Goal: Transaction & Acquisition: Purchase product/service

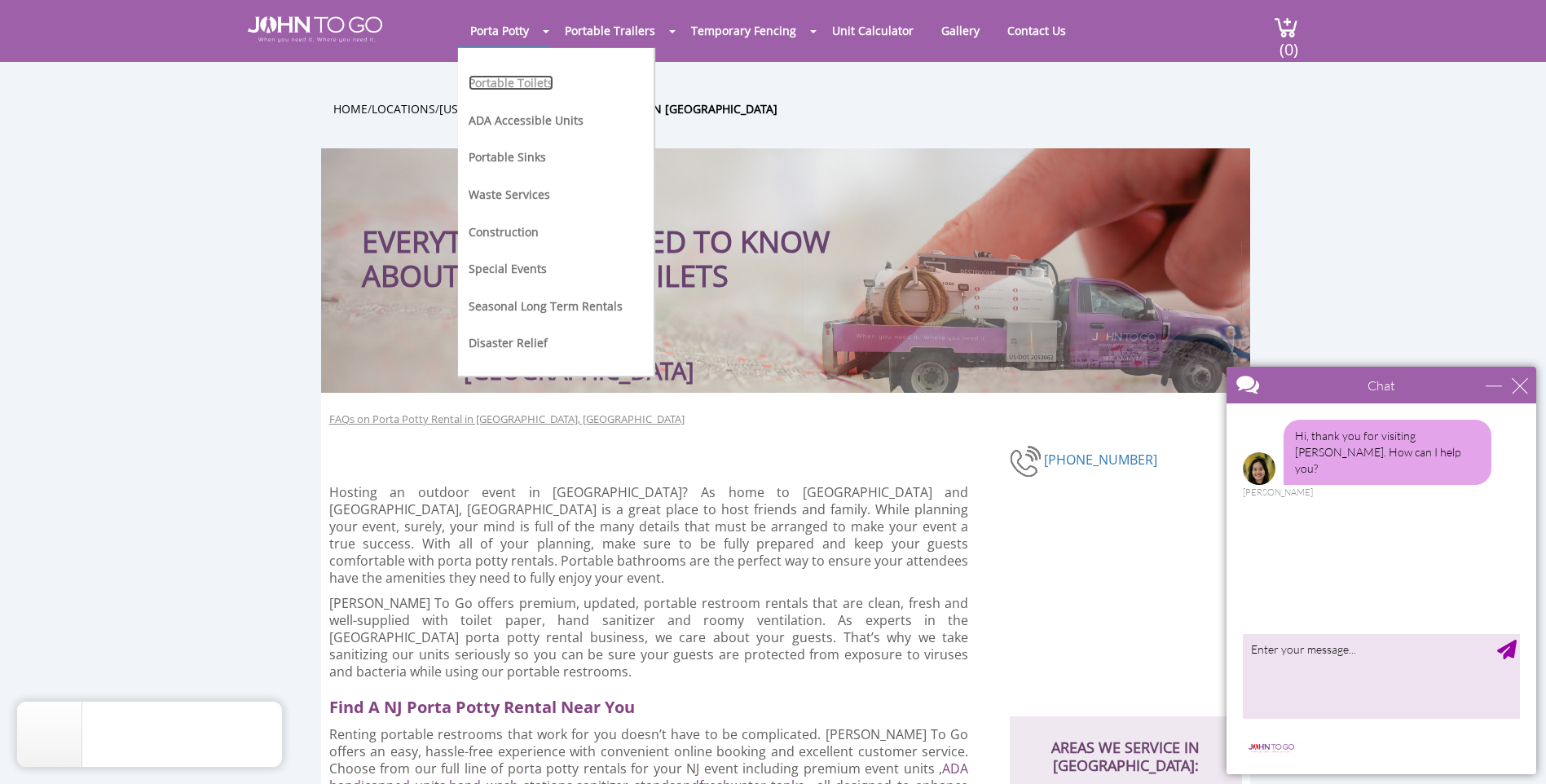
click at [513, 83] on link "Portable Toilets" at bounding box center [511, 82] width 85 height 15
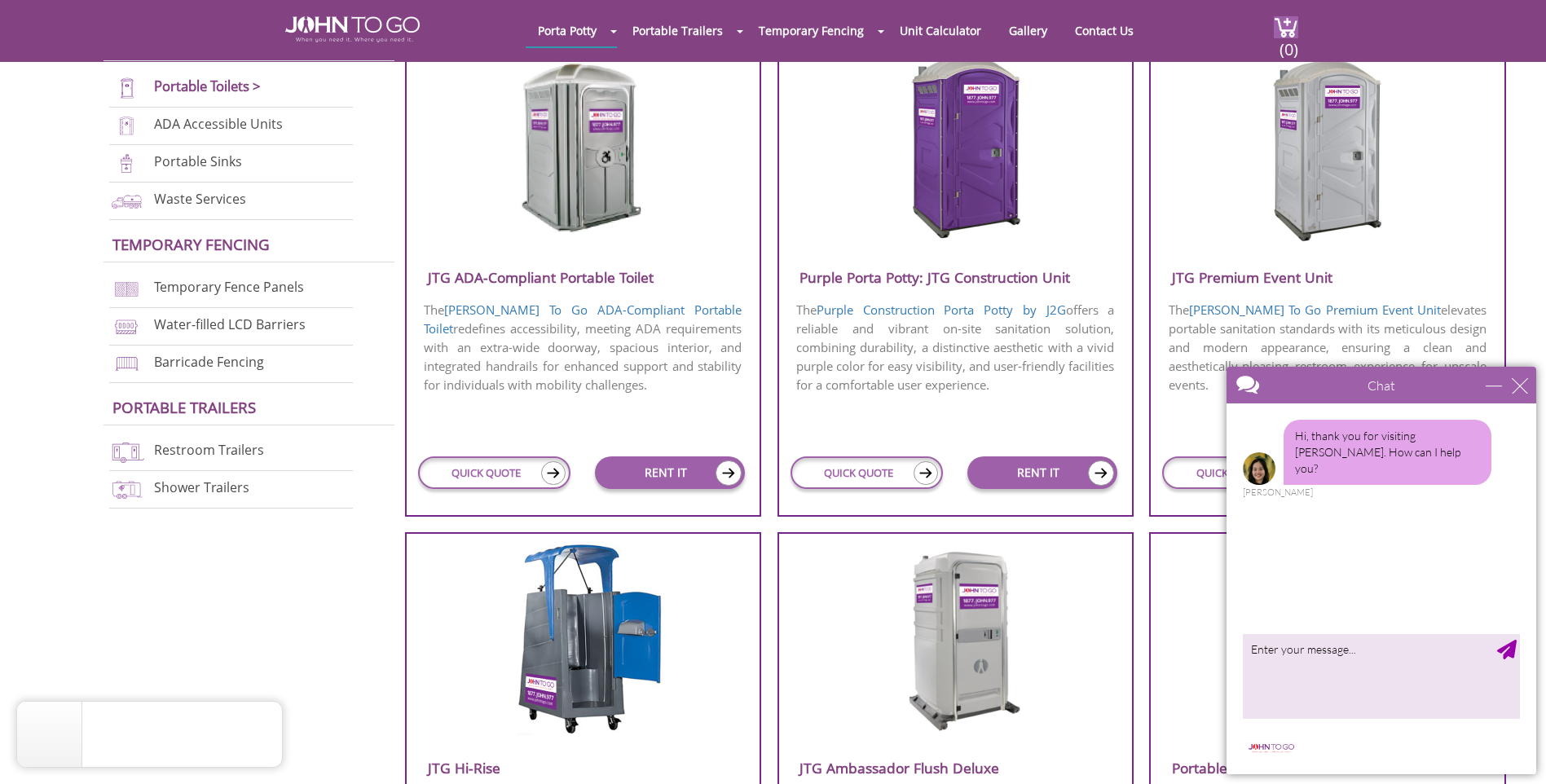
scroll to position [652, 0]
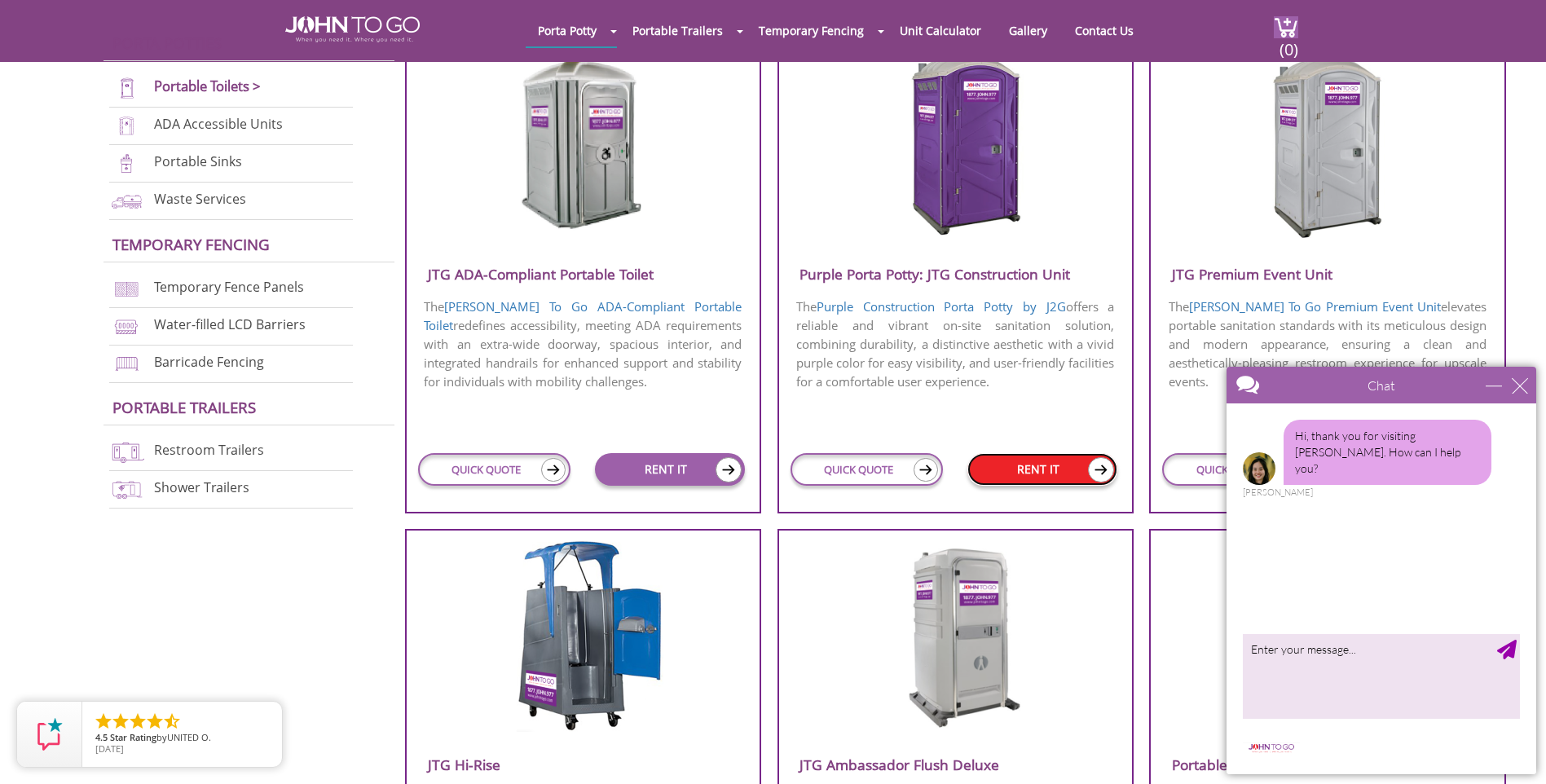
click at [1002, 475] on link "RENT IT" at bounding box center [1042, 469] width 150 height 33
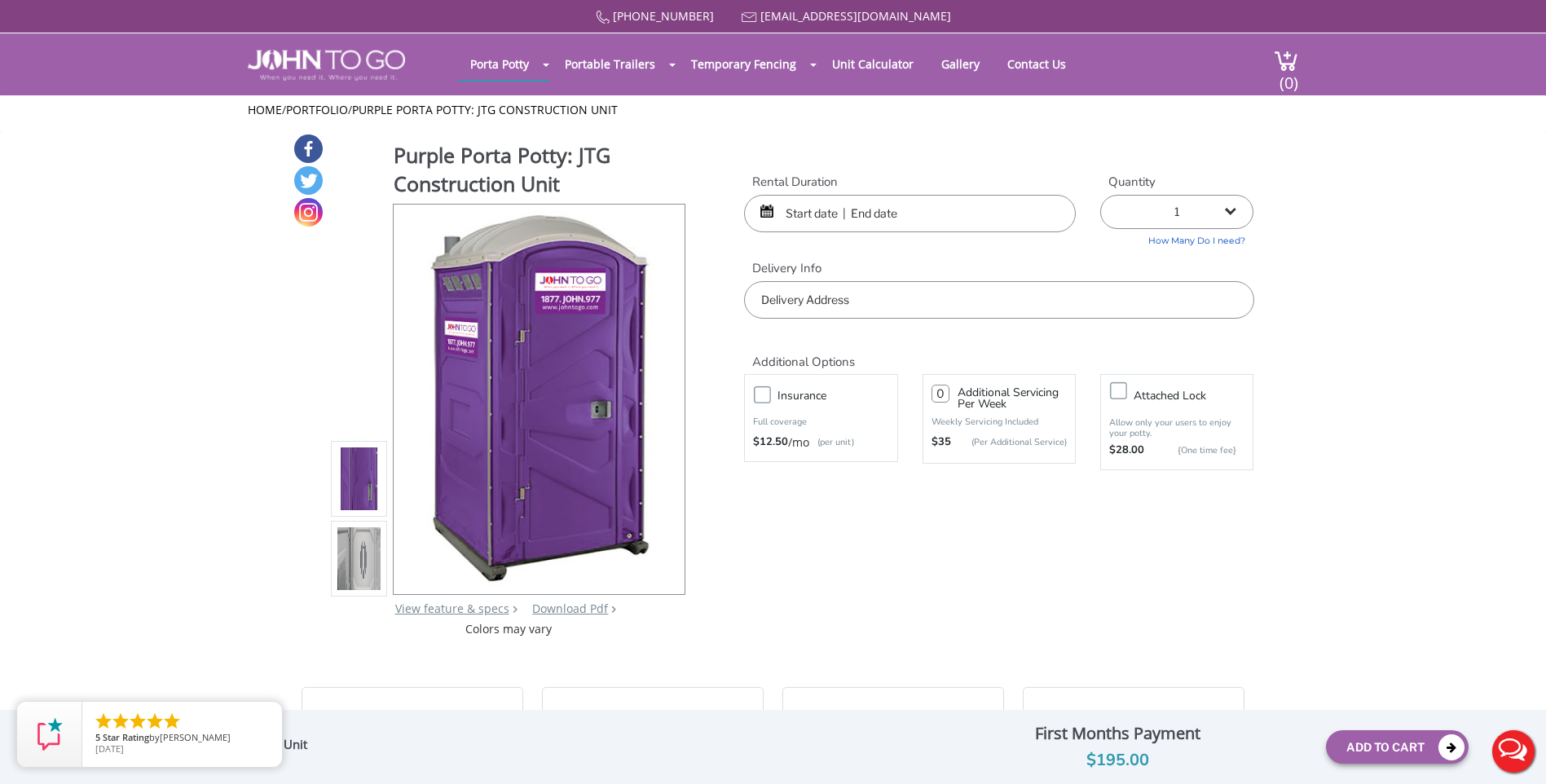
click at [1005, 212] on input "text" at bounding box center [909, 213] width 331 height 38
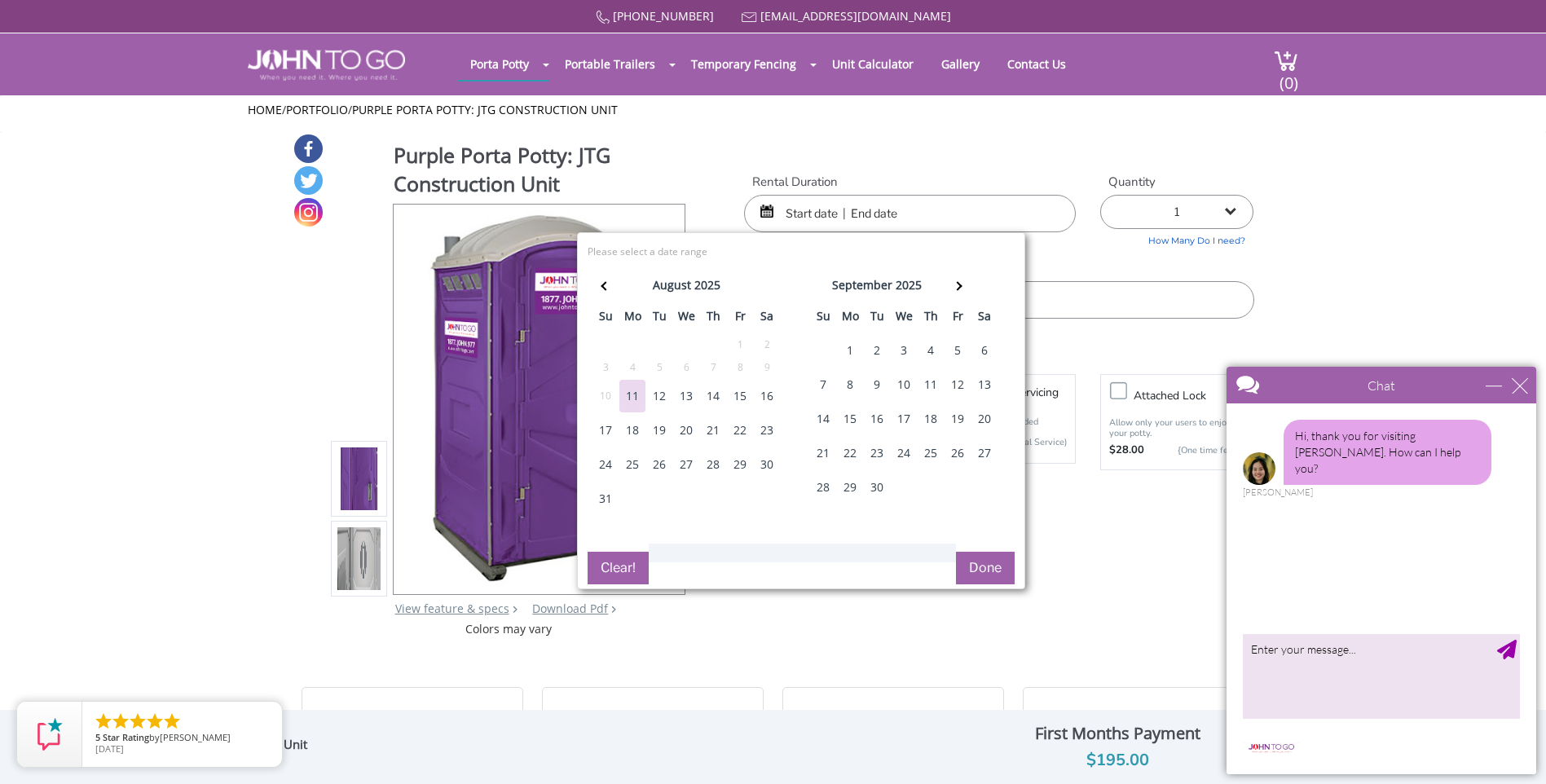
click at [662, 395] on div "12" at bounding box center [658, 396] width 26 height 33
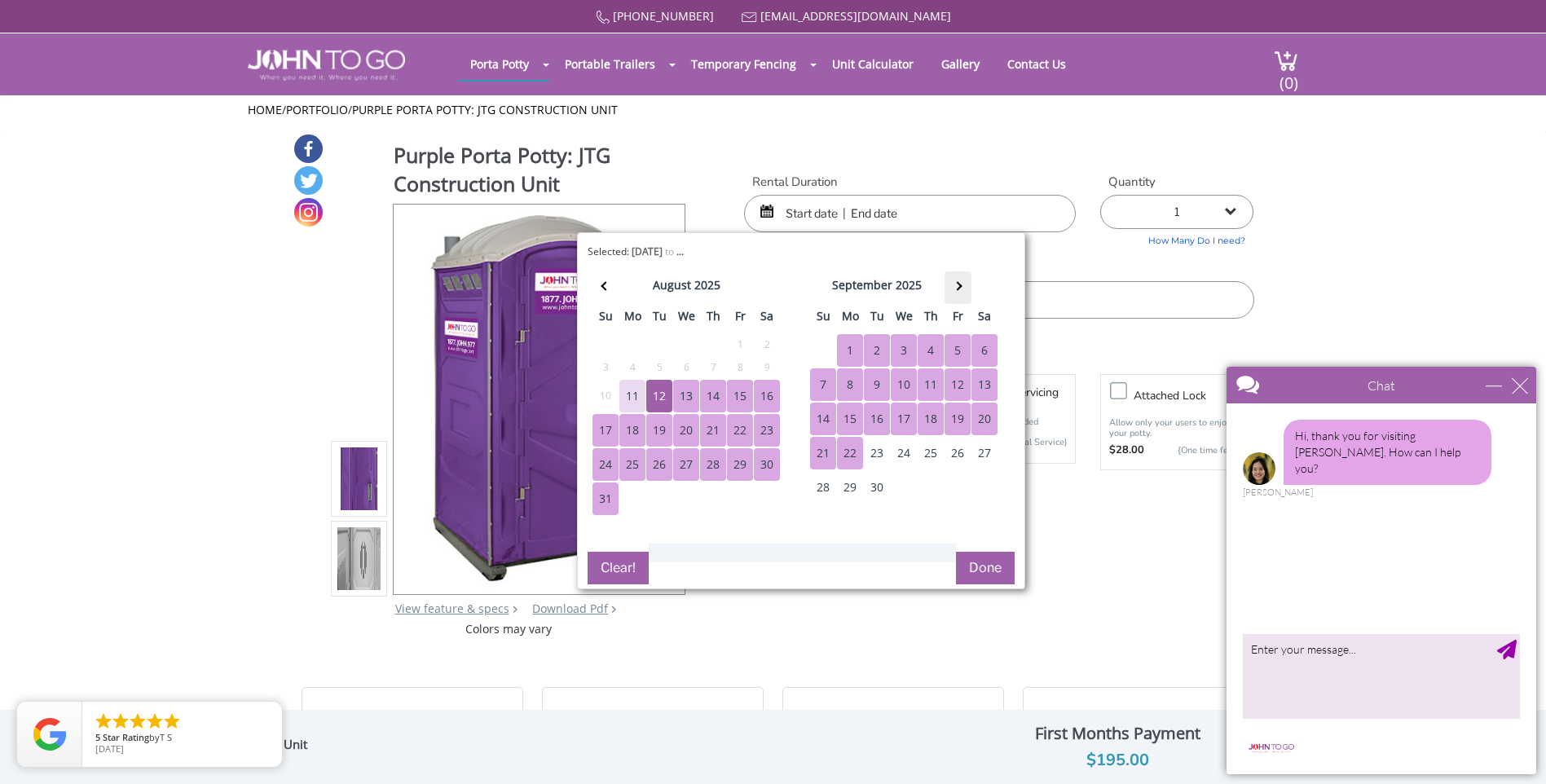
click at [960, 283] on th at bounding box center [958, 287] width 27 height 33
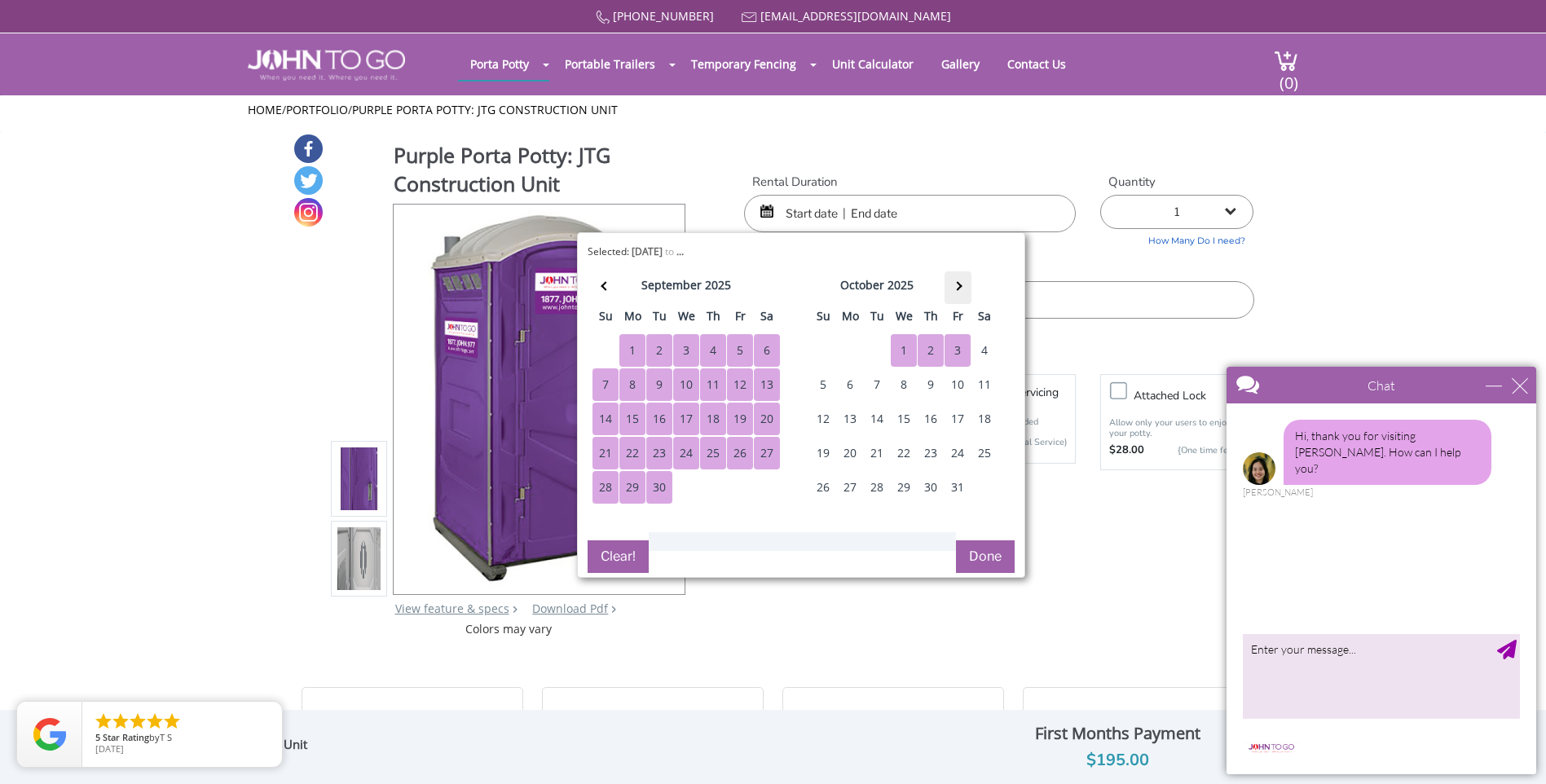
click at [960, 281] on th at bounding box center [958, 287] width 27 height 33
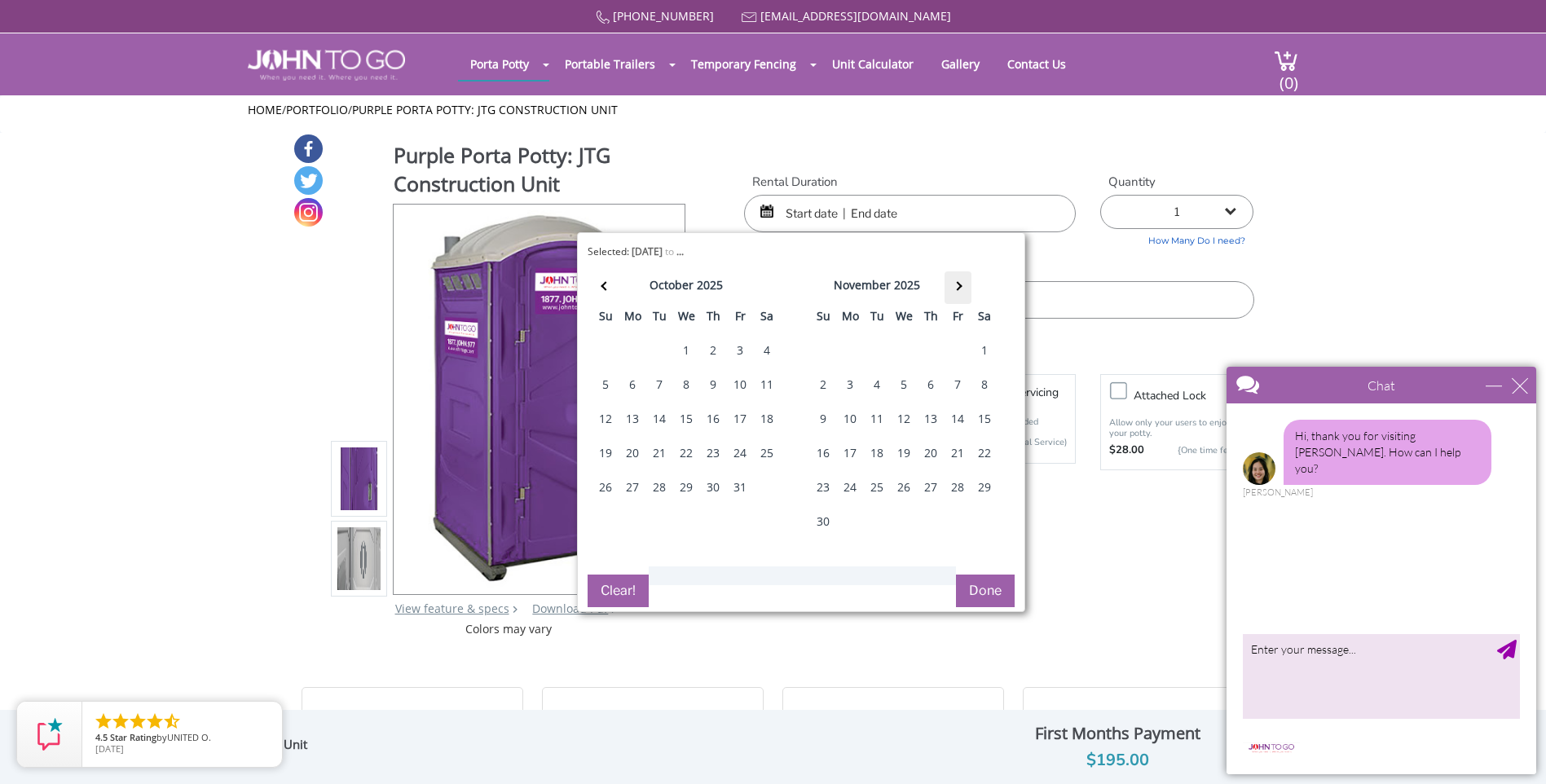
click at [960, 281] on th at bounding box center [958, 287] width 27 height 33
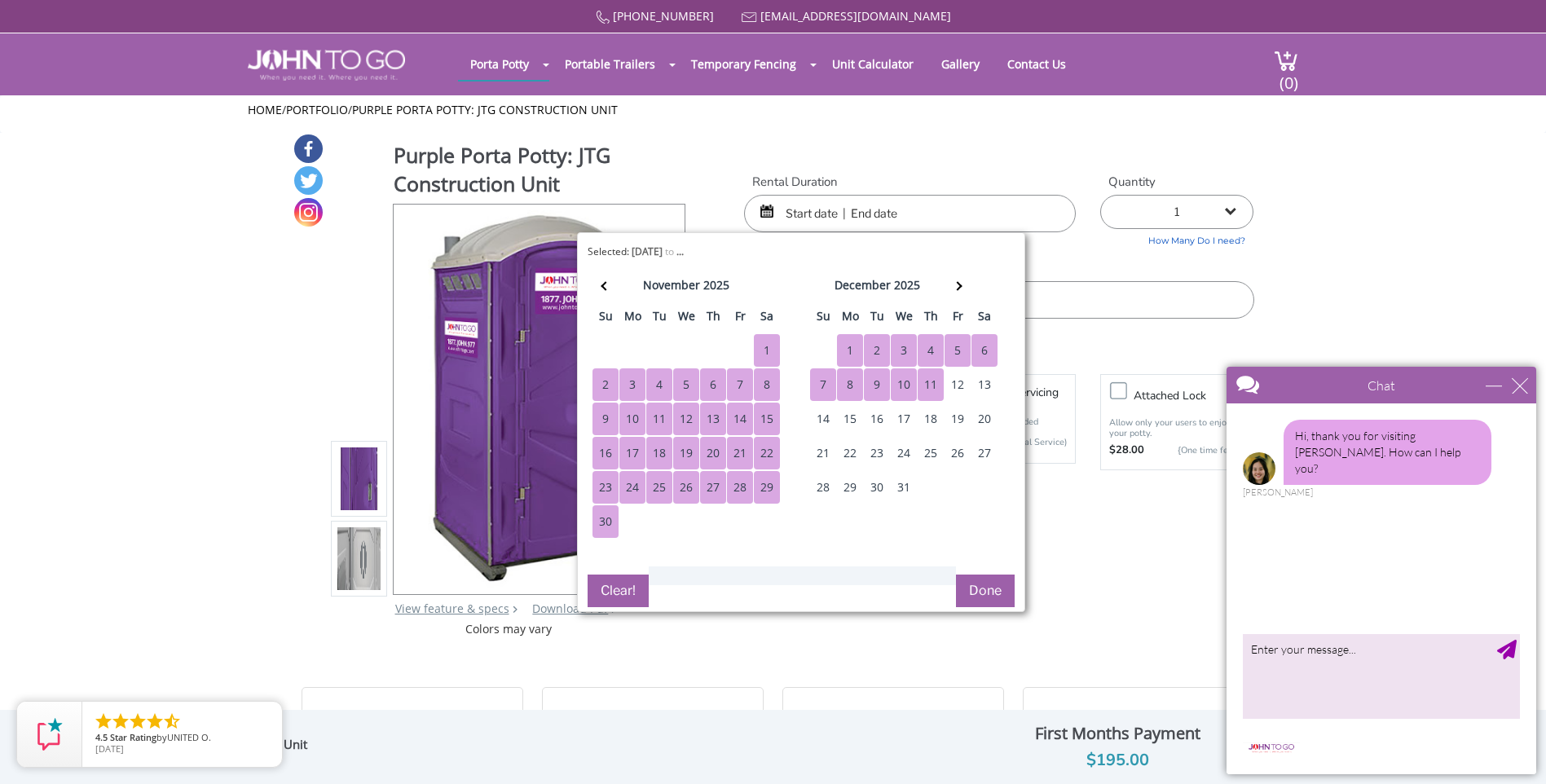
click at [935, 391] on div "11" at bounding box center [930, 384] width 26 height 33
type input "08/12/2025 to 12/11/2025"
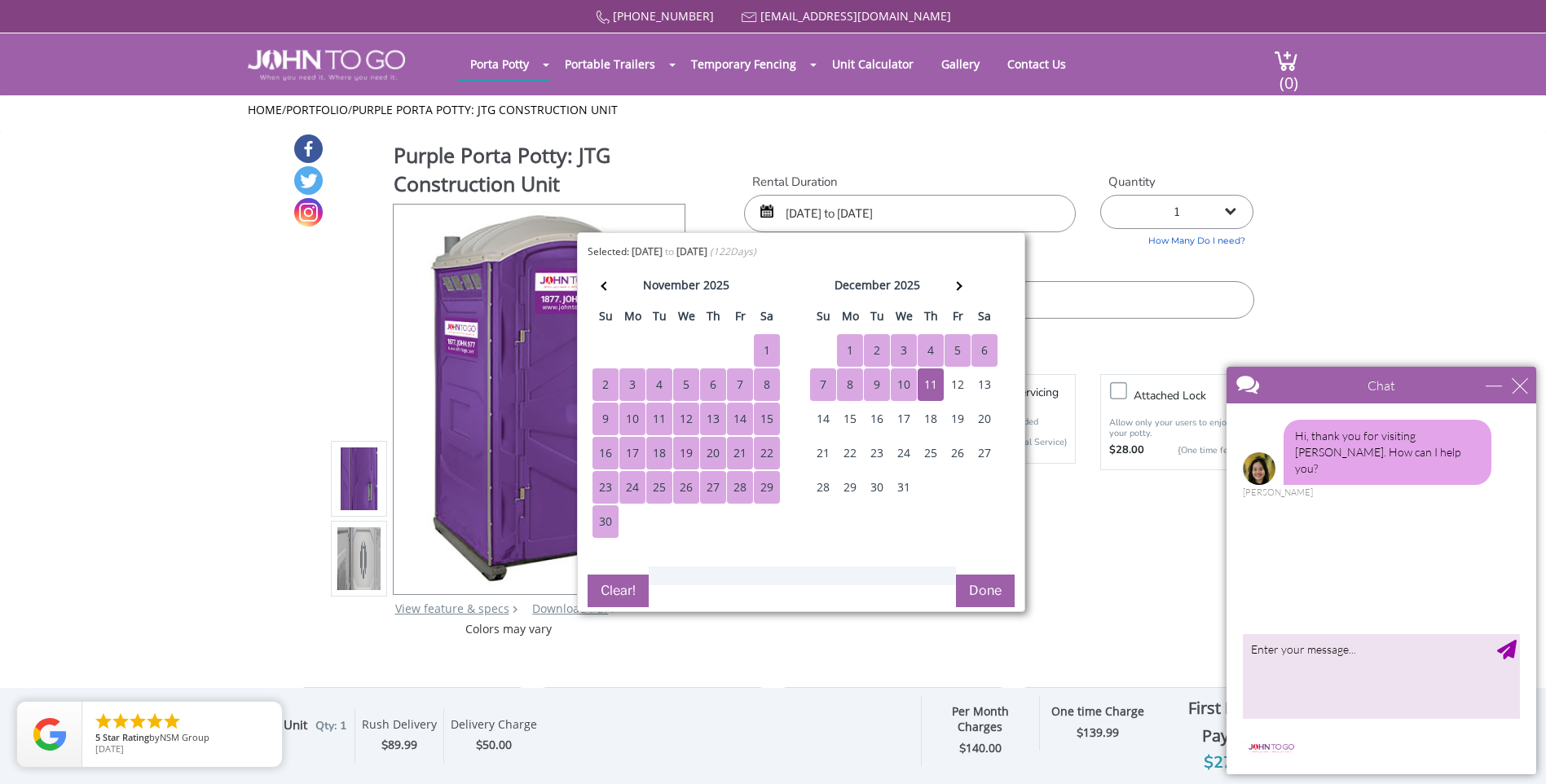
click at [979, 586] on button "Done" at bounding box center [986, 590] width 59 height 33
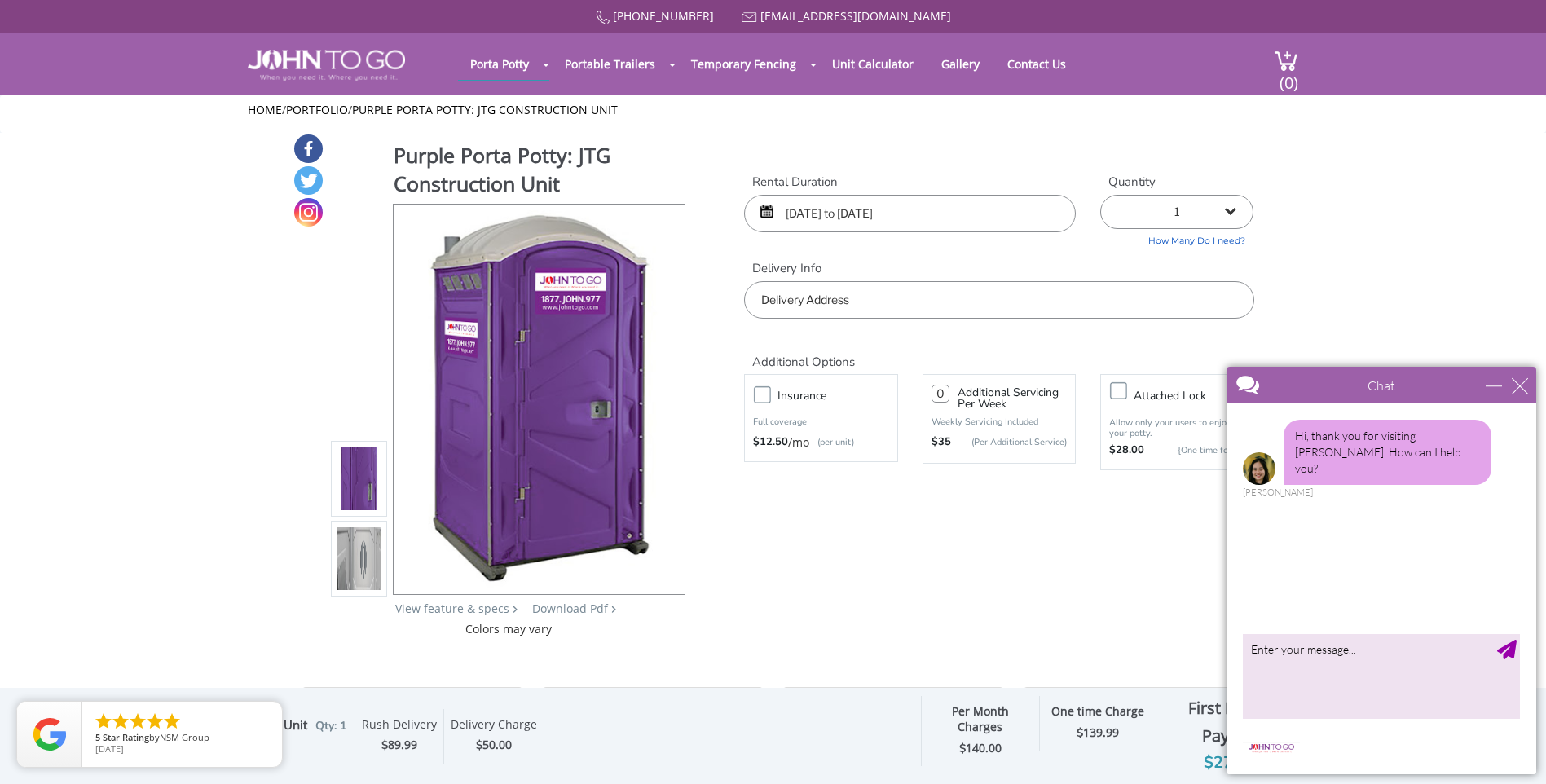
click at [947, 305] on input "text" at bounding box center [998, 299] width 509 height 38
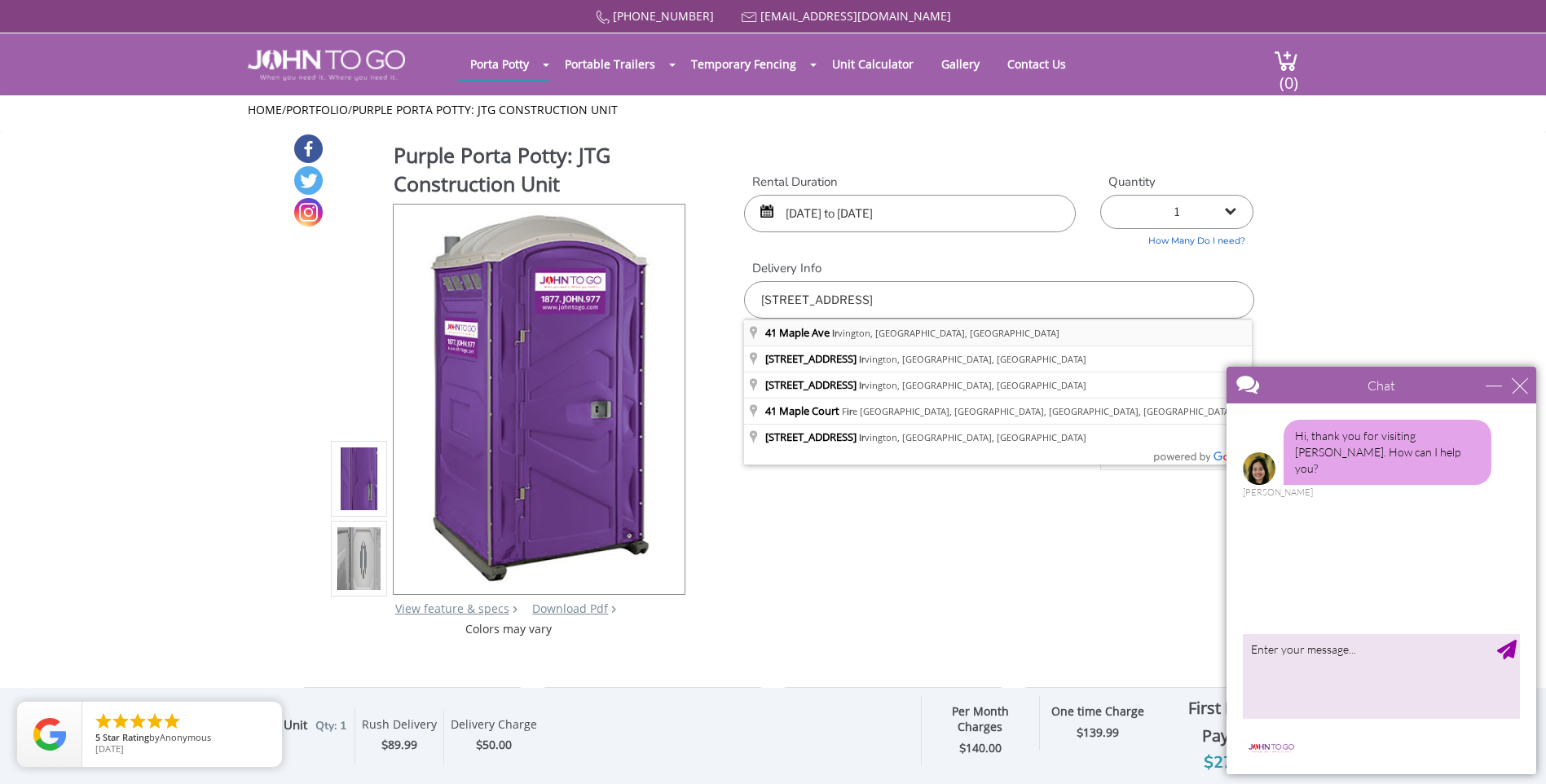
type input "[STREET_ADDRESS]"
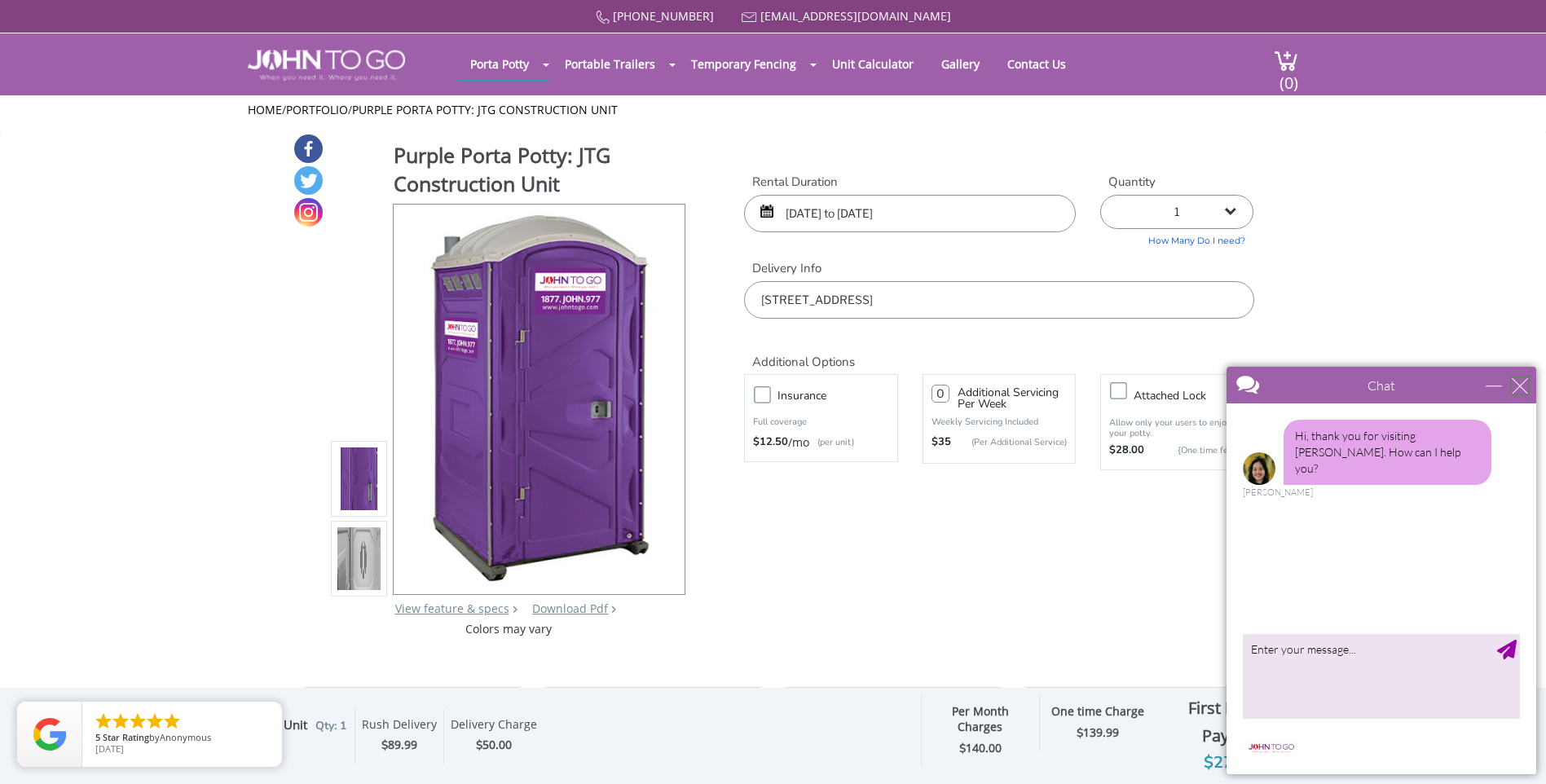
click at [1513, 391] on div "close" at bounding box center [1519, 385] width 16 height 16
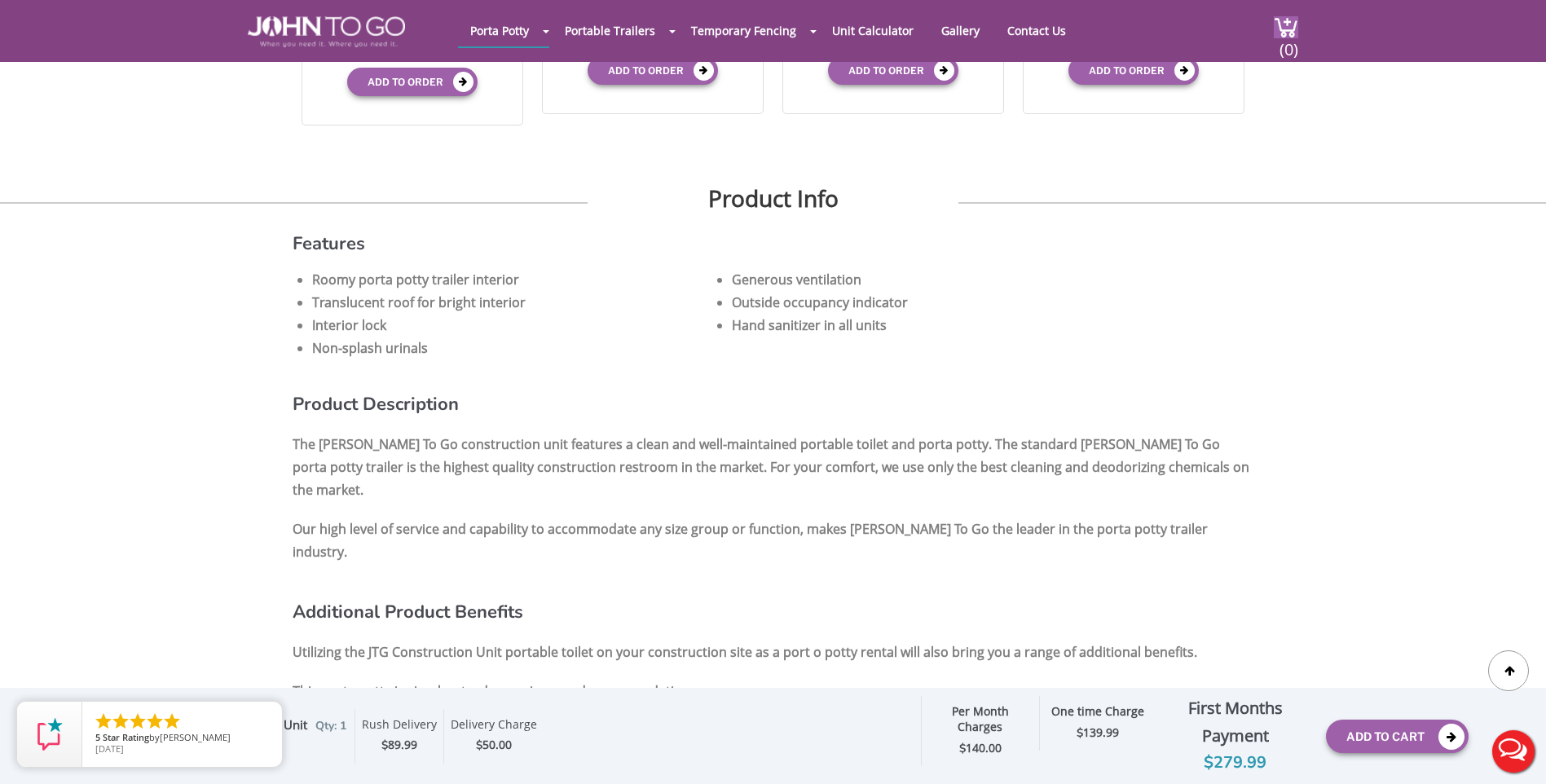
scroll to position [896, 0]
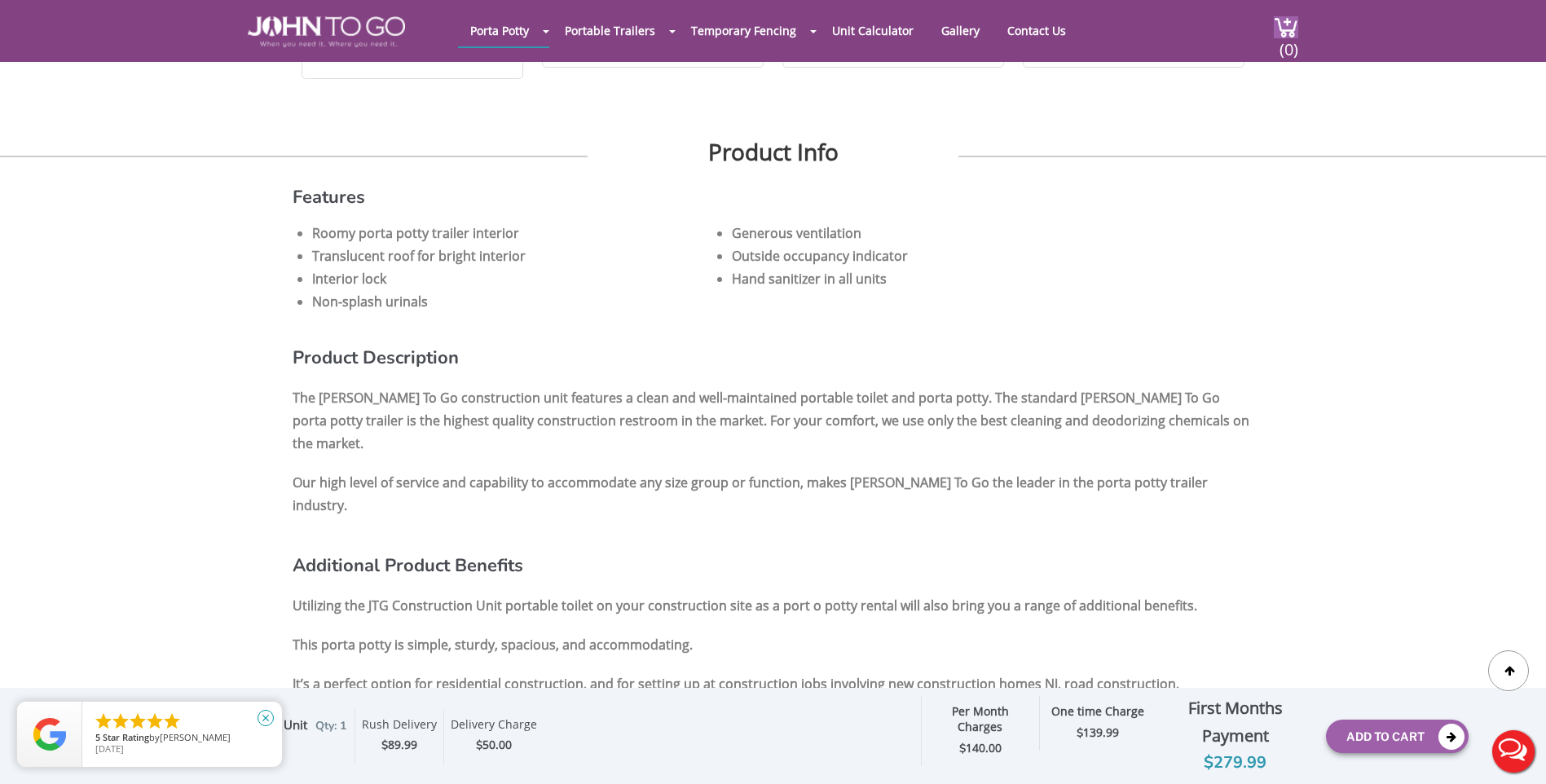
click at [274, 714] on link "close" at bounding box center [265, 717] width 36 height 36
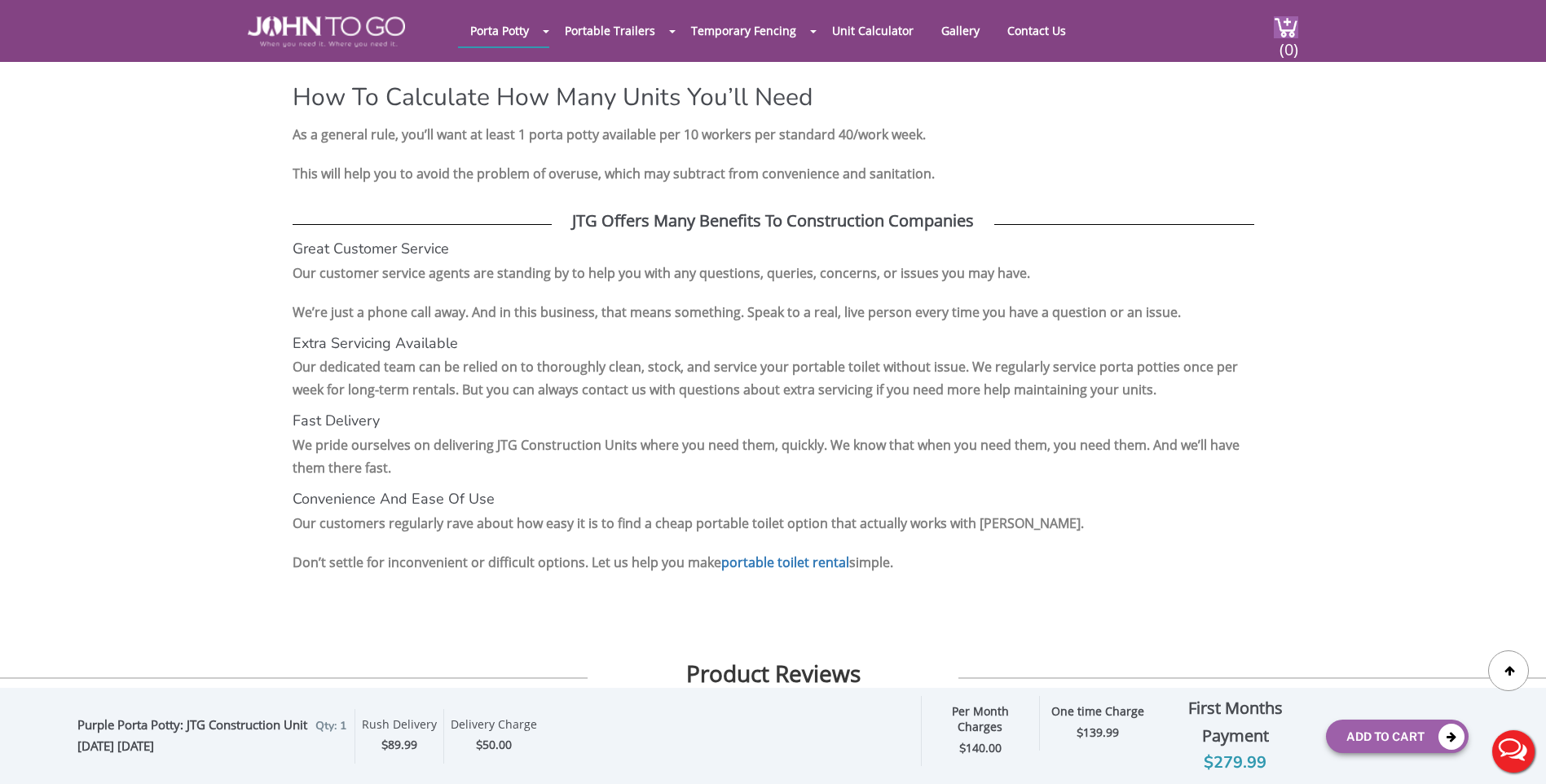
scroll to position [2199, 0]
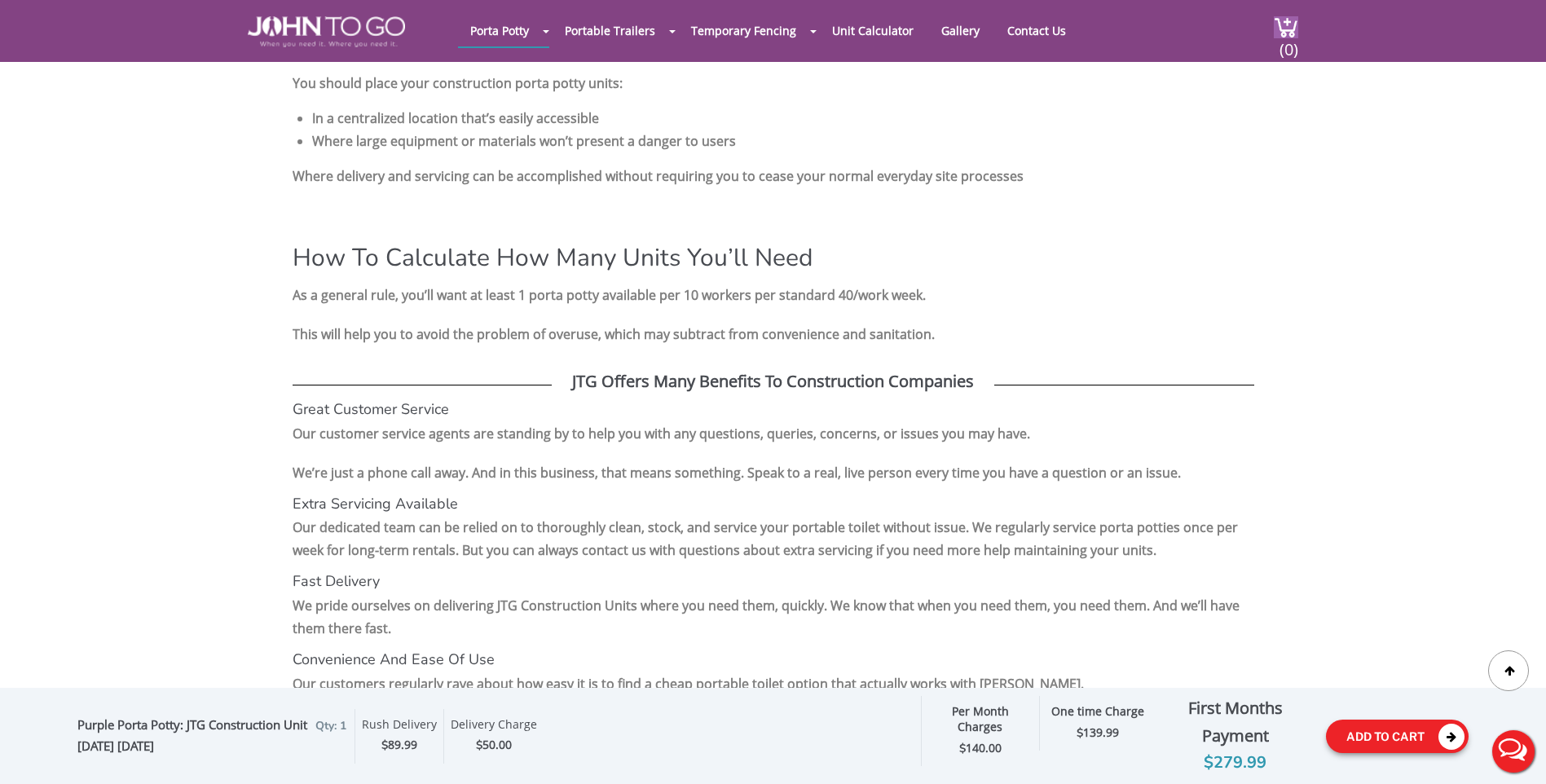
click at [1452, 736] on icon at bounding box center [1451, 736] width 26 height 26
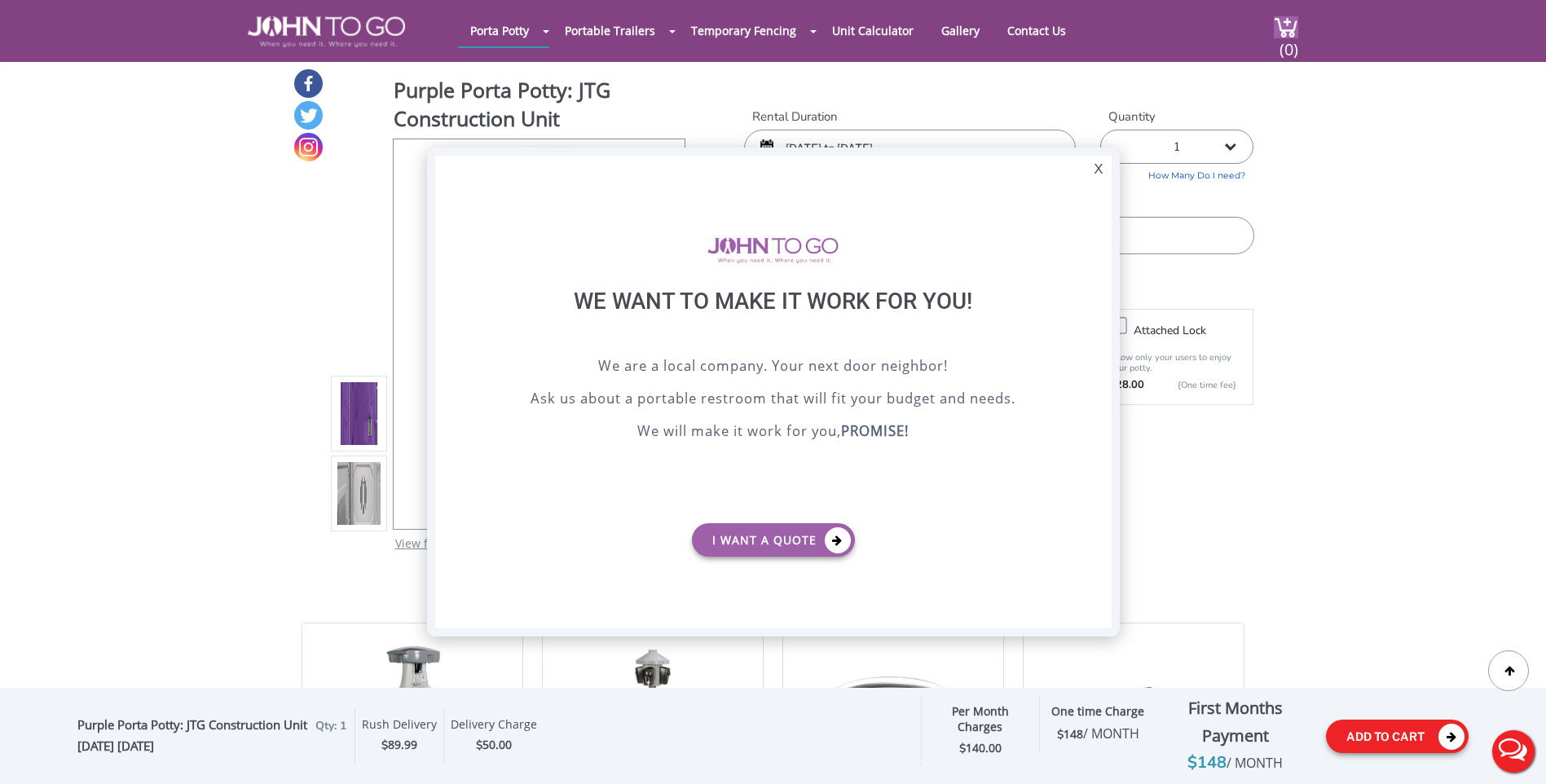
scroll to position [0, 0]
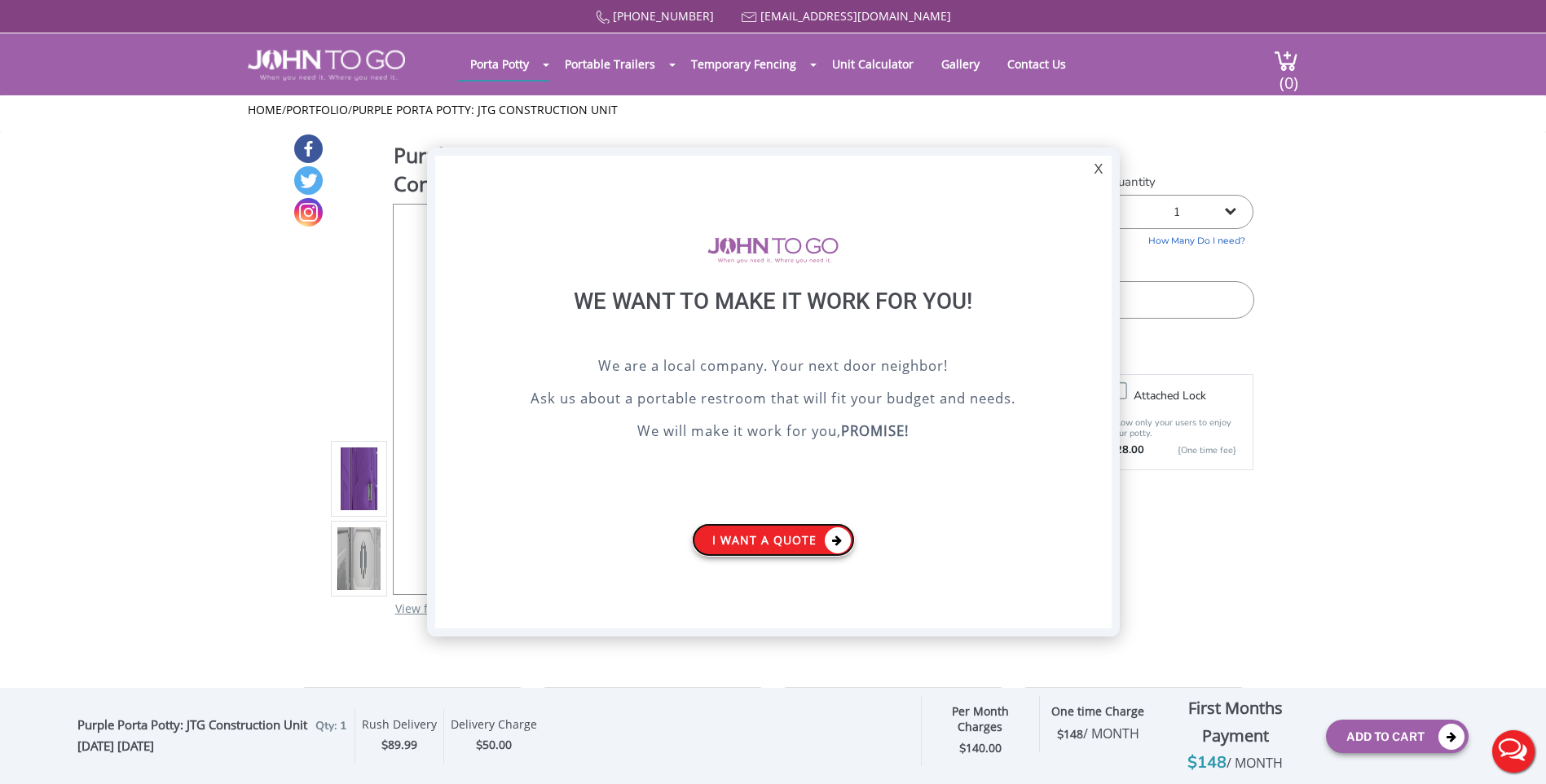
click at [783, 548] on link "I want a Quote" at bounding box center [773, 540] width 163 height 34
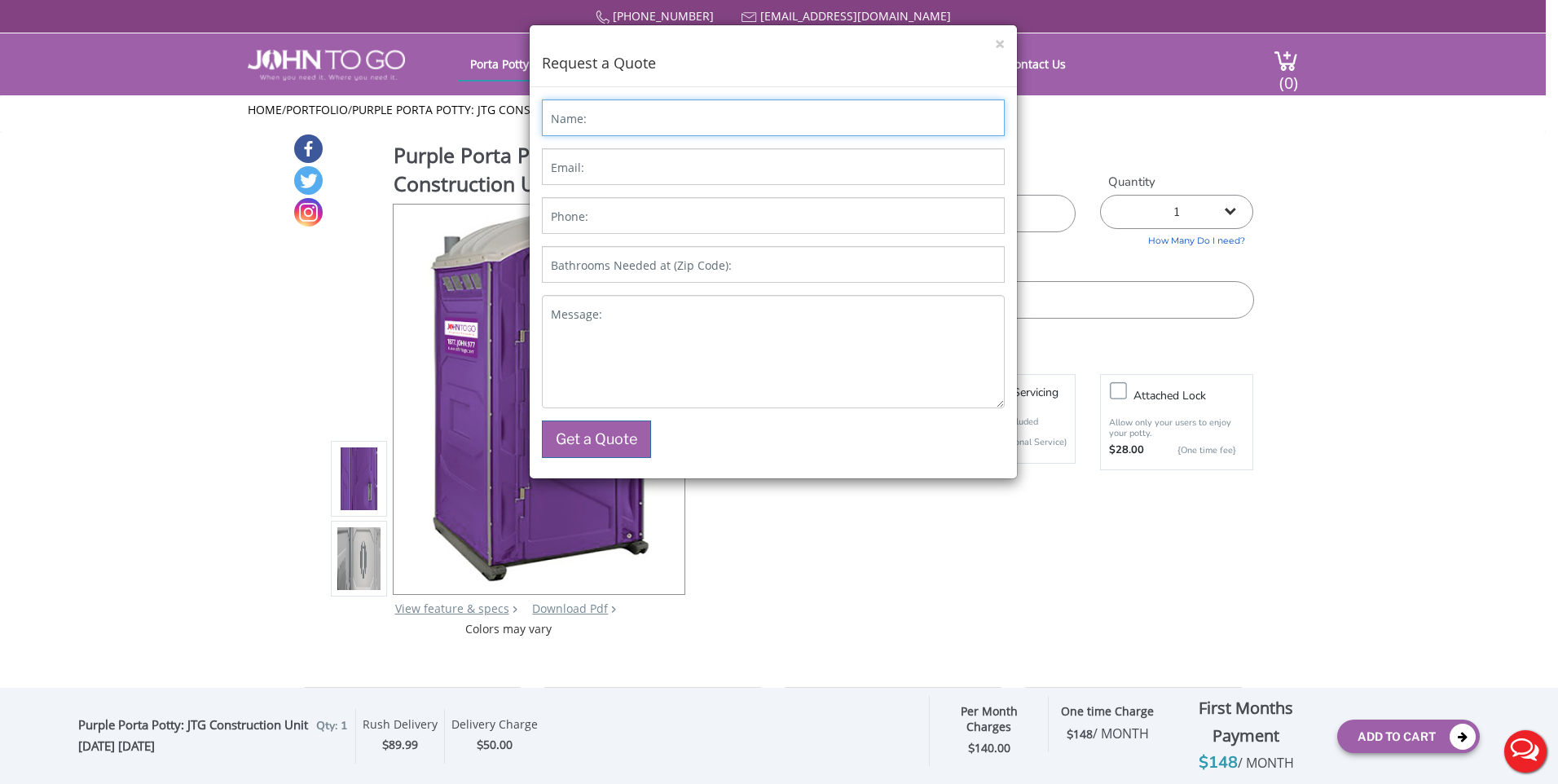
click at [704, 115] on input "Name:" at bounding box center [774, 118] width 463 height 37
type input "[PERSON_NAME]"
type input "[EMAIL_ADDRESS][DOMAIN_NAME]"
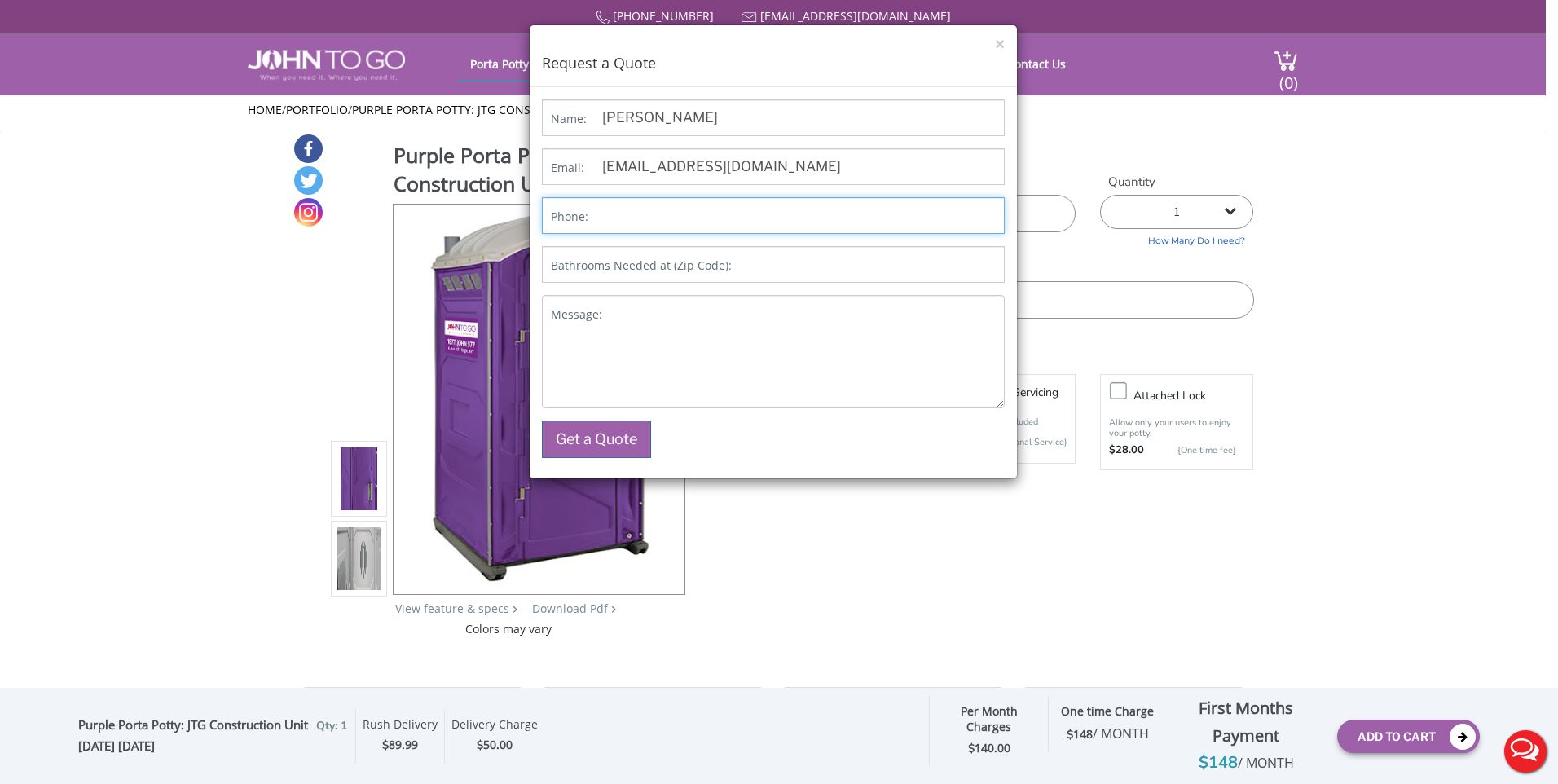
type input "9733326994"
type input "07103"
click at [622, 422] on button "Get a Quote" at bounding box center [597, 439] width 109 height 38
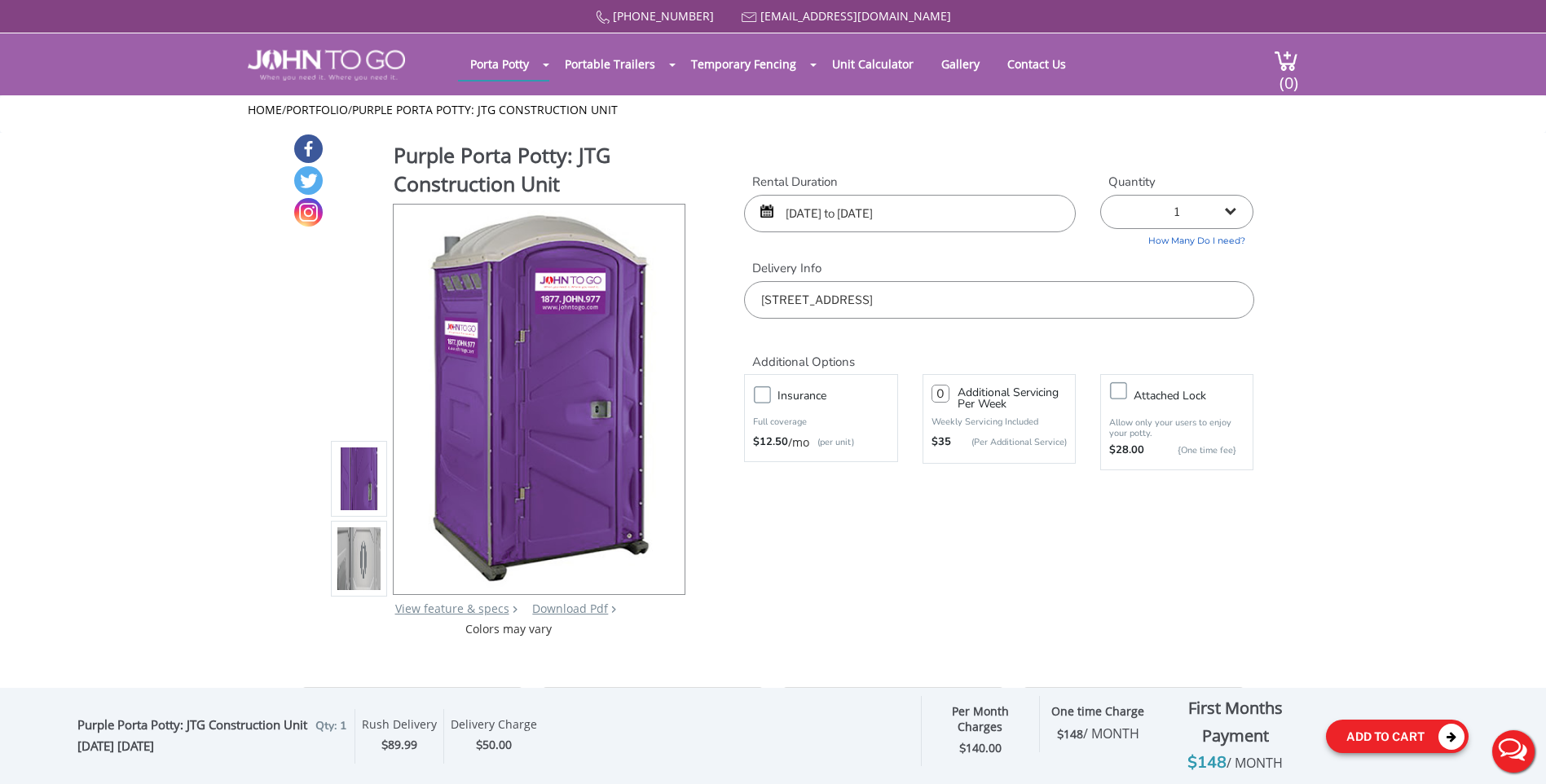
click at [1451, 742] on icon at bounding box center [1451, 736] width 26 height 26
click at [1303, 83] on header "Porta Potty Portable Toilets ADA Accessible Units Portable Sinks Waste Services…" at bounding box center [773, 65] width 1546 height 62
click at [1289, 75] on span "(0)" at bounding box center [1288, 76] width 19 height 35
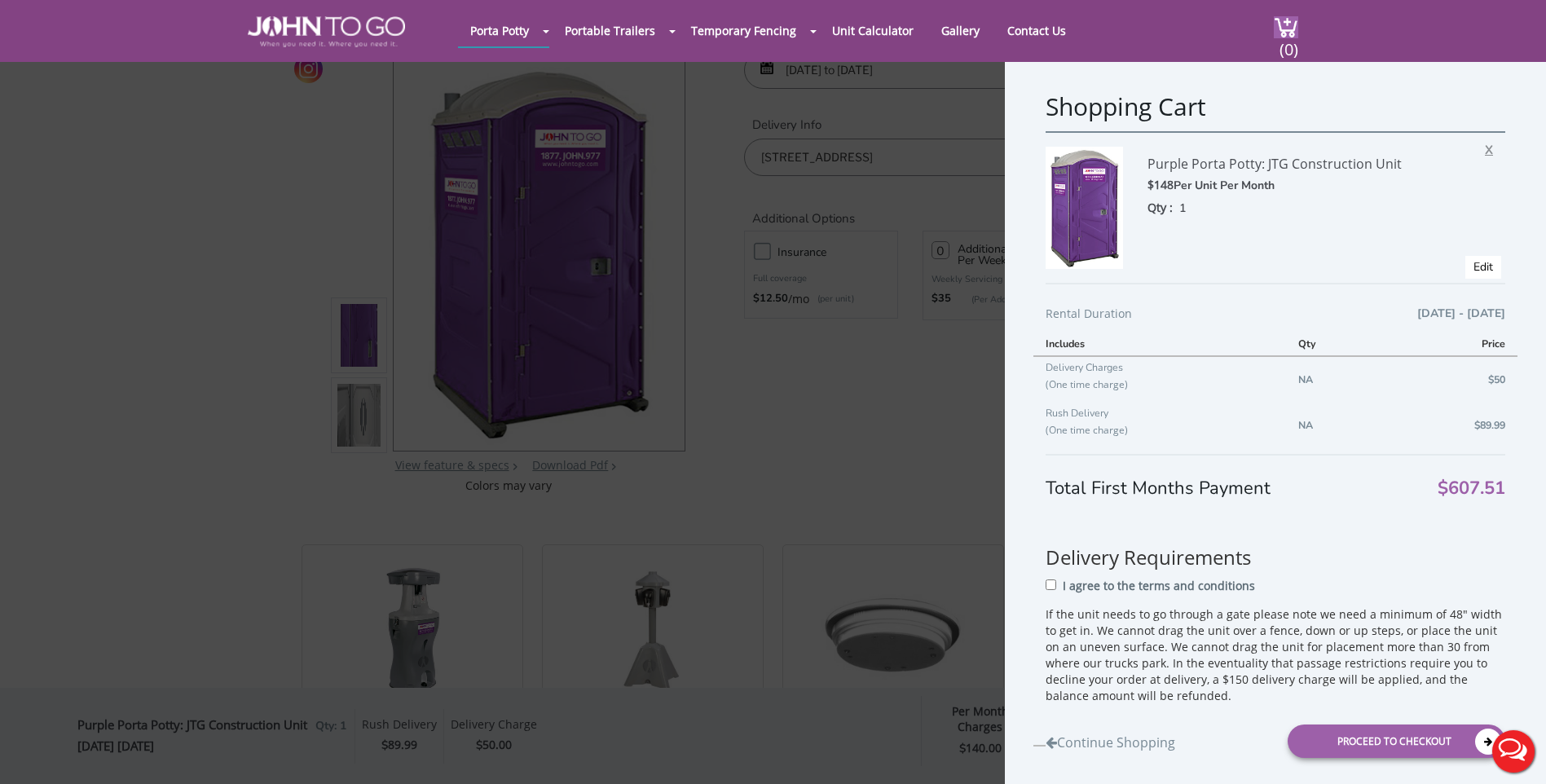
click at [1485, 148] on span "X" at bounding box center [1492, 147] width 16 height 21
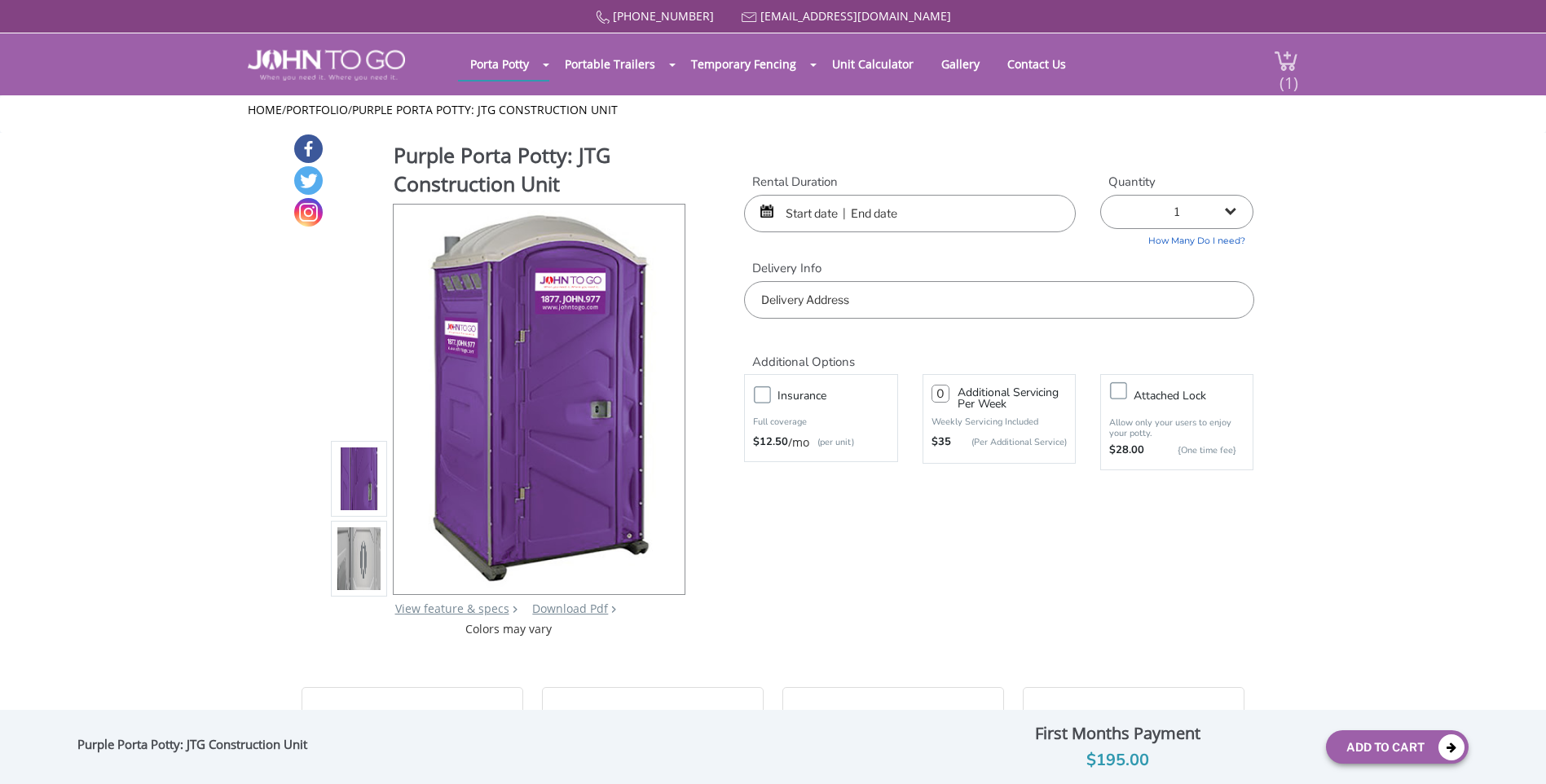
click at [1277, 53] on img at bounding box center [1285, 60] width 24 height 22
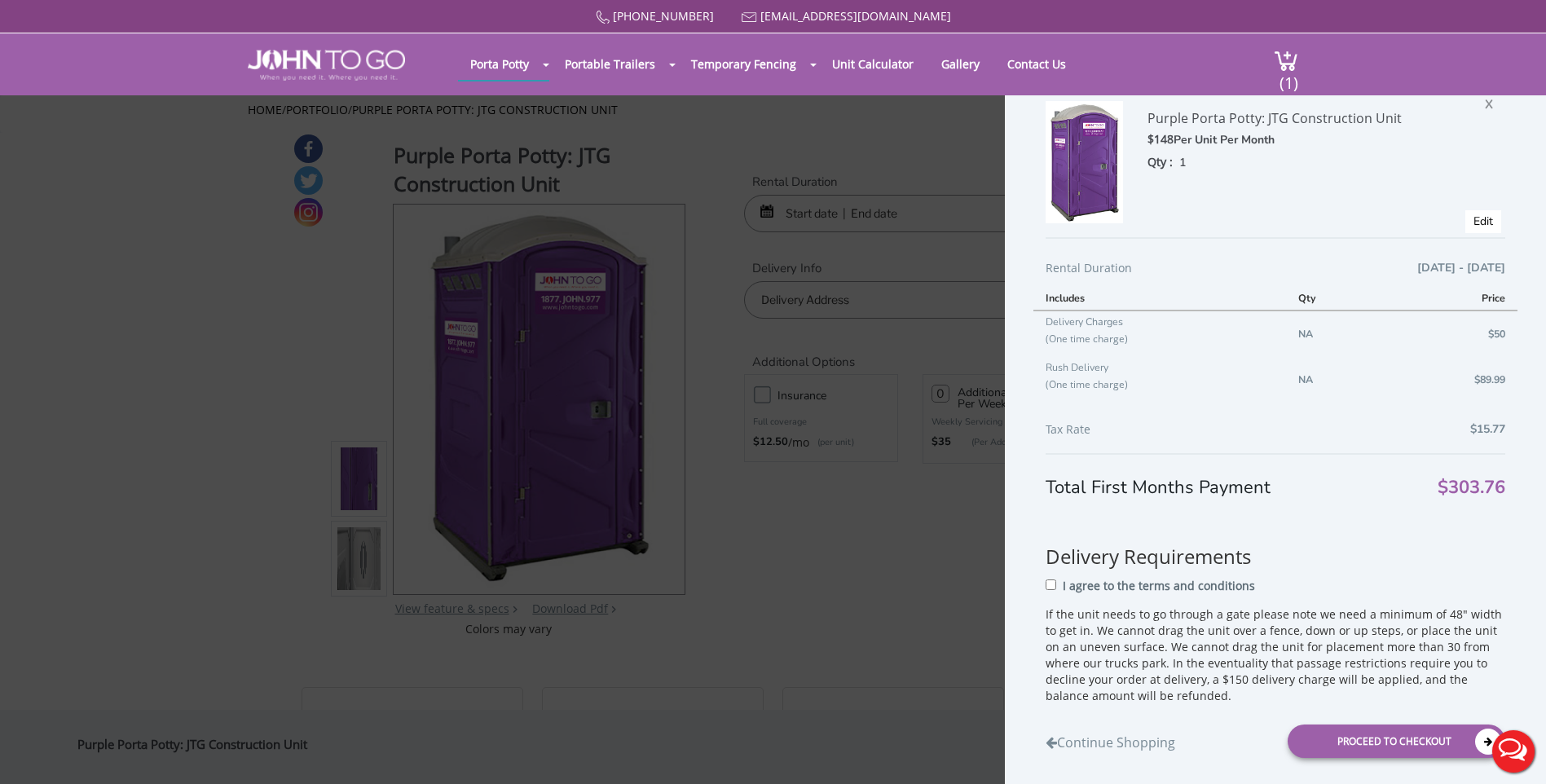
scroll to position [89, 0]
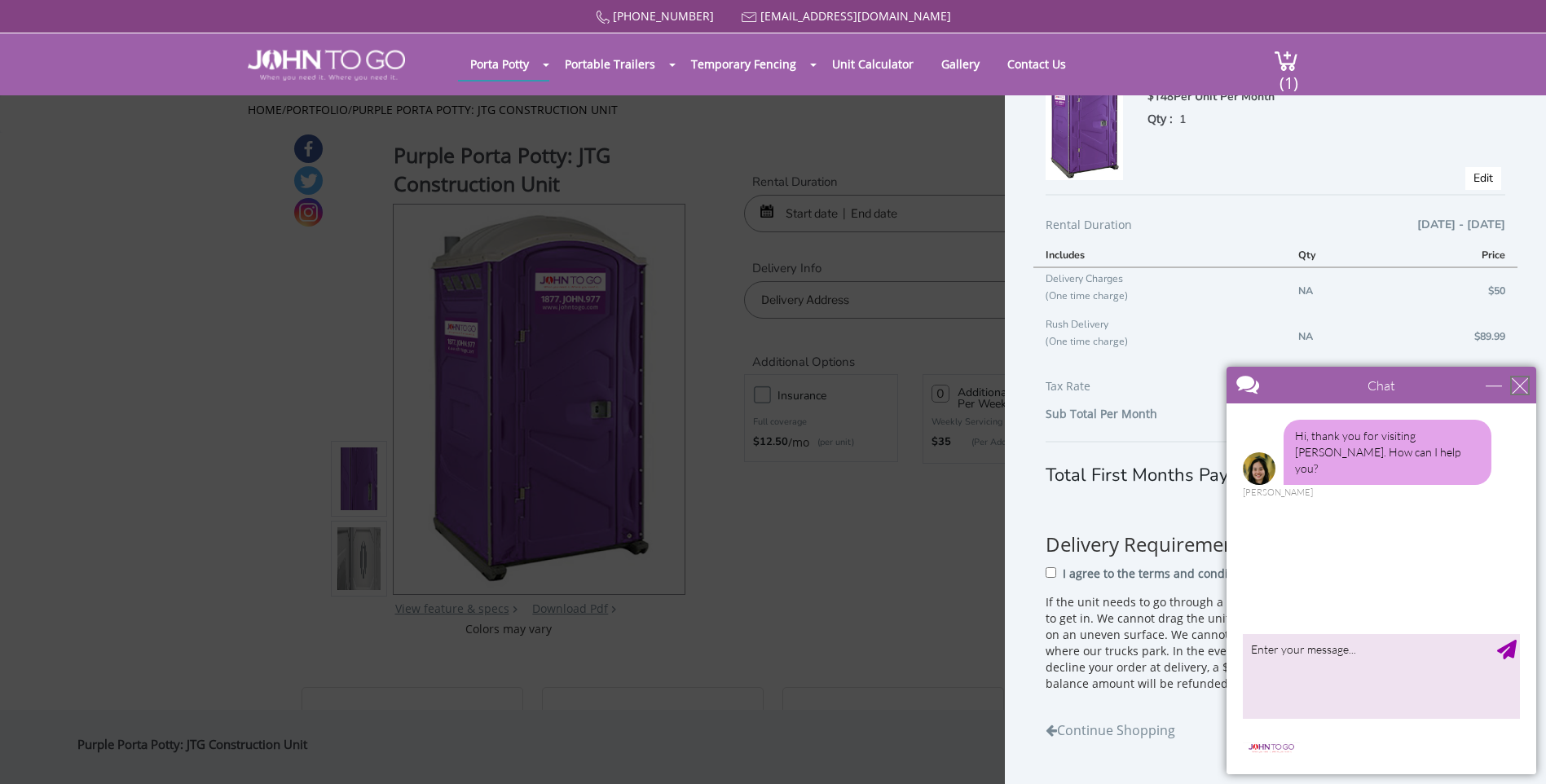
click at [1515, 382] on div "close" at bounding box center [1519, 385] width 16 height 16
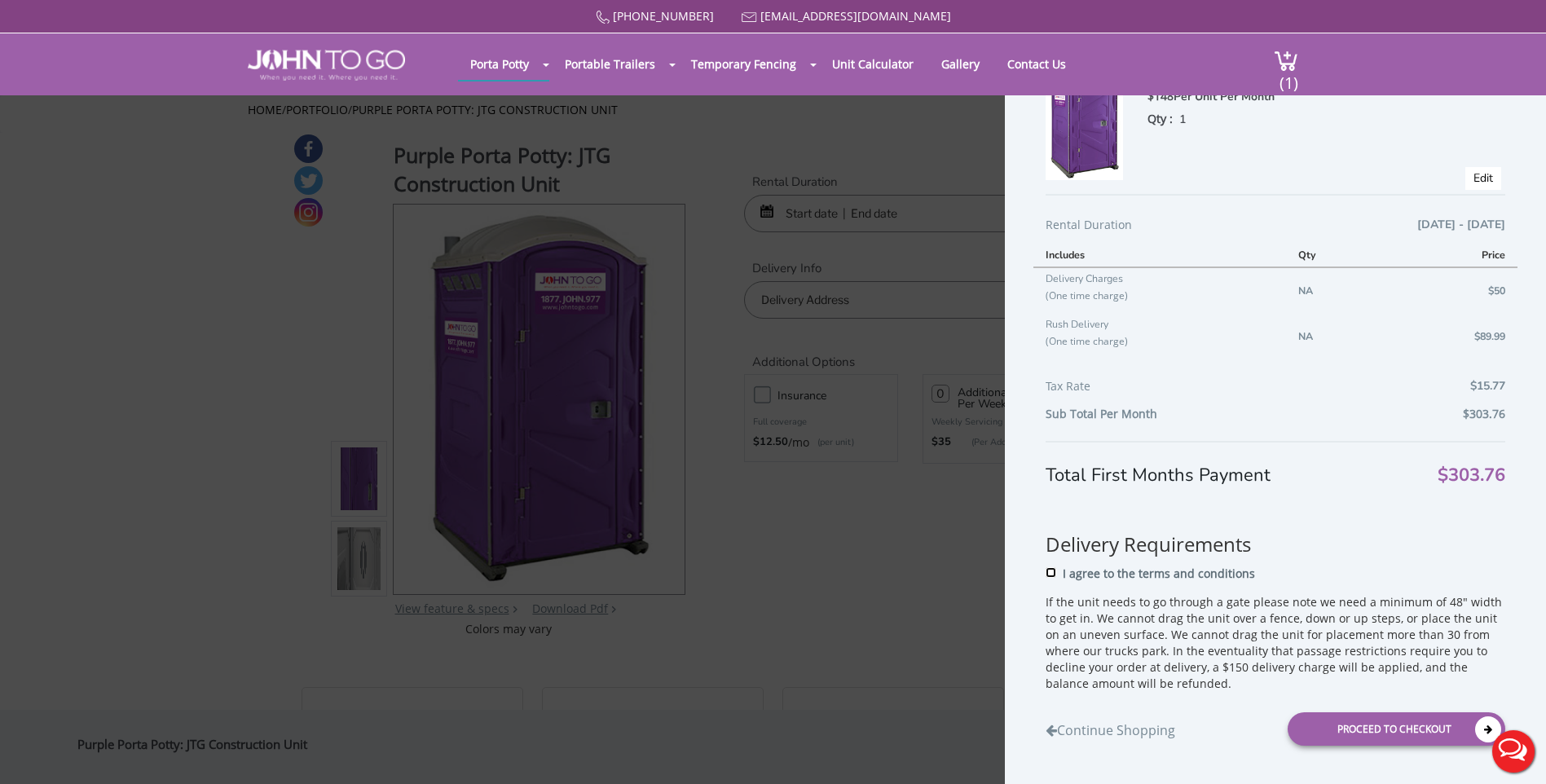
click at [1048, 568] on input "I agree to the terms and conditions" at bounding box center [1050, 572] width 11 height 11
checkbox input "true"
click at [1400, 733] on div "Proceed to Checkout" at bounding box center [1396, 729] width 217 height 34
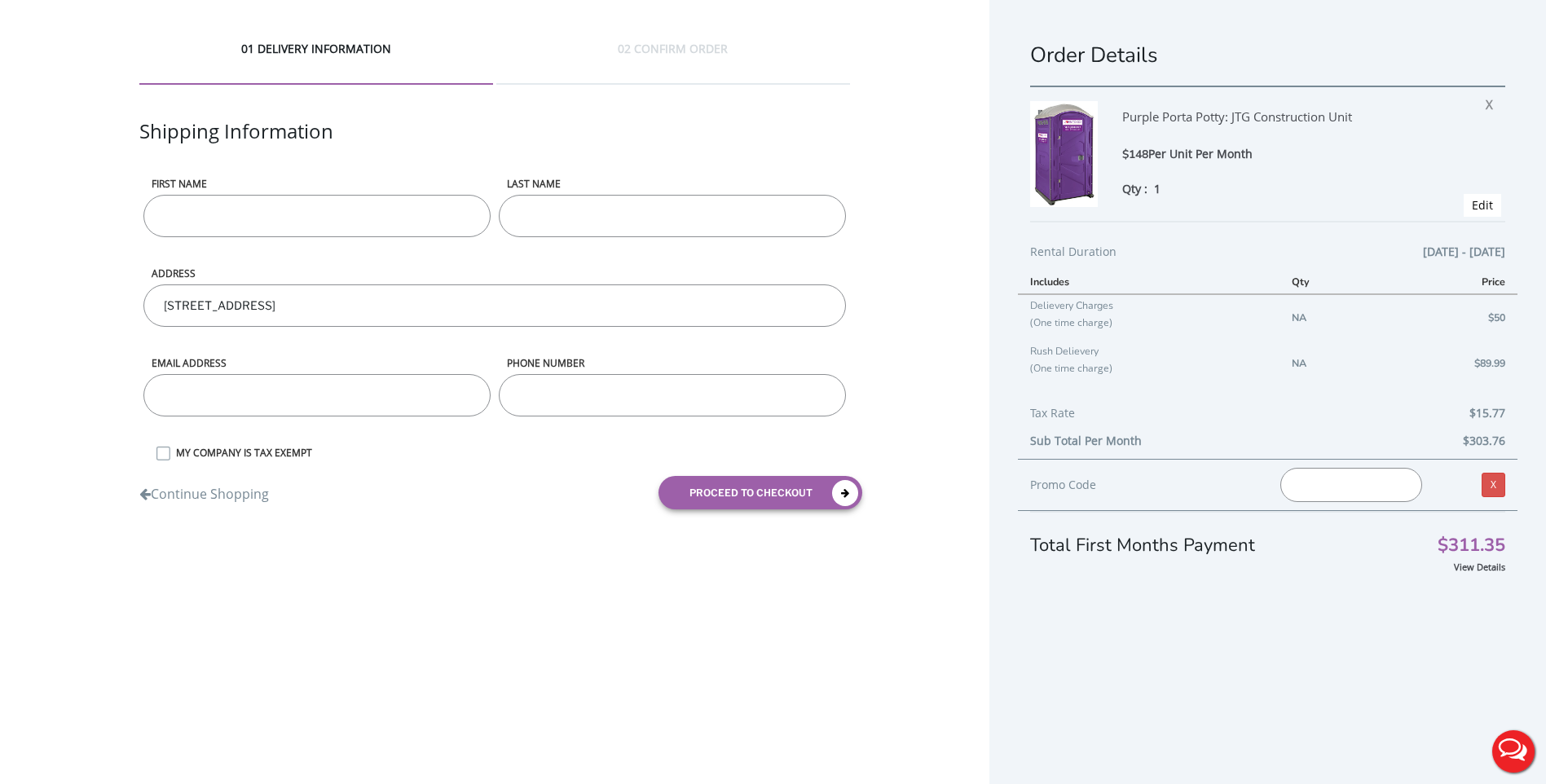
click at [403, 230] on input "First name" at bounding box center [317, 215] width 347 height 43
type input "[PERSON_NAME]"
type input "[EMAIL_ADDRESS][DOMAIN_NAME]"
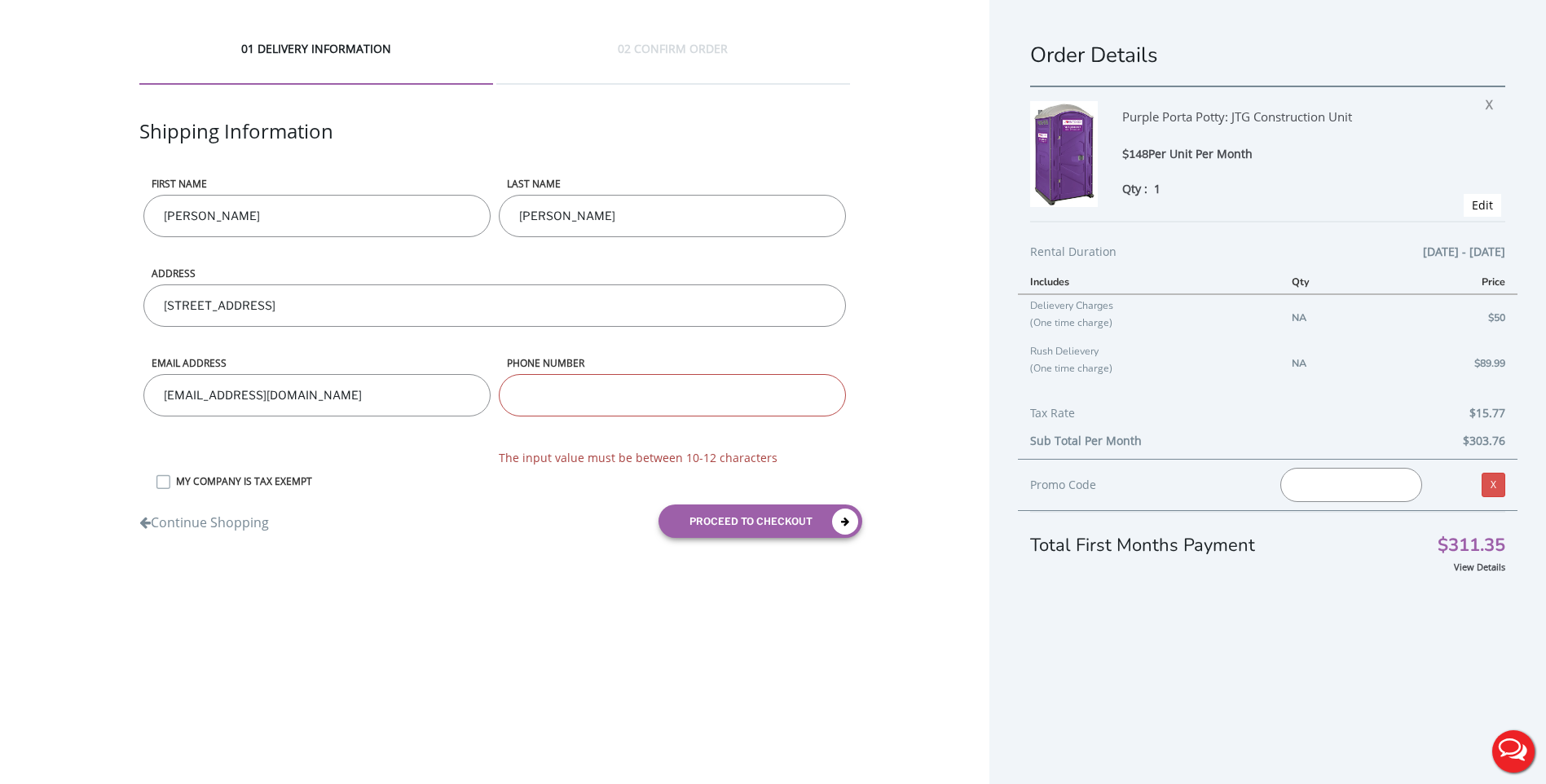
click at [698, 409] on input "phone number" at bounding box center [673, 395] width 347 height 43
click at [576, 386] on input "phone number" at bounding box center [673, 395] width 347 height 43
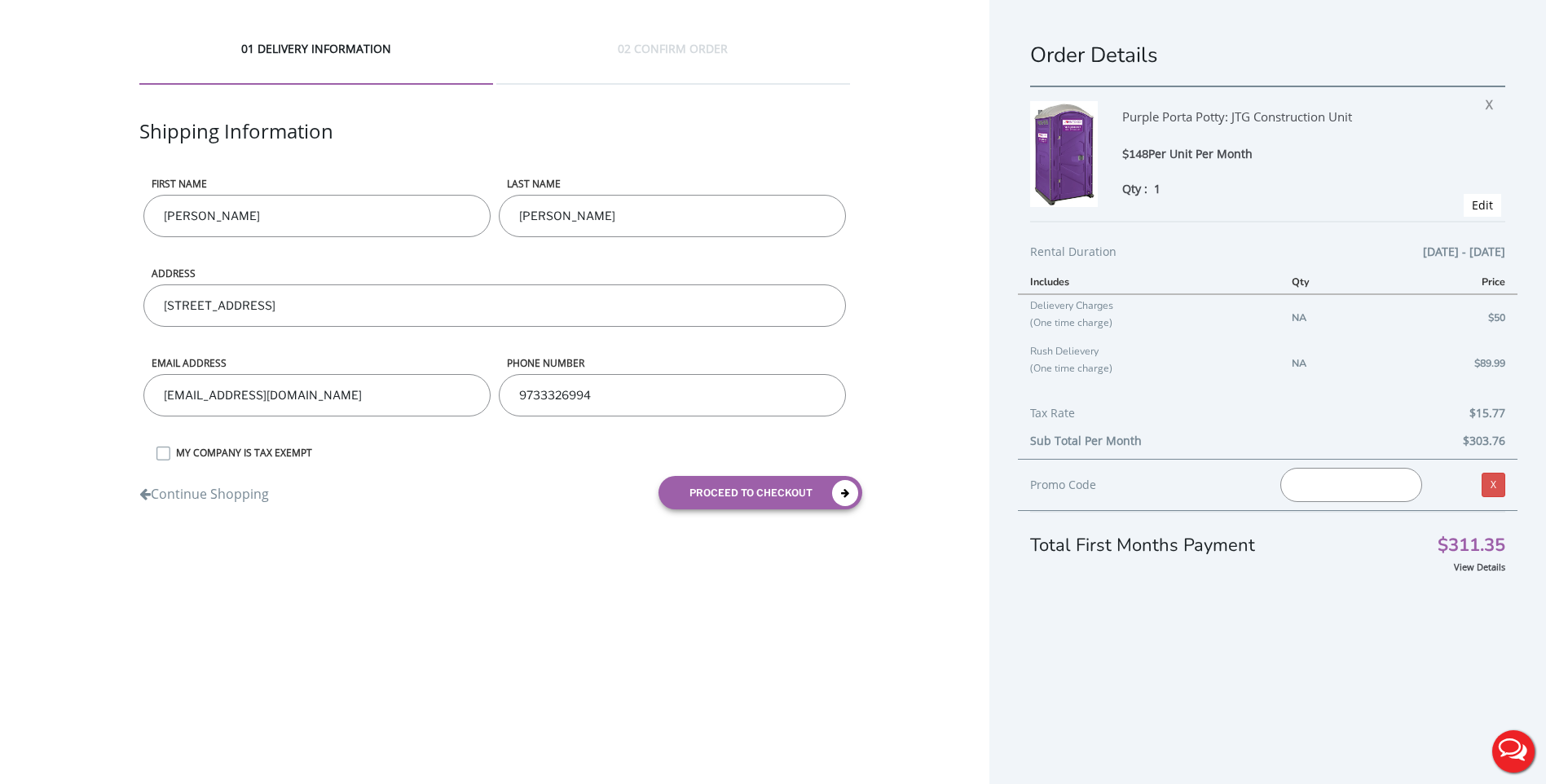
type input "9733326994"
click at [325, 500] on div "Continue Shopping" at bounding box center [311, 484] width 367 height 40
click at [696, 501] on button "proceed to checkout" at bounding box center [760, 492] width 204 height 34
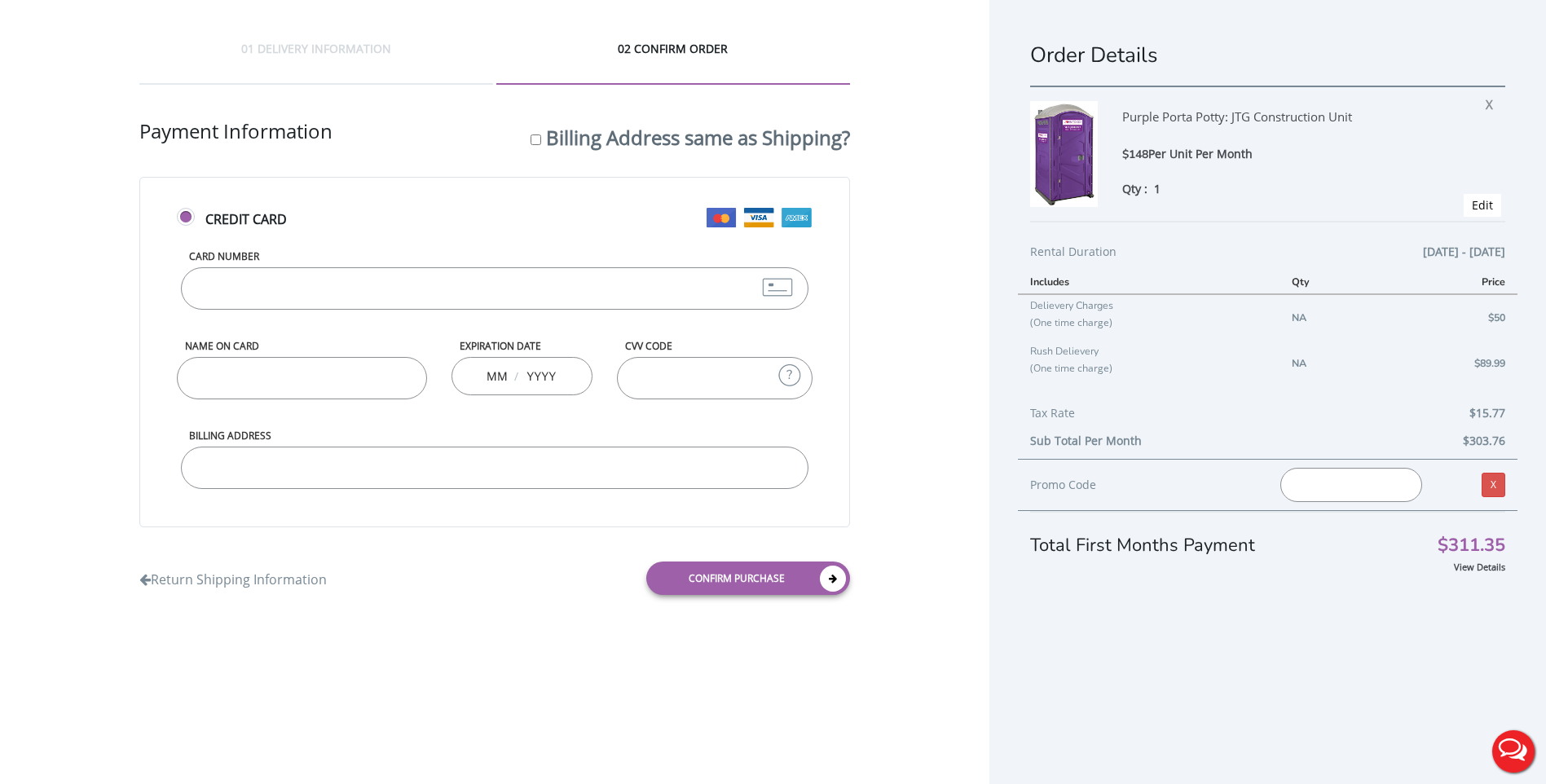
click at [392, 271] on input "Card Number" at bounding box center [495, 288] width 628 height 43
type input "[CREDIT_CARD_NUMBER]"
type input "11"
type input "2029"
type input "610"
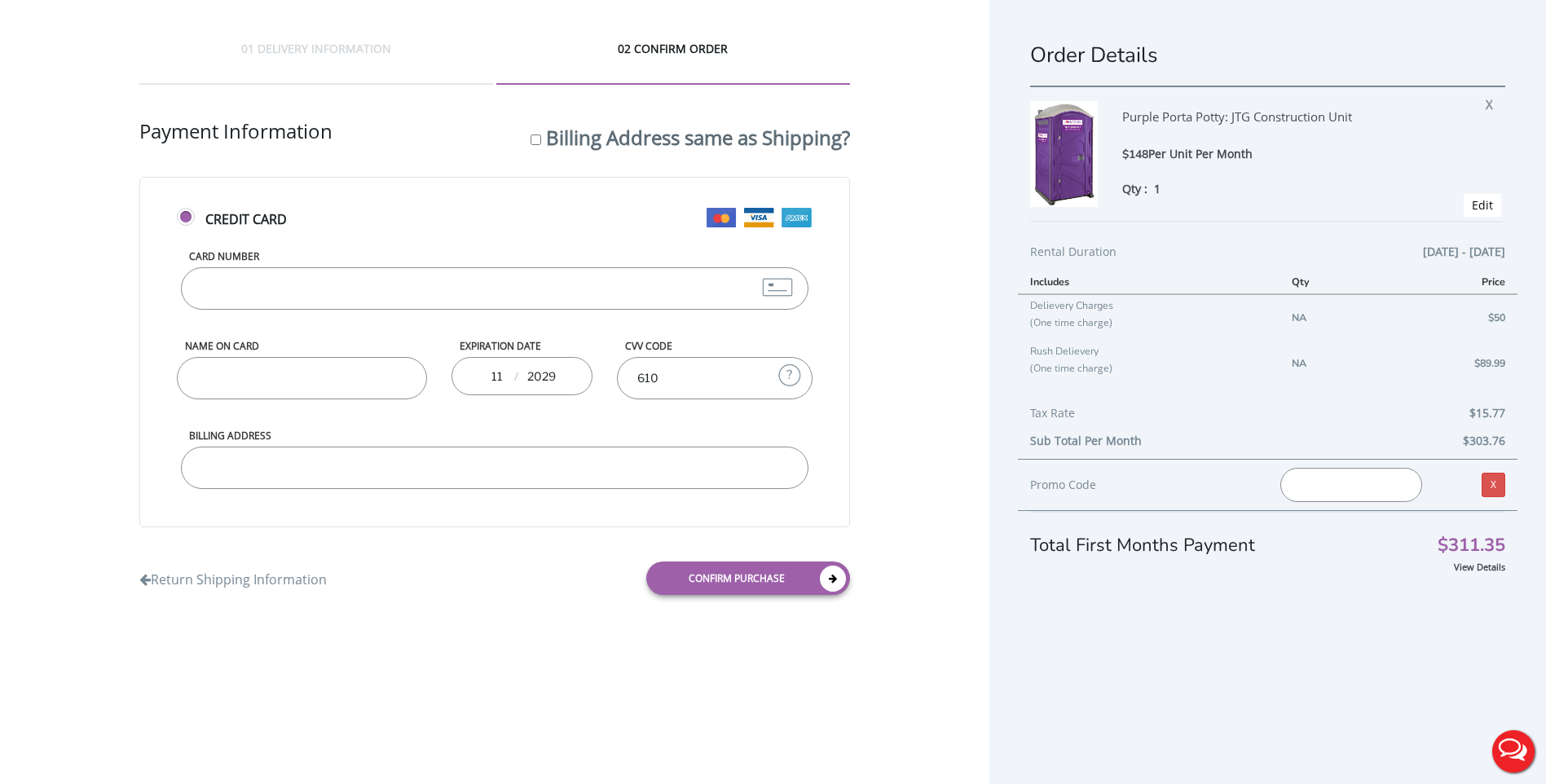
type input "[CREDIT_CARD_NUMBER]"
type input "[PERSON_NAME]"
click at [625, 467] on input "Billing Address" at bounding box center [495, 467] width 628 height 43
click at [450, 471] on input "271 South 10th Street" at bounding box center [495, 467] width 628 height 43
type input "[STREET_ADDRESS]"
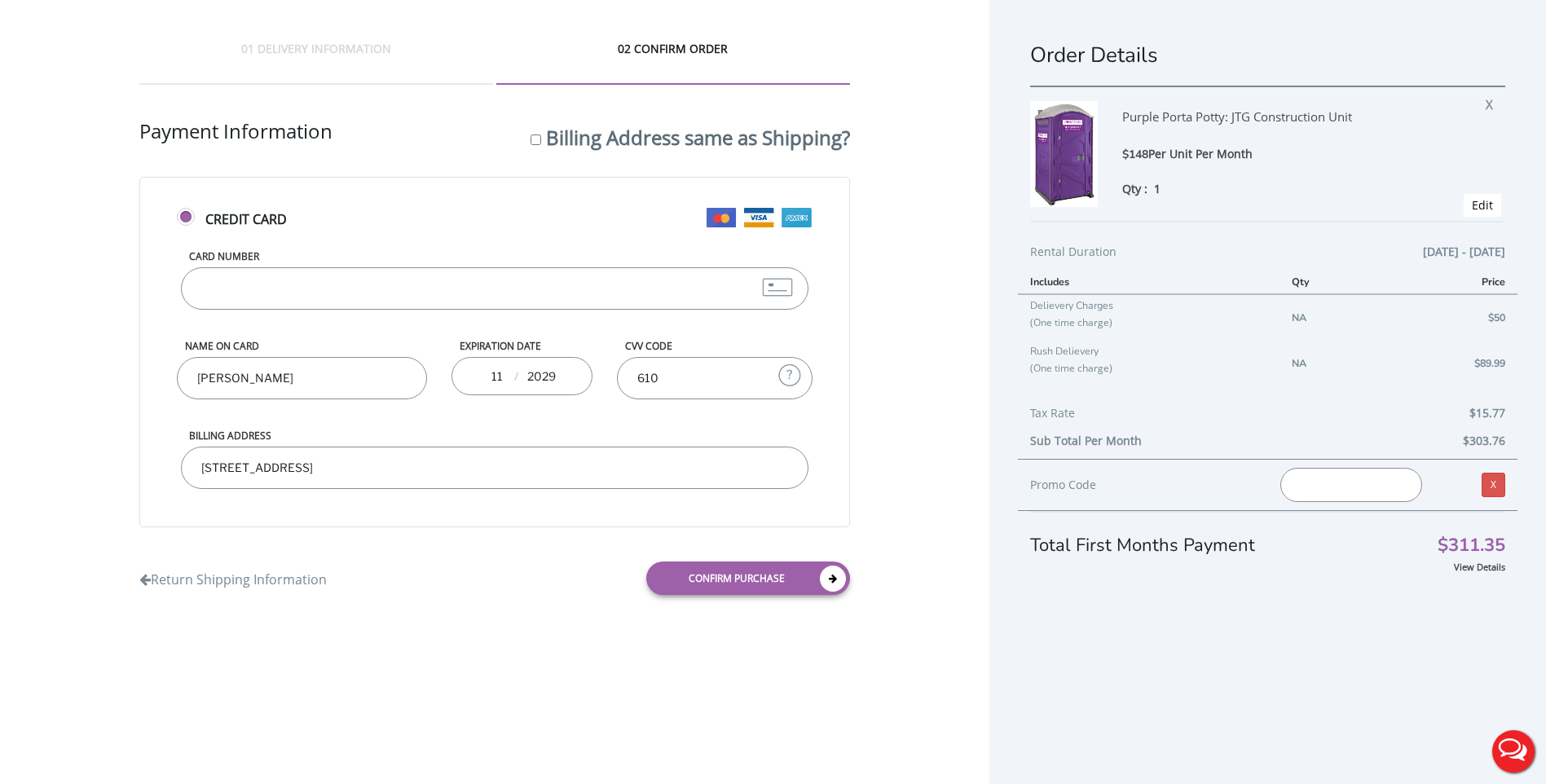
click at [626, 560] on div "Confirm purchase" at bounding box center [679, 578] width 367 height 58
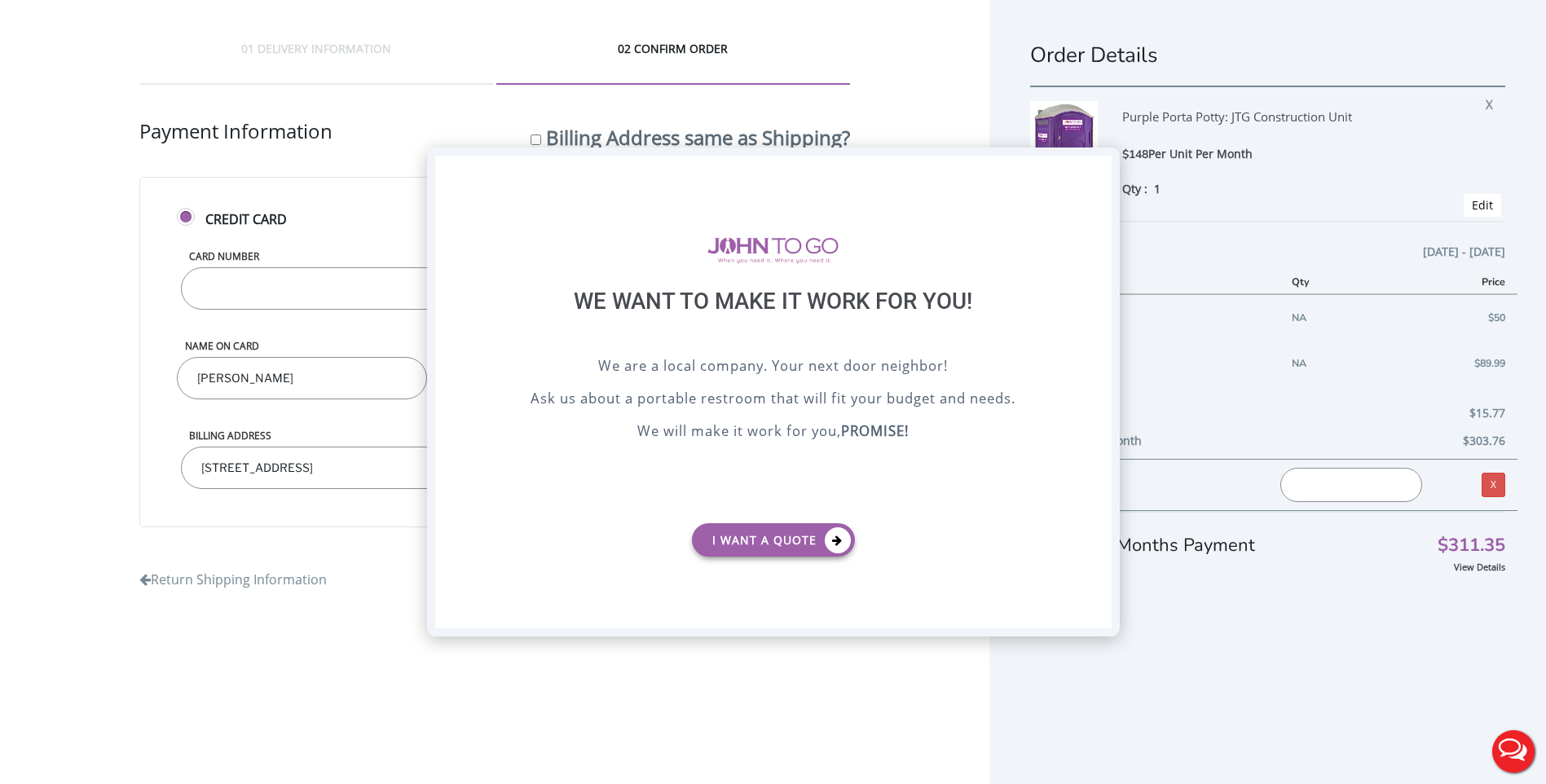
click at [1091, 171] on div "X" at bounding box center [1098, 169] width 25 height 28
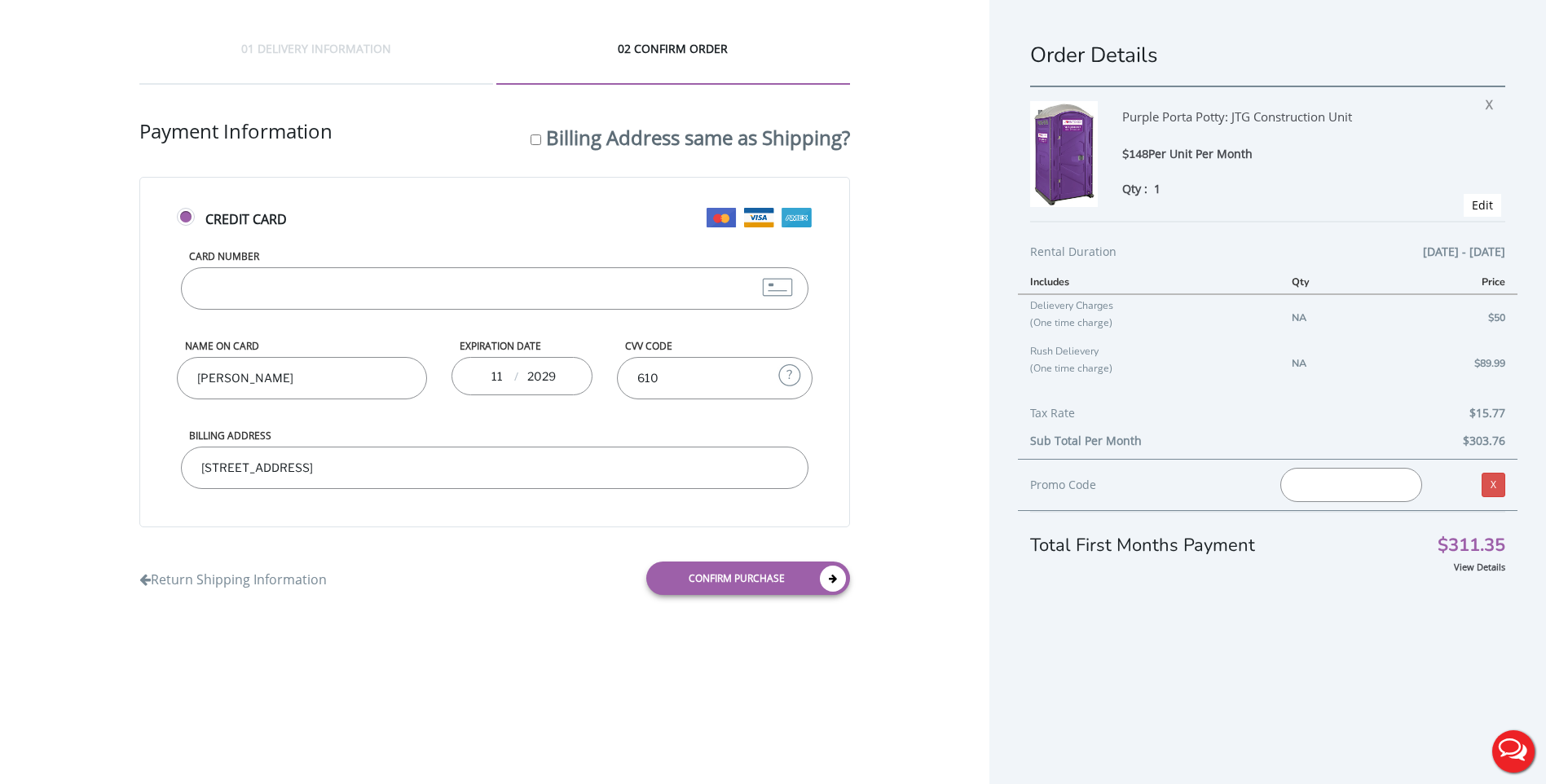
scroll to position [39, 0]
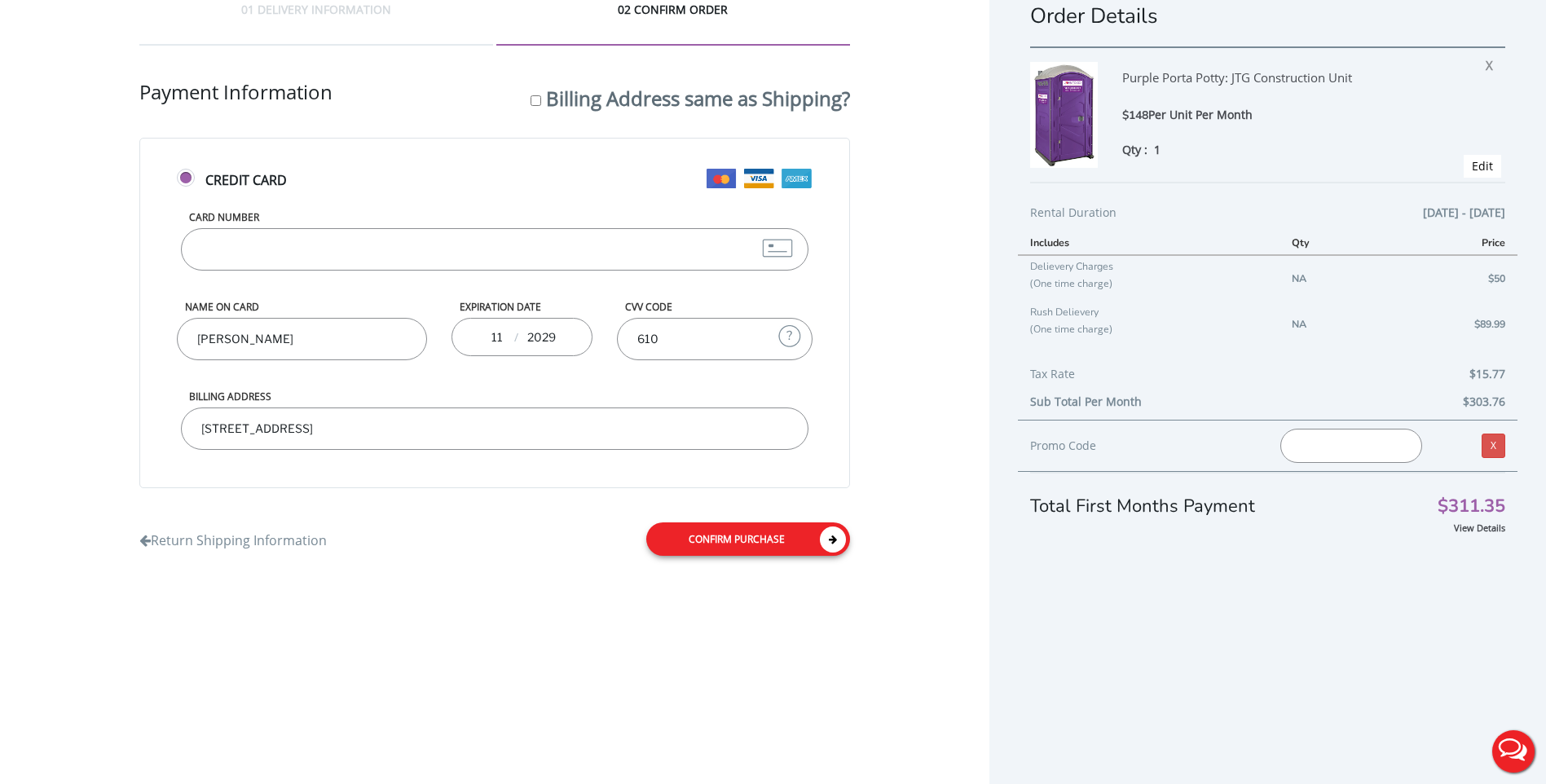
click at [706, 532] on link "Confirm purchase" at bounding box center [747, 539] width 204 height 34
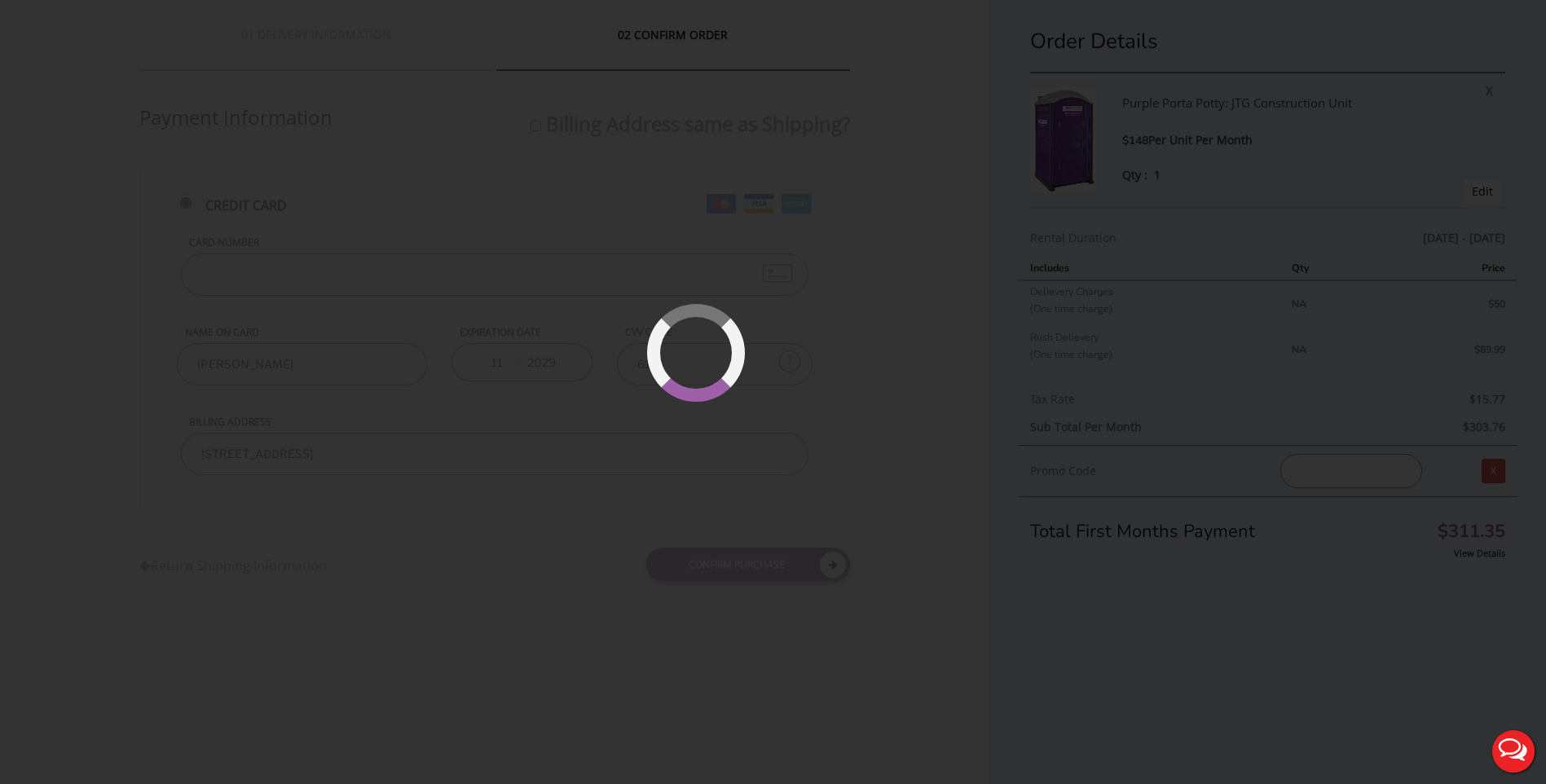
scroll to position [0, 0]
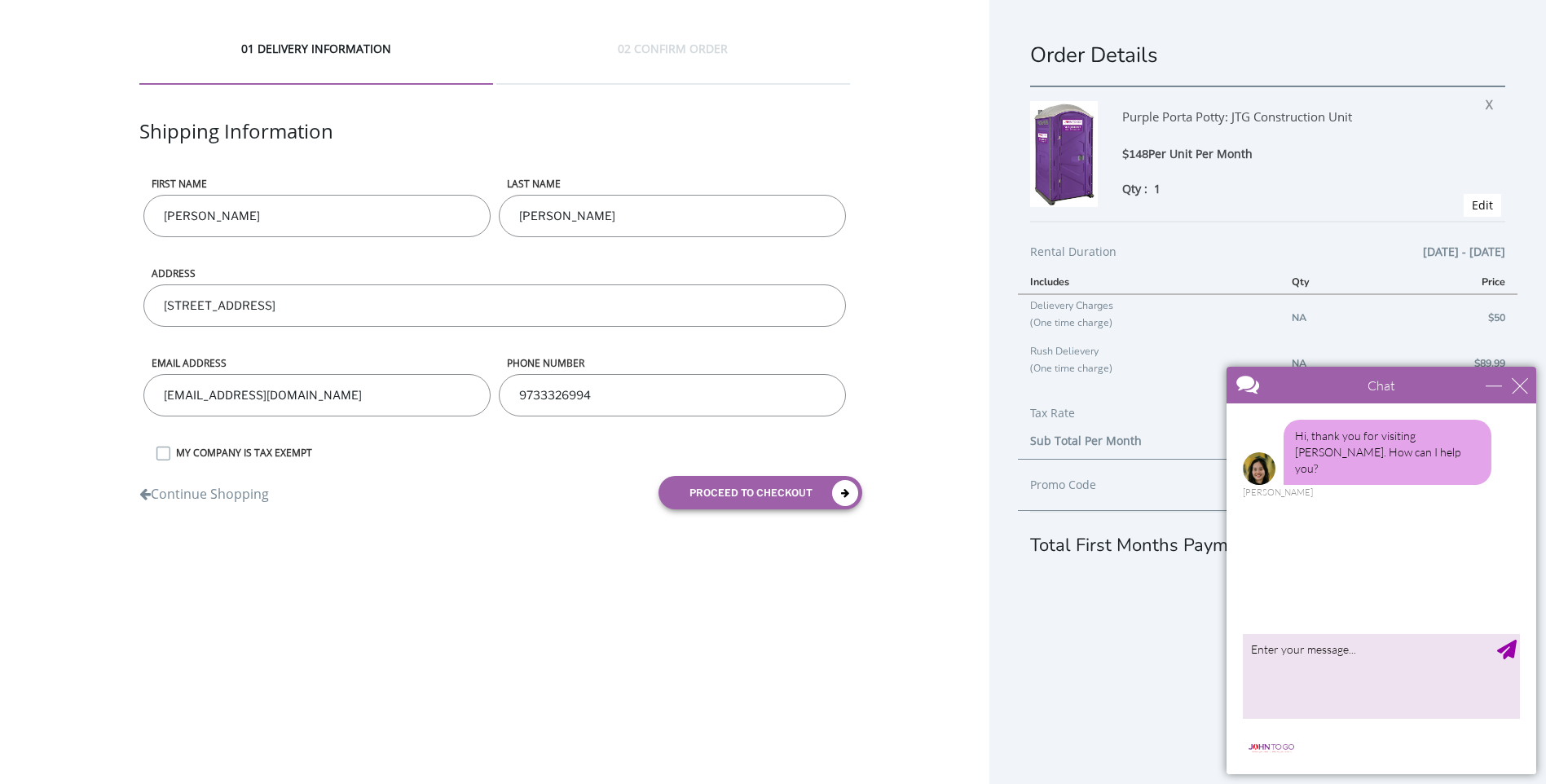
click at [1513, 375] on div "Chat" at bounding box center [1381, 385] width 310 height 37
click at [1516, 389] on div "close" at bounding box center [1519, 385] width 16 height 16
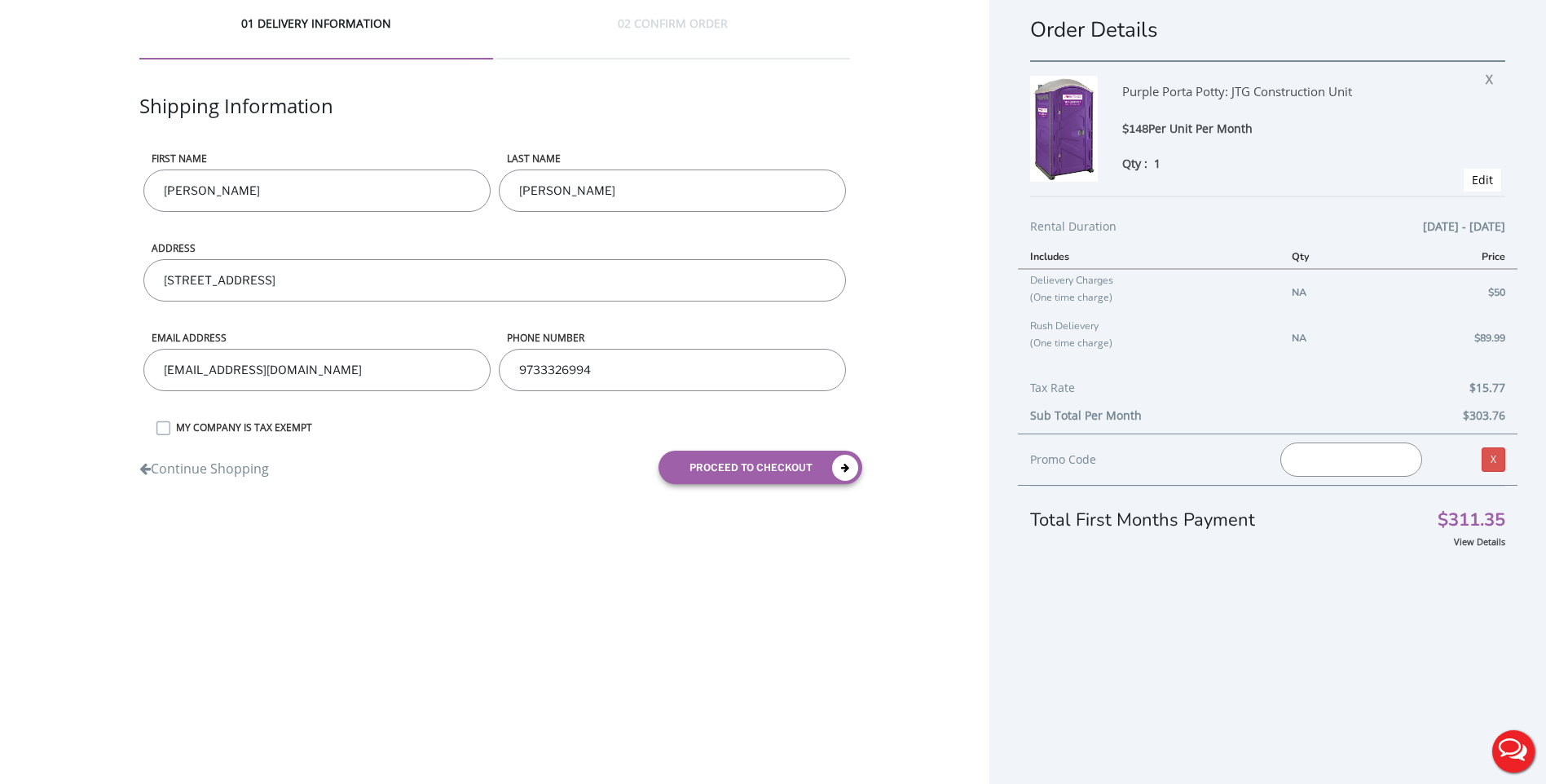
scroll to position [39, 0]
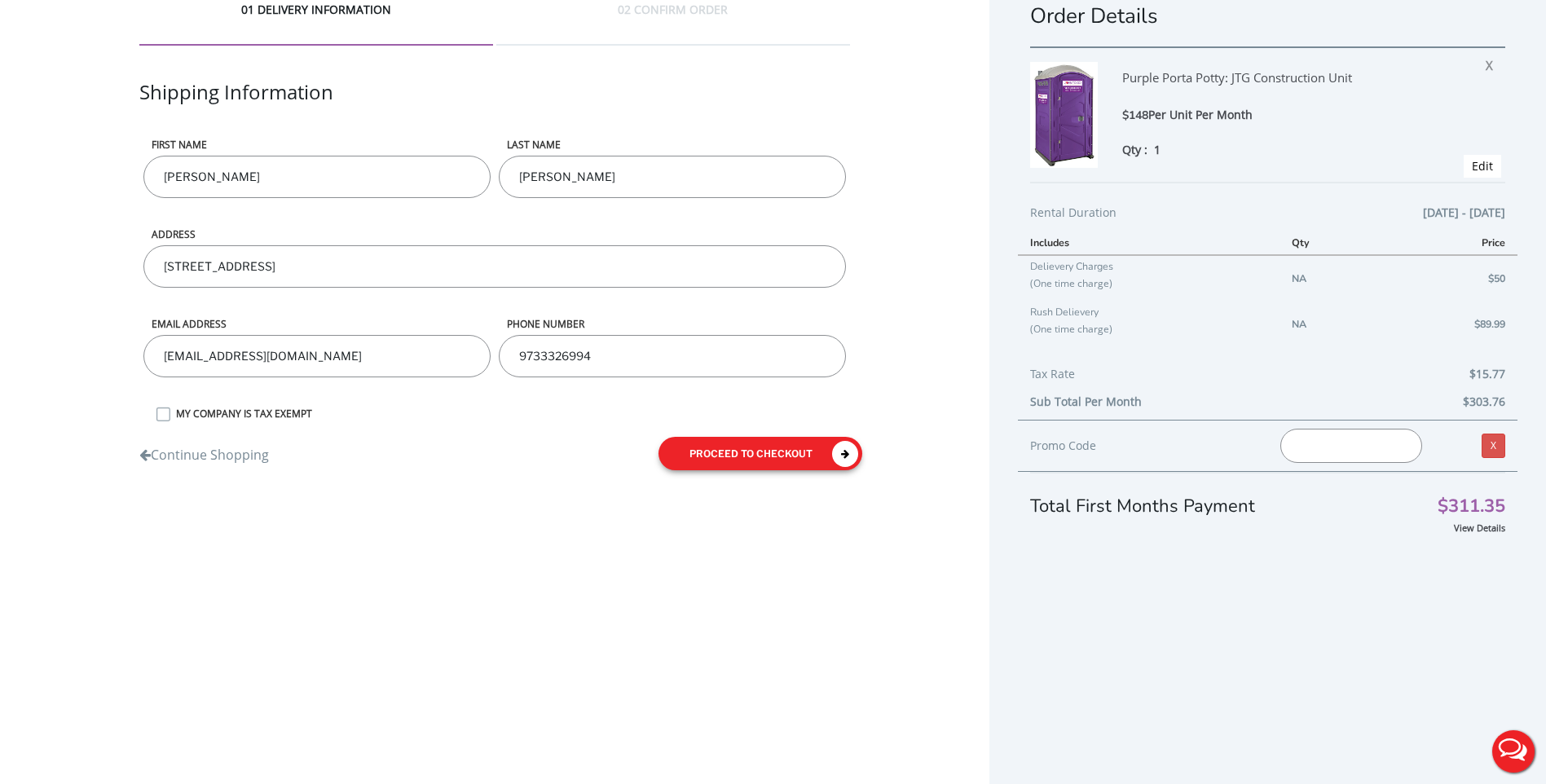
click at [841, 454] on icon "submit" at bounding box center [845, 454] width 26 height 26
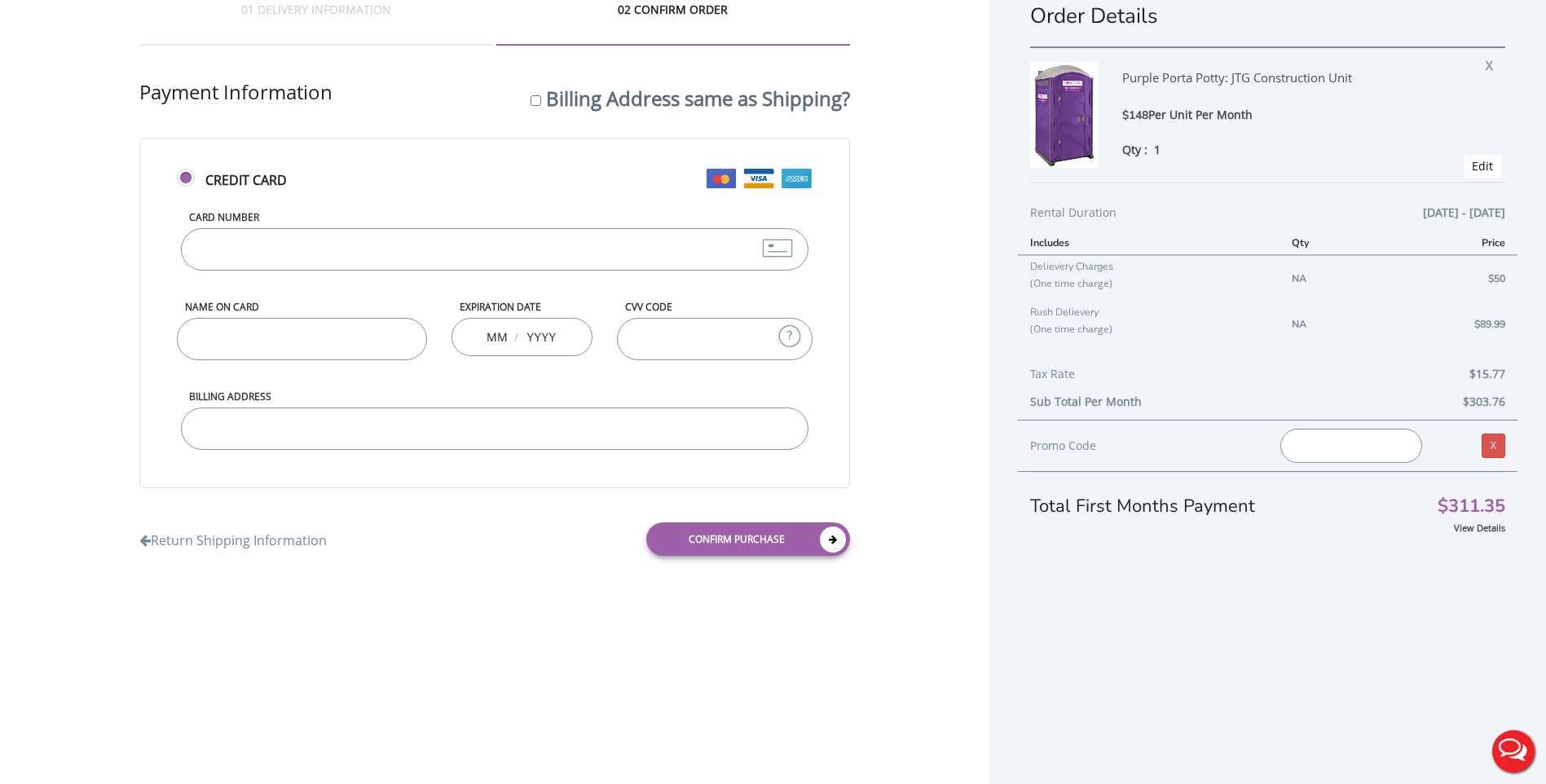
click at [310, 252] on input "Card Number" at bounding box center [495, 249] width 628 height 43
type input "[CREDIT_CARD_NUMBER]"
type input "11"
type input "2029"
type input "610"
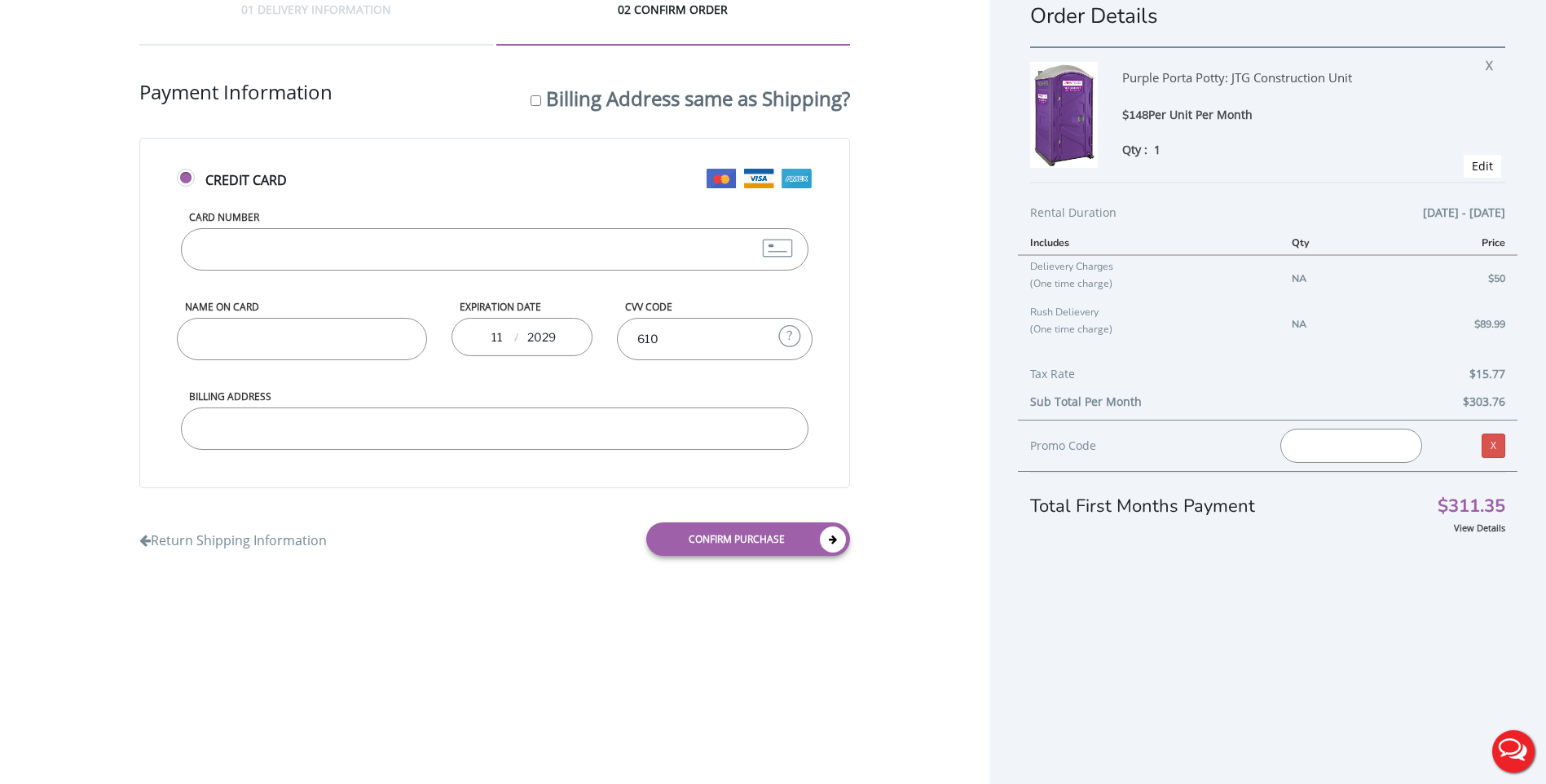
type input "[CREDIT_CARD_NUMBER]"
type input "[PERSON_NAME]"
click at [346, 432] on input "Billing Address" at bounding box center [495, 428] width 628 height 43
type input "[STREET_ADDRESS]"
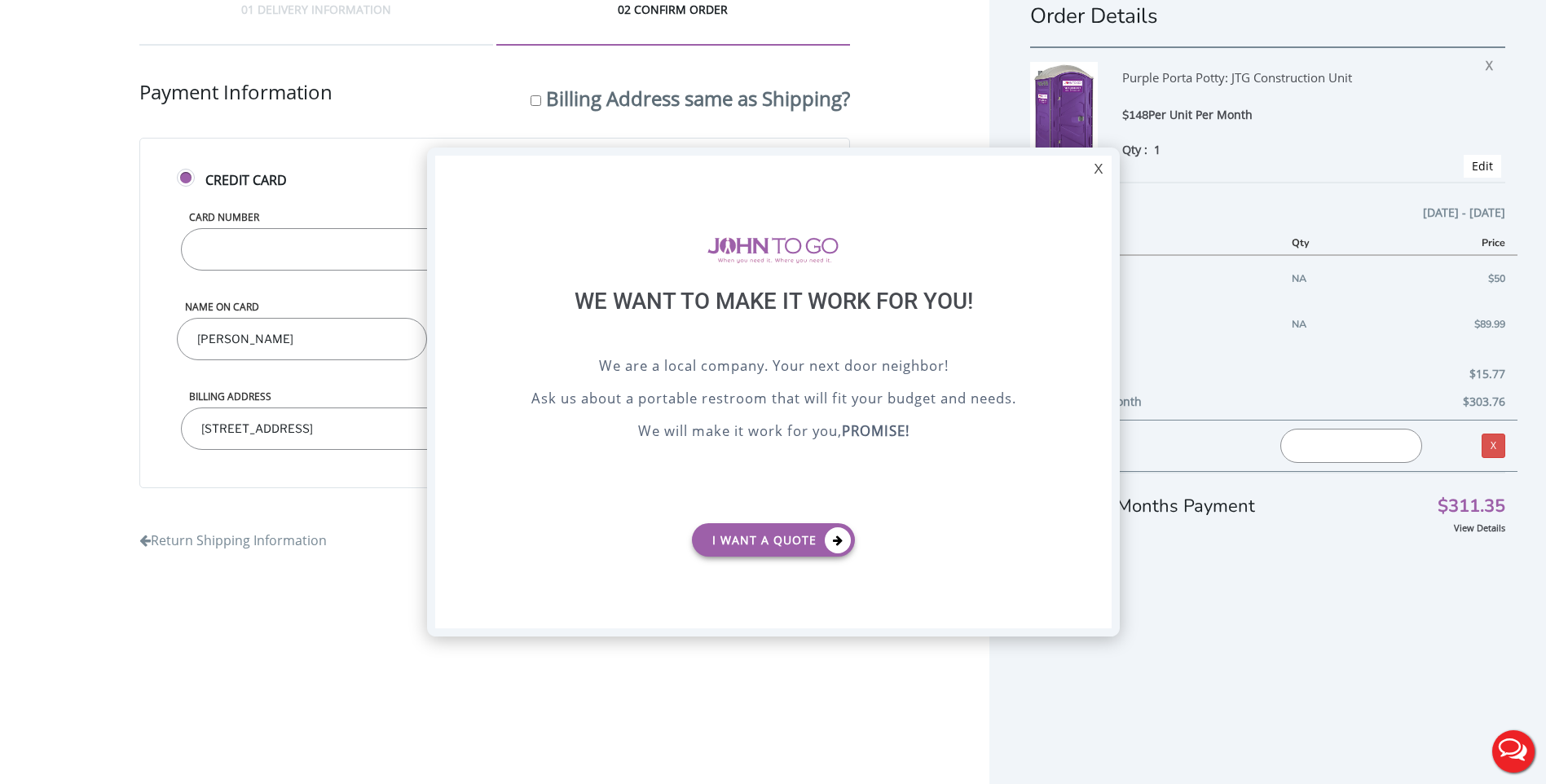
scroll to position [0, 0]
click at [1103, 167] on div "X" at bounding box center [1098, 169] width 25 height 28
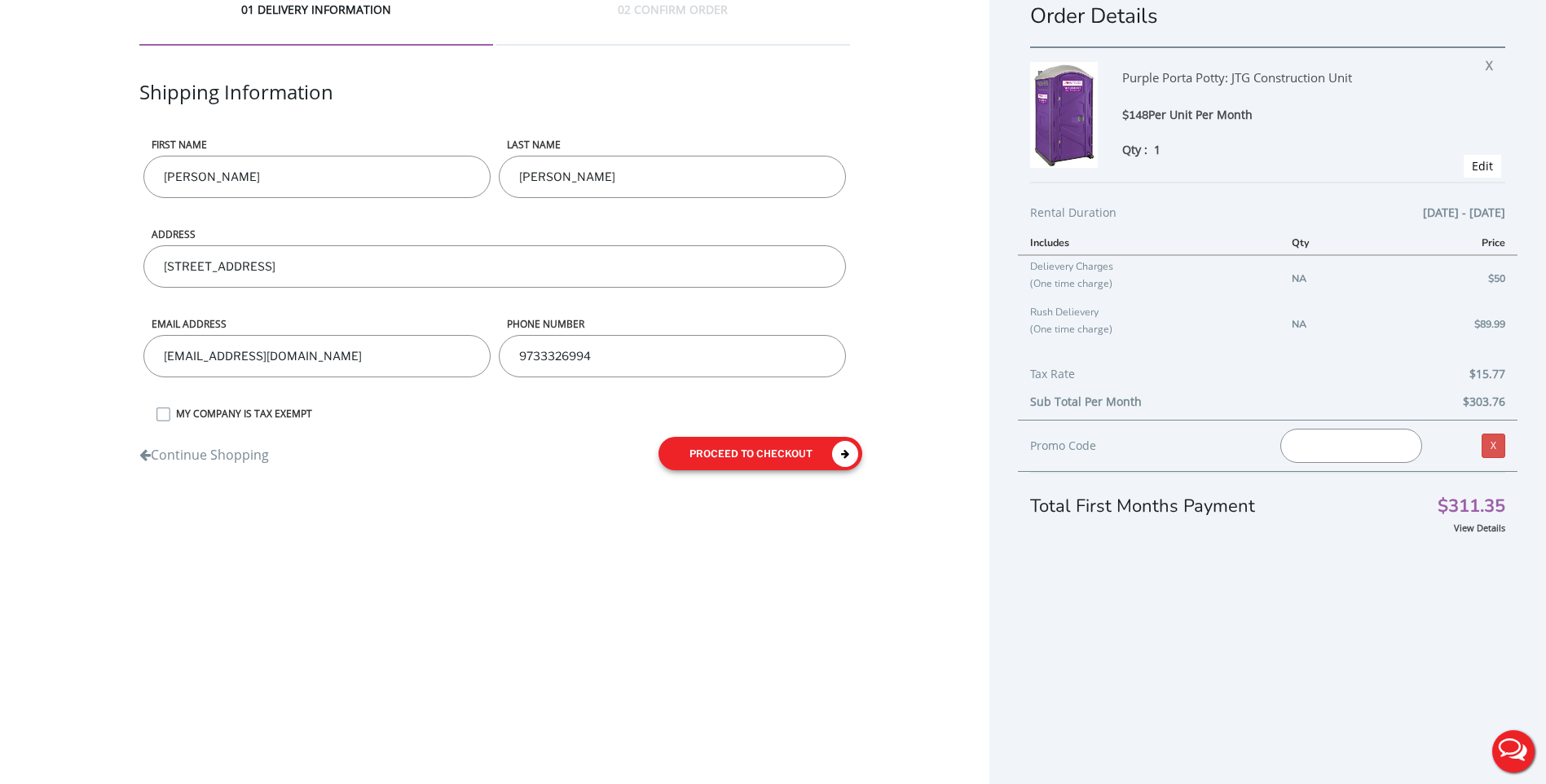
click at [756, 448] on button "proceed to checkout" at bounding box center [760, 454] width 204 height 34
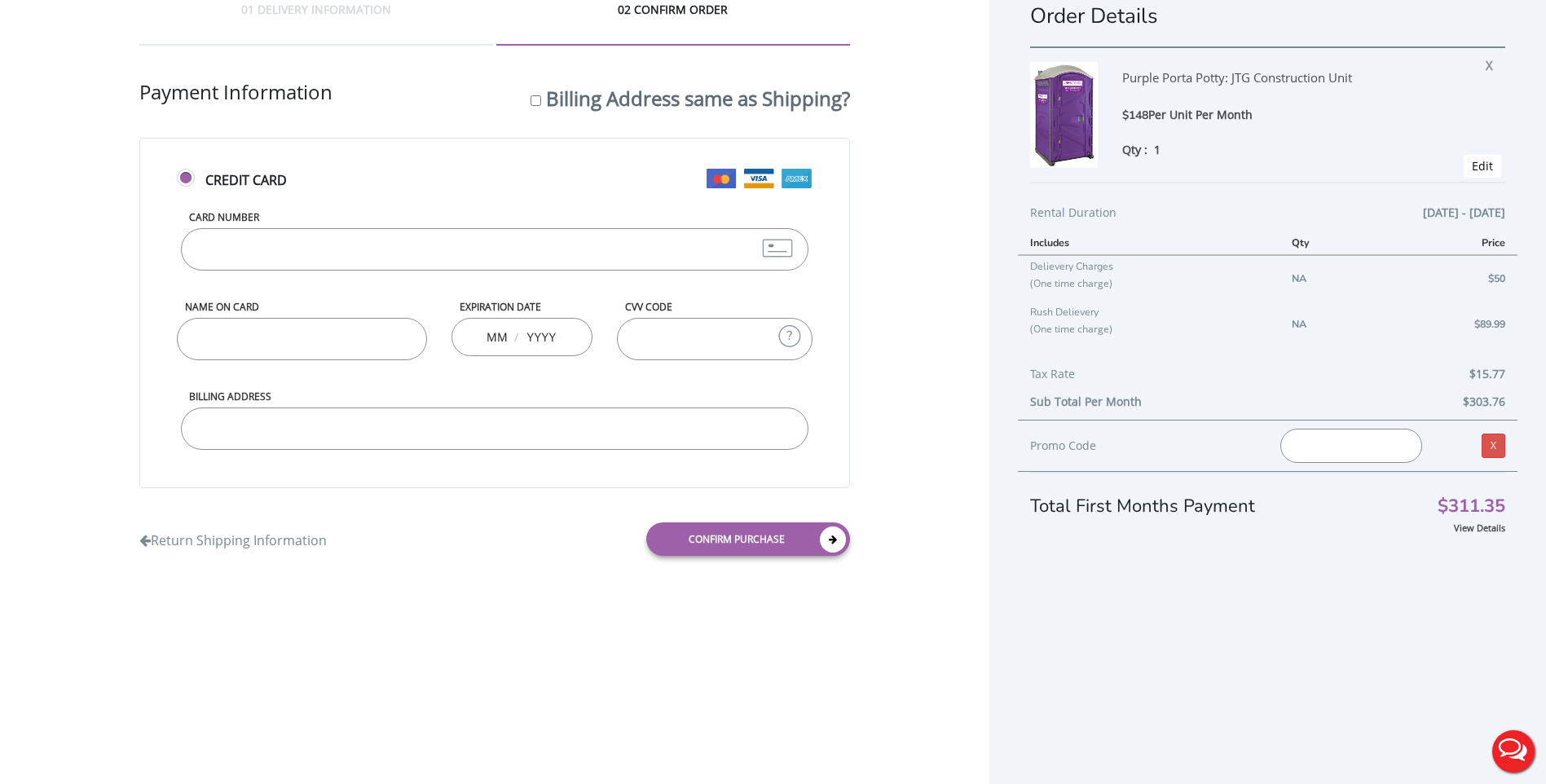
click at [328, 282] on div "Card Number" at bounding box center [495, 255] width 637 height 90
click at [328, 257] on input "Card Number" at bounding box center [495, 249] width 628 height 43
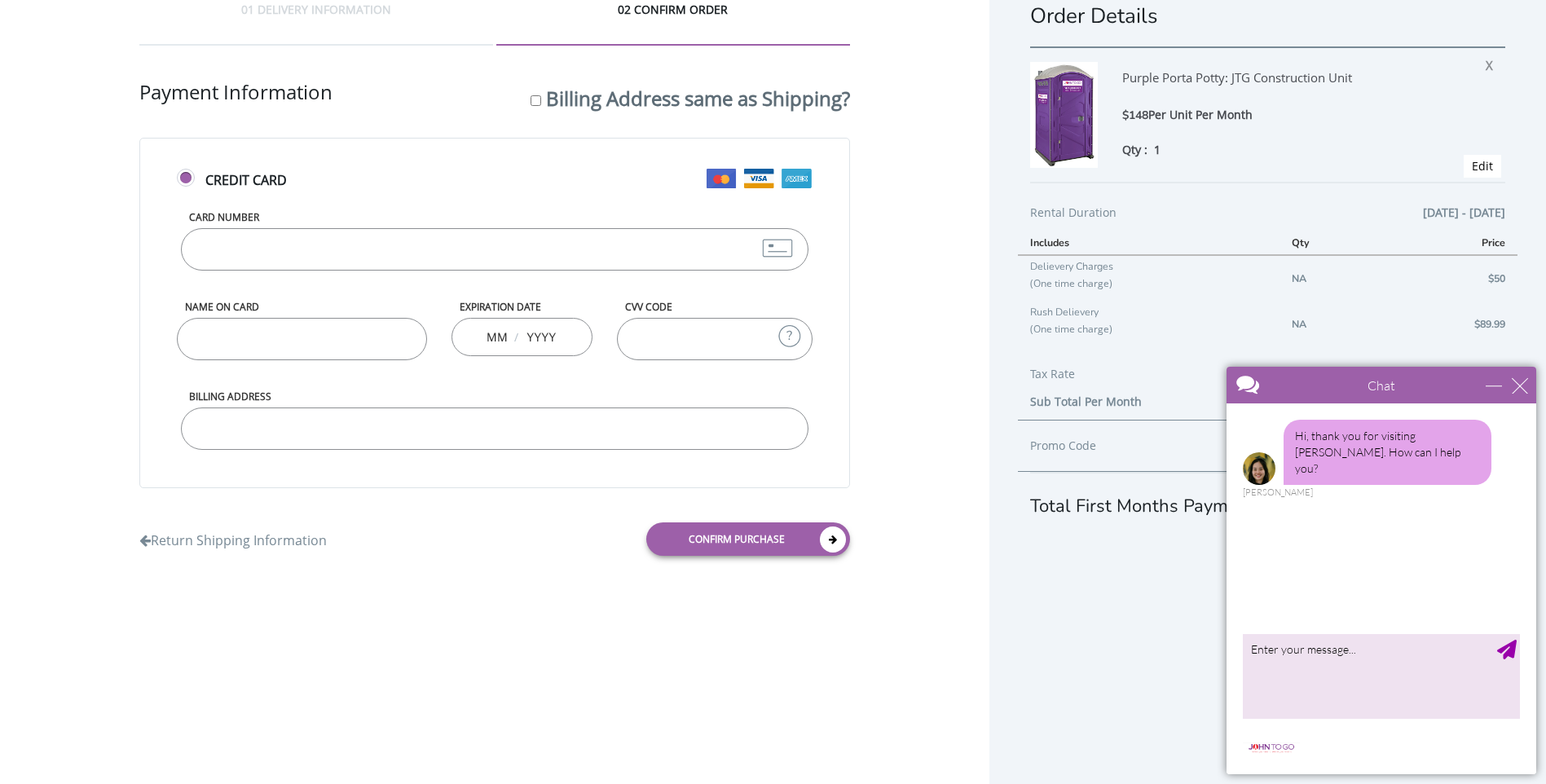
type input "[CREDIT_CARD_NUMBER]"
type input "11"
type input "2029"
type input "610"
type input "[CREDIT_CARD_NUMBER]"
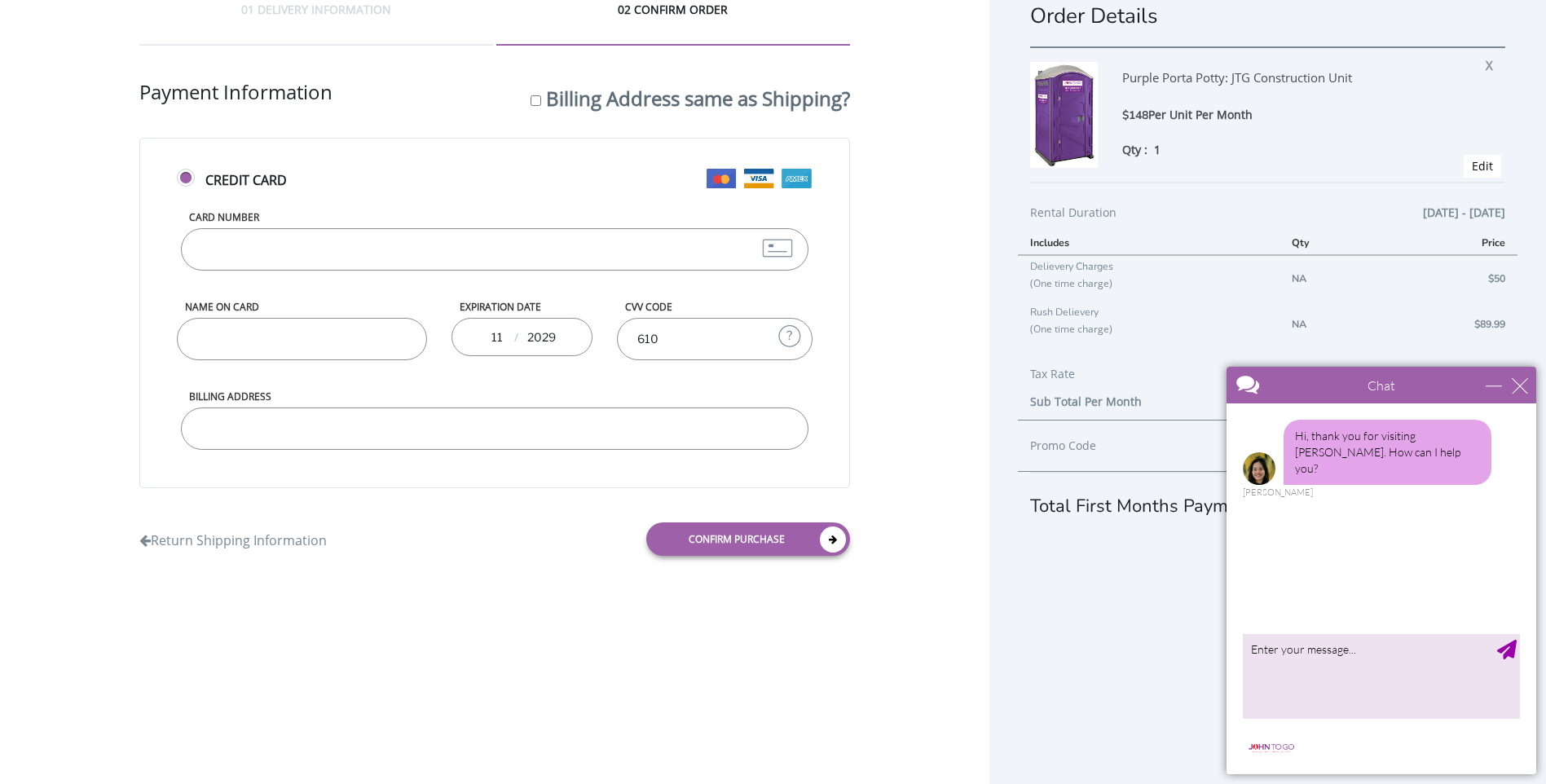
type input "[PERSON_NAME]"
click at [385, 255] on input "[CREDIT_CARD_NUMBER]" at bounding box center [495, 249] width 628 height 43
type input "[CREDIT_CARD_NUMBER]"
click at [374, 417] on input "Billing Address" at bounding box center [495, 428] width 628 height 43
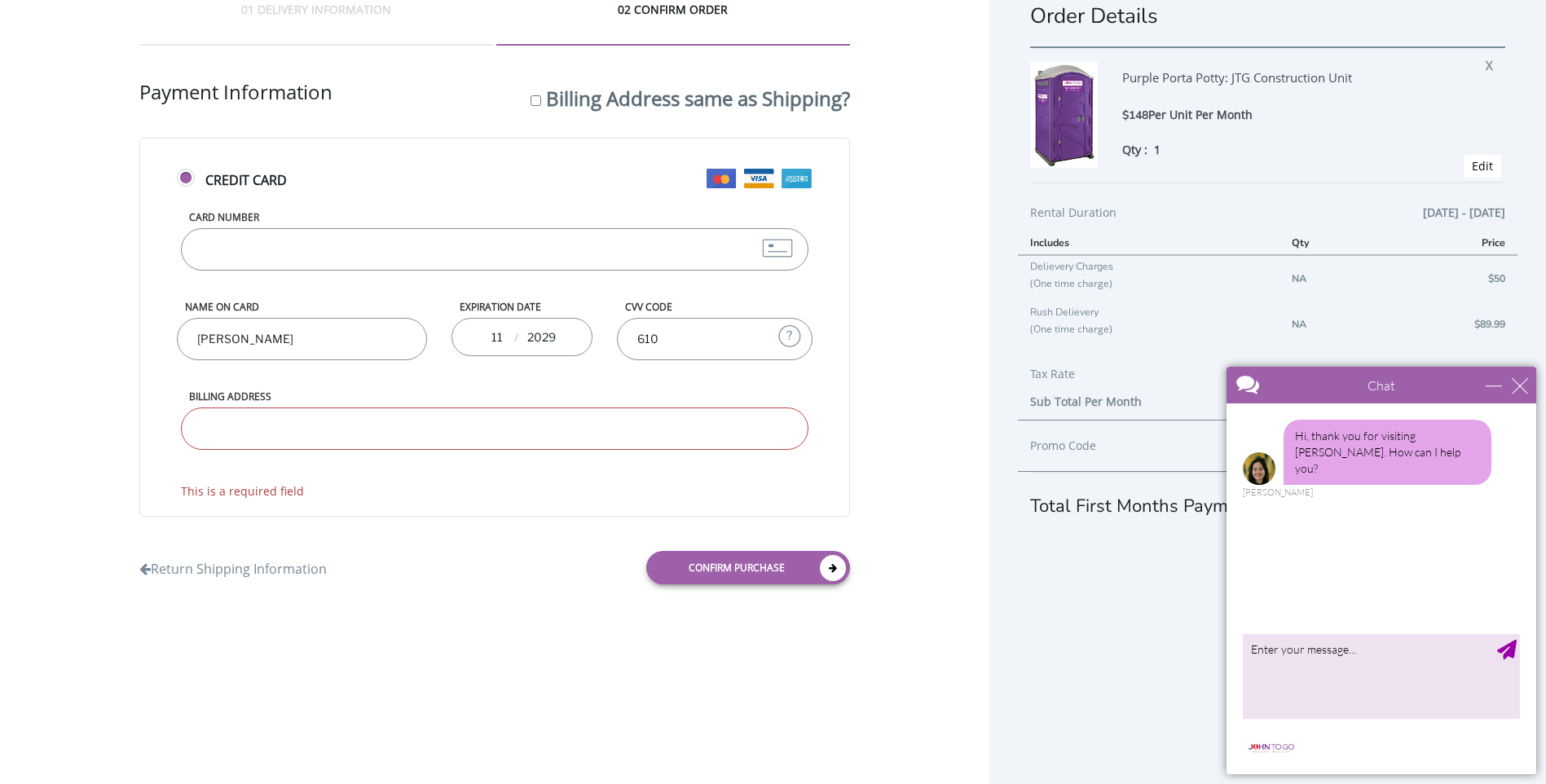
click at [557, 527] on form "Credit Card Card Number [CREDIT_CARD_NUMBER] Name on Card [PERSON_NAME] Expirat…" at bounding box center [495, 366] width 711 height 459
click at [705, 583] on link "Confirm purchase" at bounding box center [747, 568] width 204 height 34
click at [360, 408] on input "Billing Address" at bounding box center [495, 428] width 628 height 43
type input "271 South 10th Street, Newark, NJ, USA"
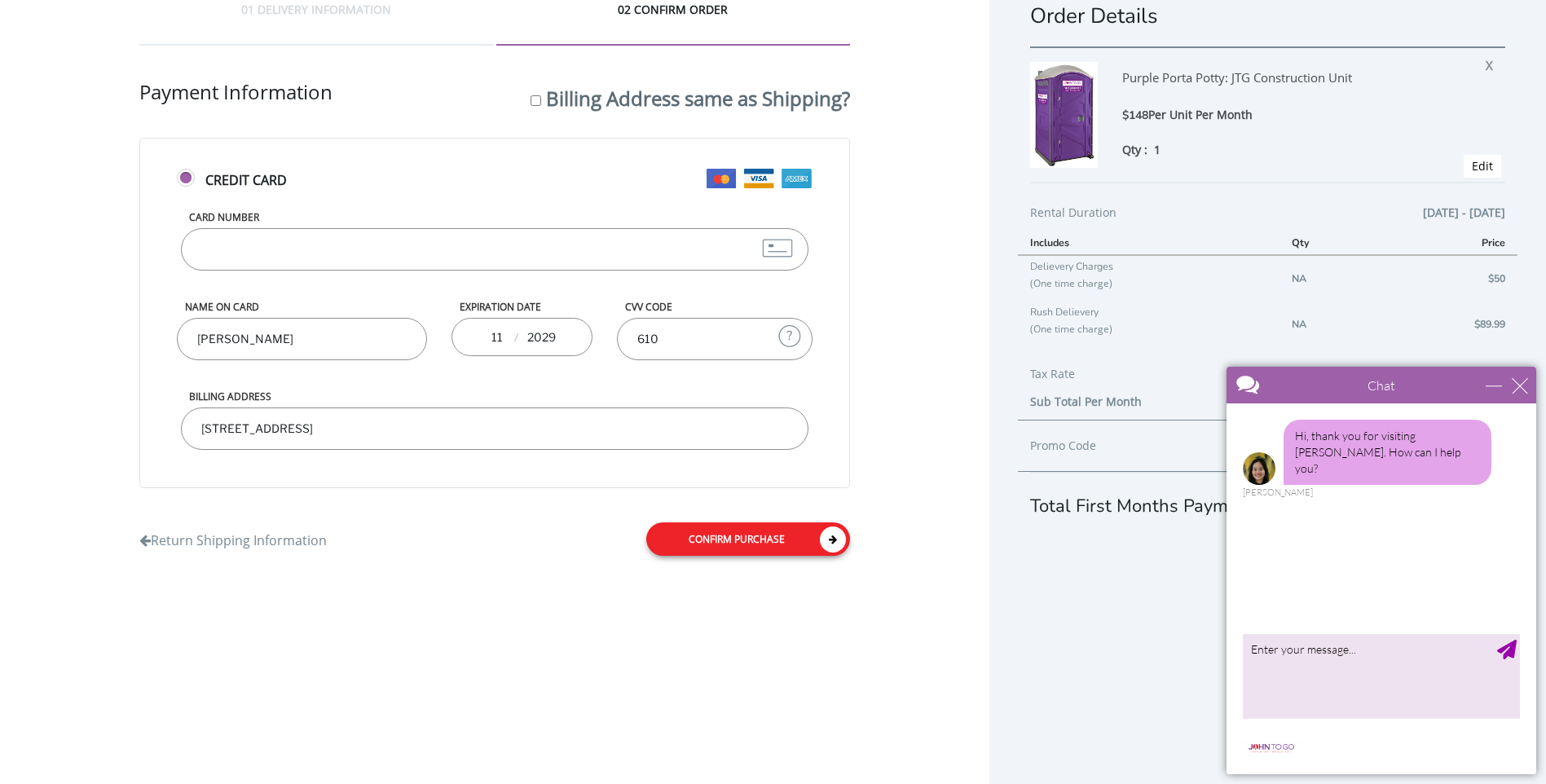
click at [703, 539] on link "Confirm purchase" at bounding box center [747, 539] width 204 height 34
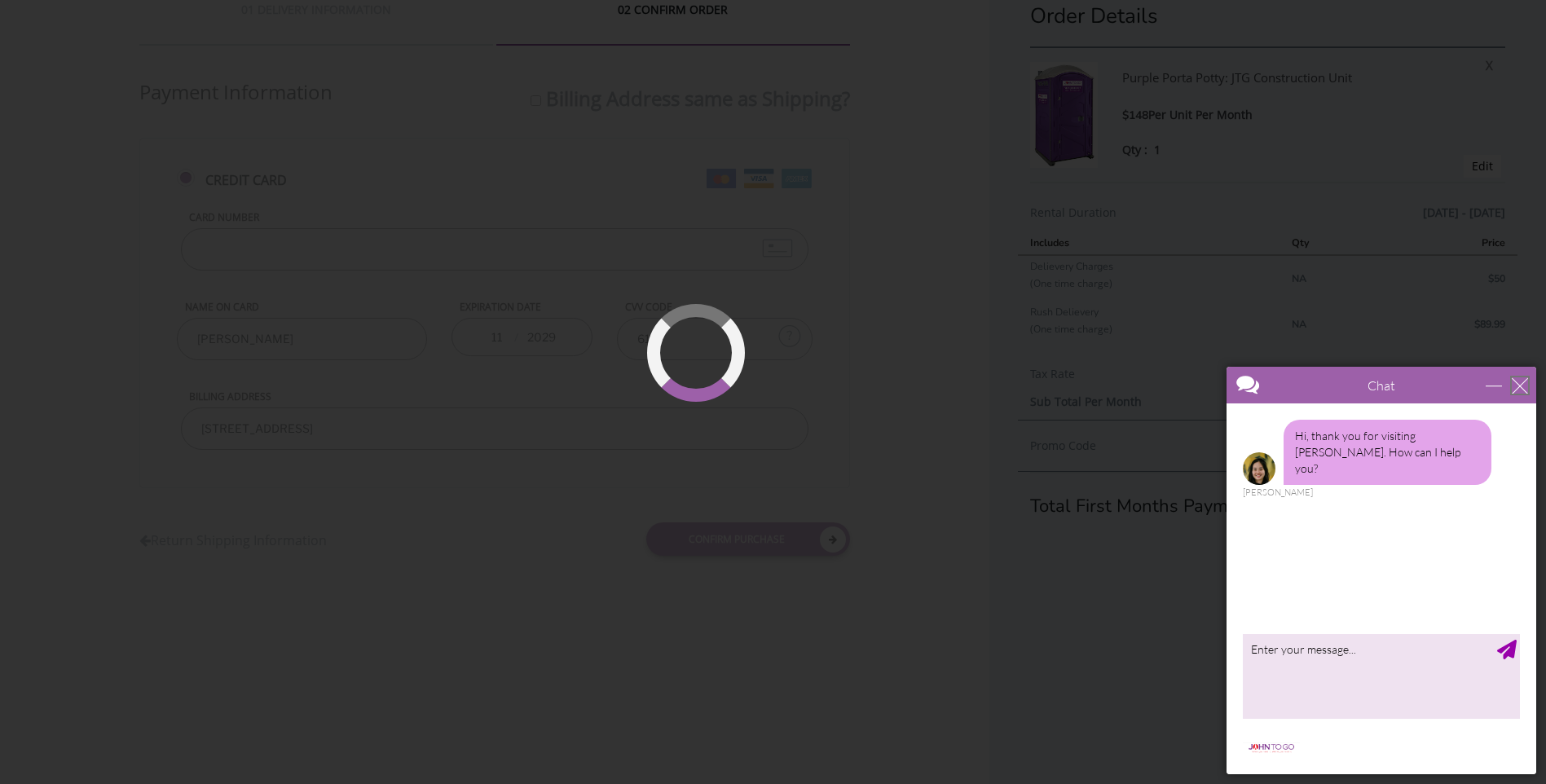
click at [1523, 390] on div "close" at bounding box center [1519, 385] width 16 height 16
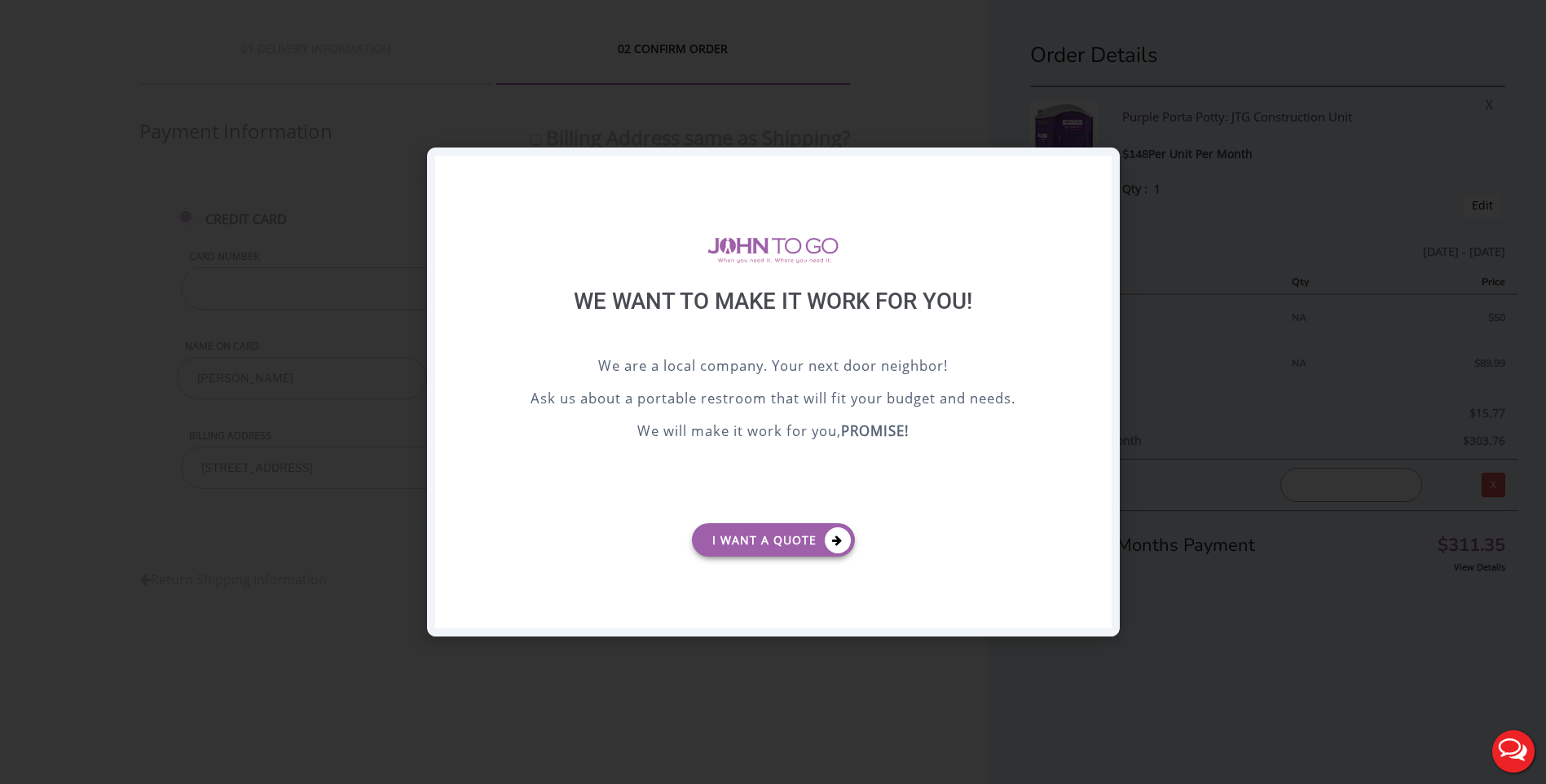
click at [1097, 170] on div "X" at bounding box center [1098, 169] width 25 height 28
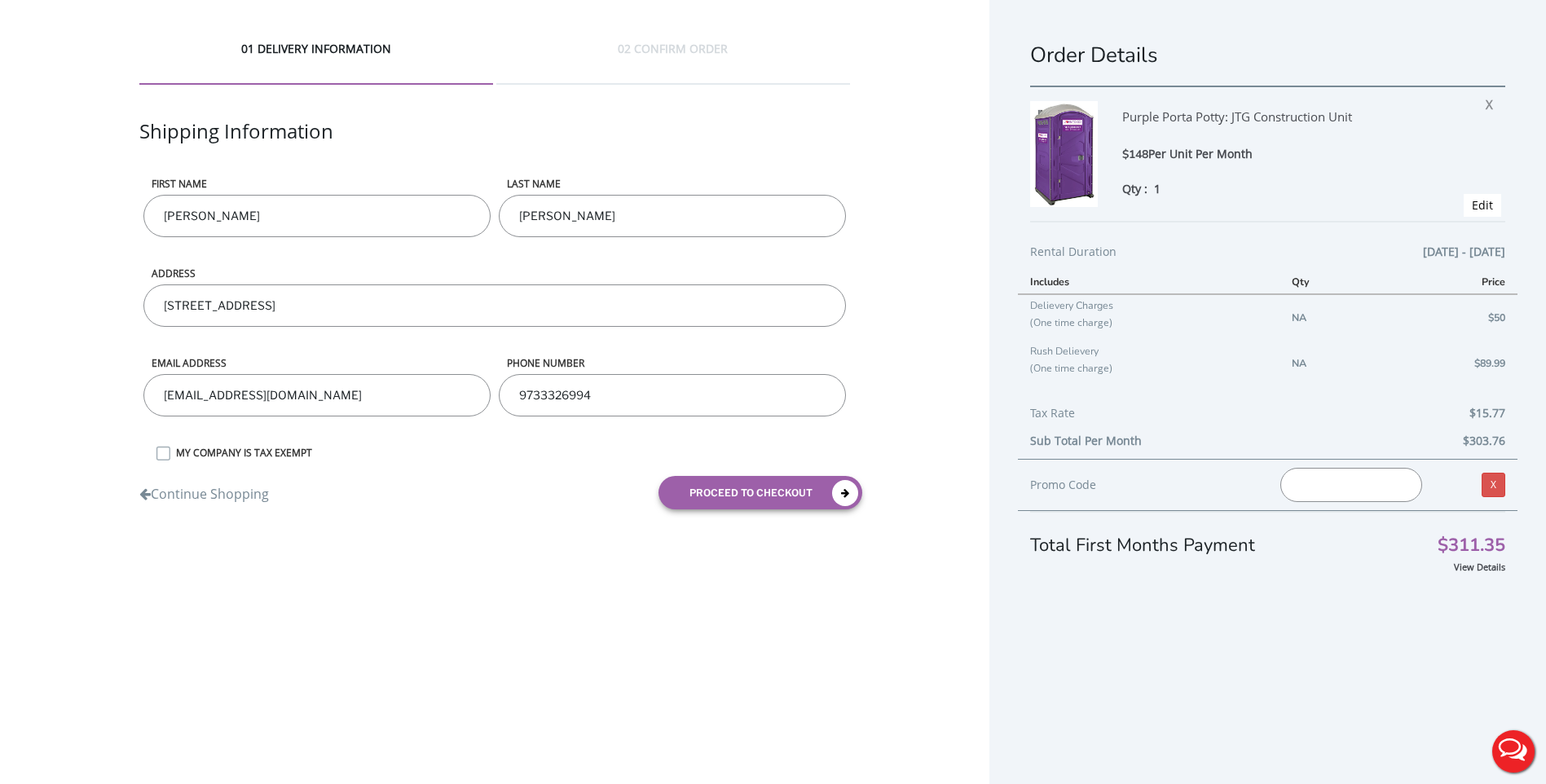
click at [695, 54] on div "02 CONFIRM ORDER" at bounding box center [674, 63] width 354 height 44
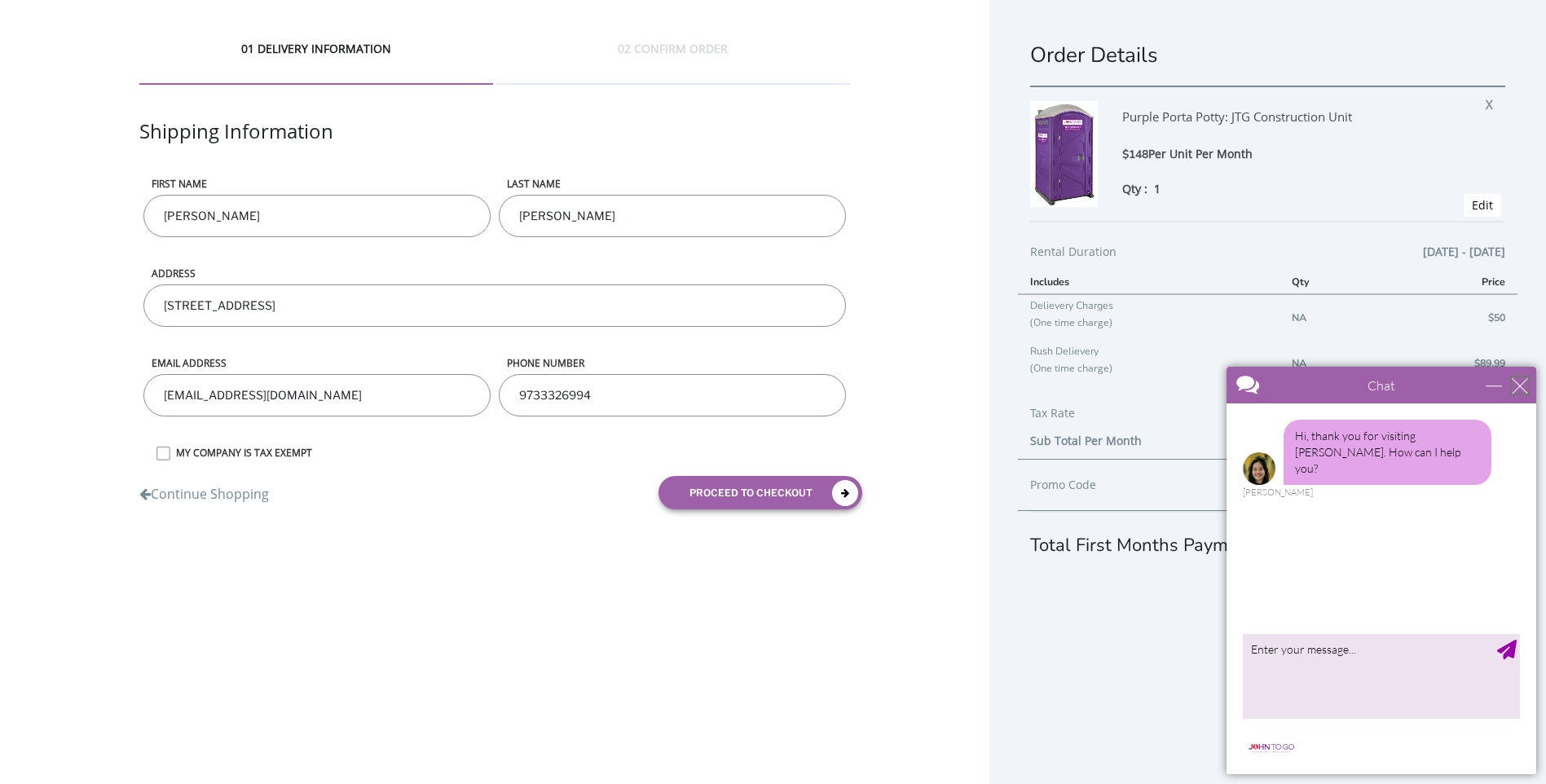
click at [1520, 387] on div "close" at bounding box center [1519, 385] width 16 height 16
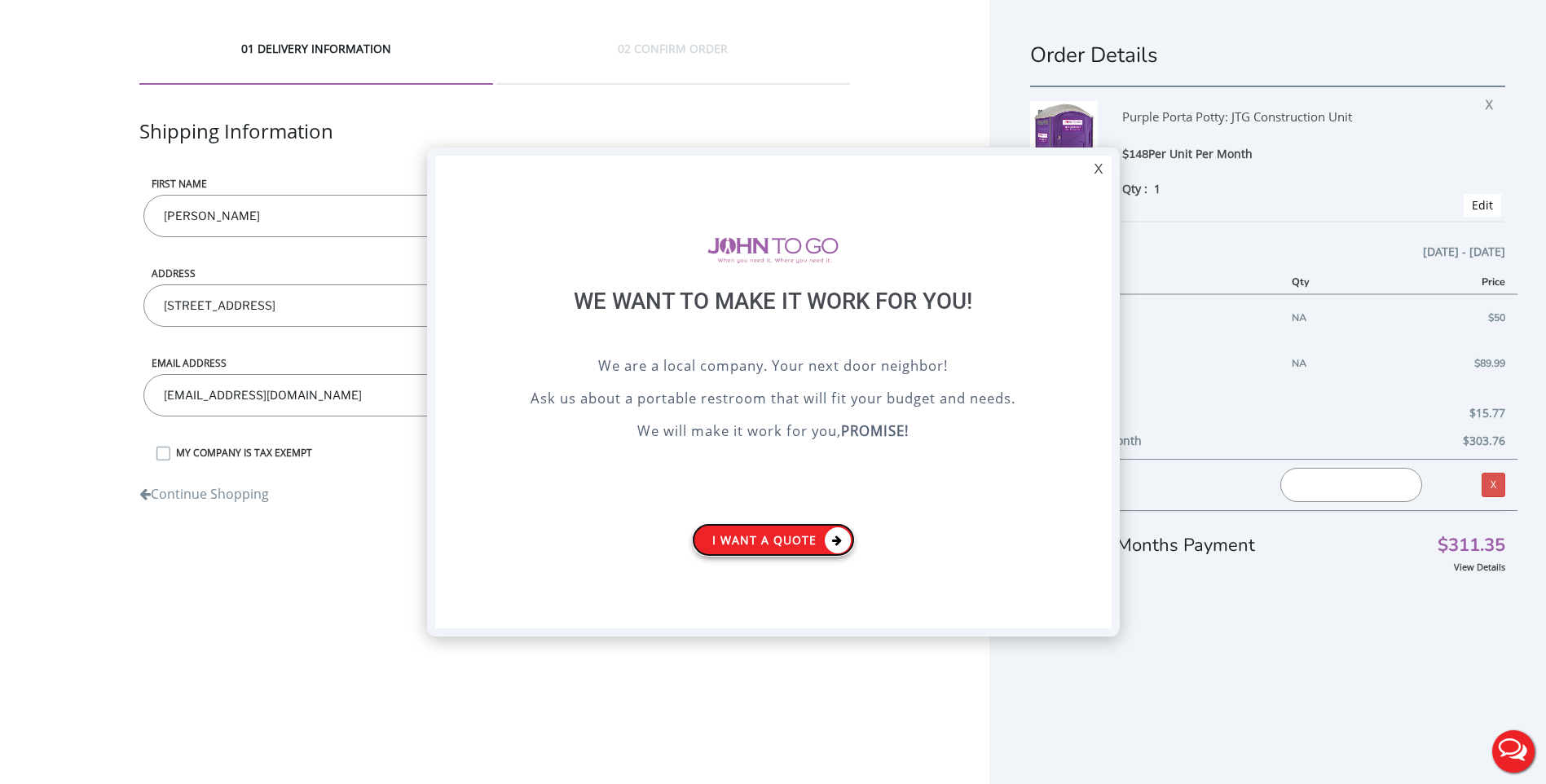
click at [828, 552] on link "I want a Quote" at bounding box center [773, 540] width 163 height 34
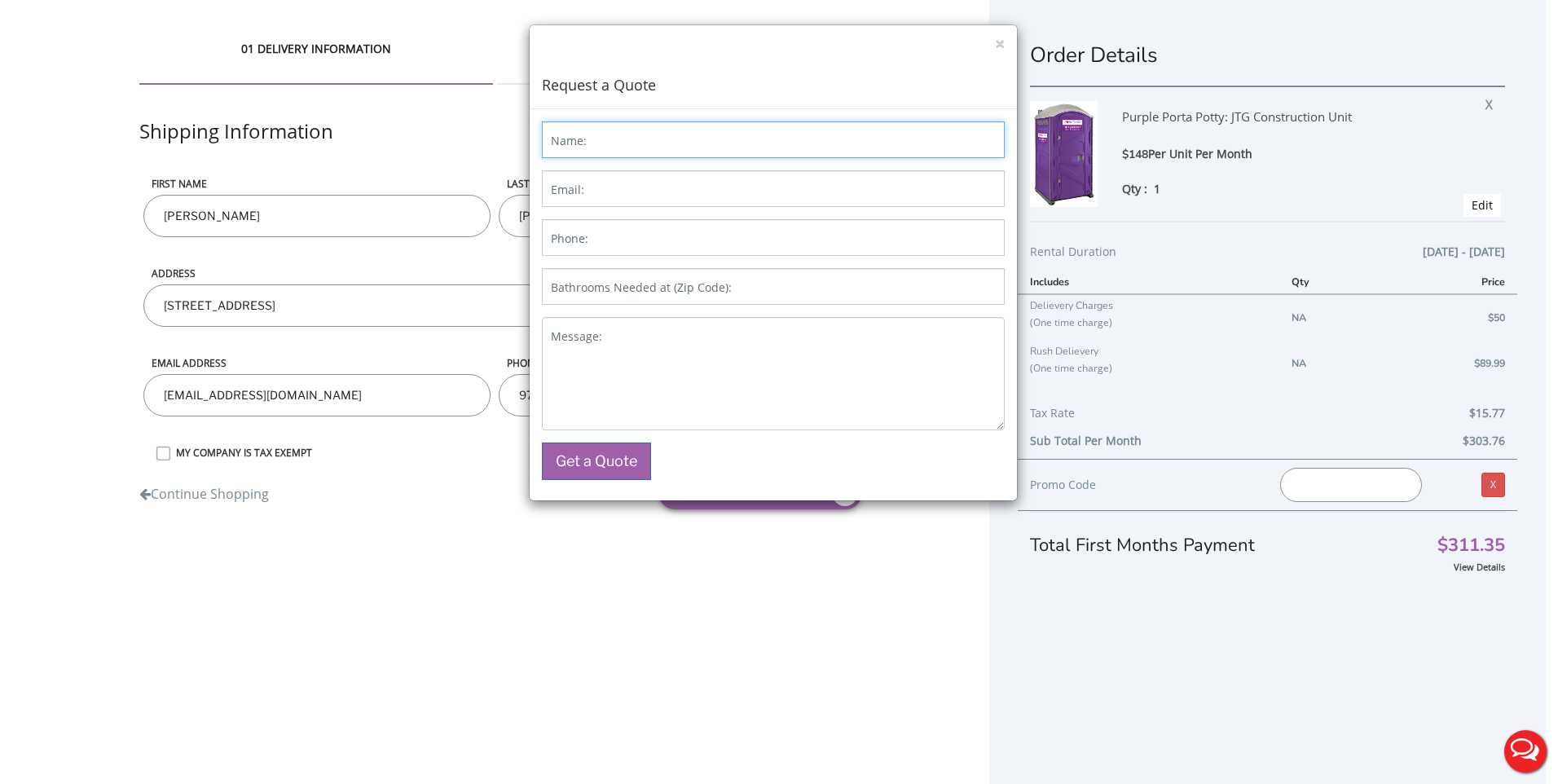
click at [624, 153] on input "Name:" at bounding box center [774, 140] width 463 height 37
type input "[PERSON_NAME]"
type input "[EMAIL_ADDRESS][DOMAIN_NAME]"
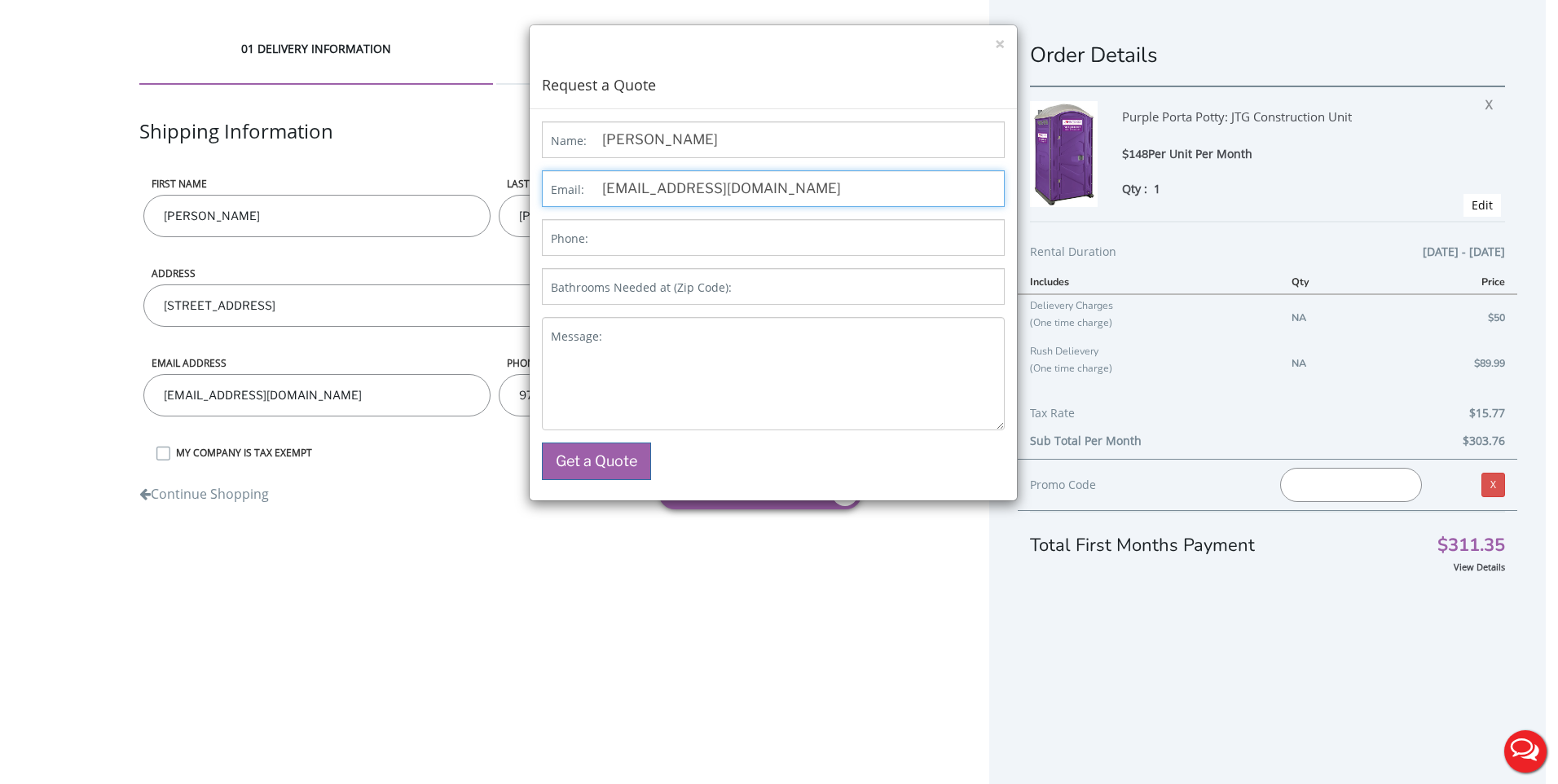
type input "9733326994"
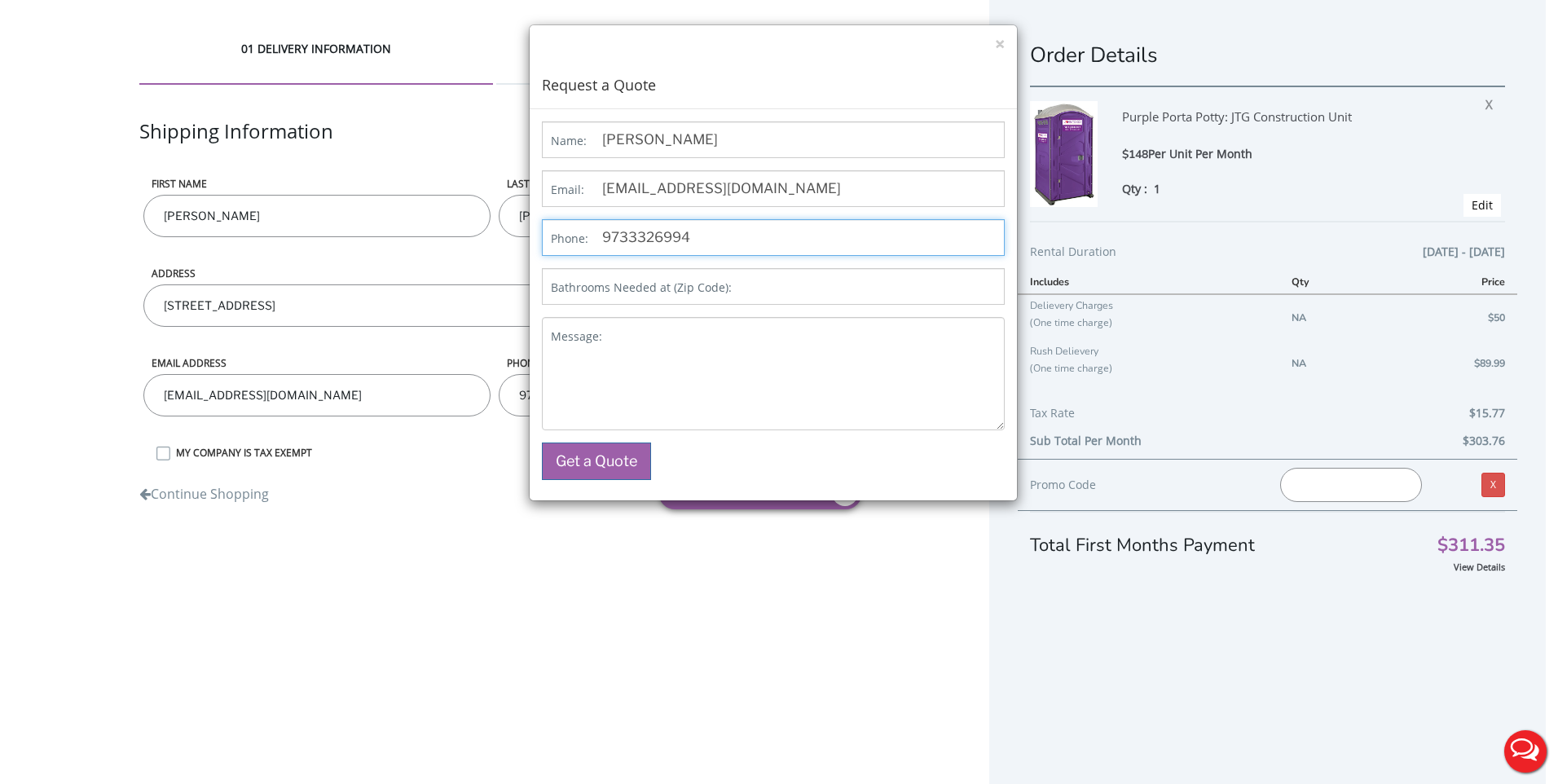
type input "07103"
click at [631, 480] on div "Name: [PERSON_NAME] Email: [EMAIL_ADDRESS][DOMAIN_NAME] Phone: [PHONE_NUMBER] B…" at bounding box center [773, 304] width 487 height 391
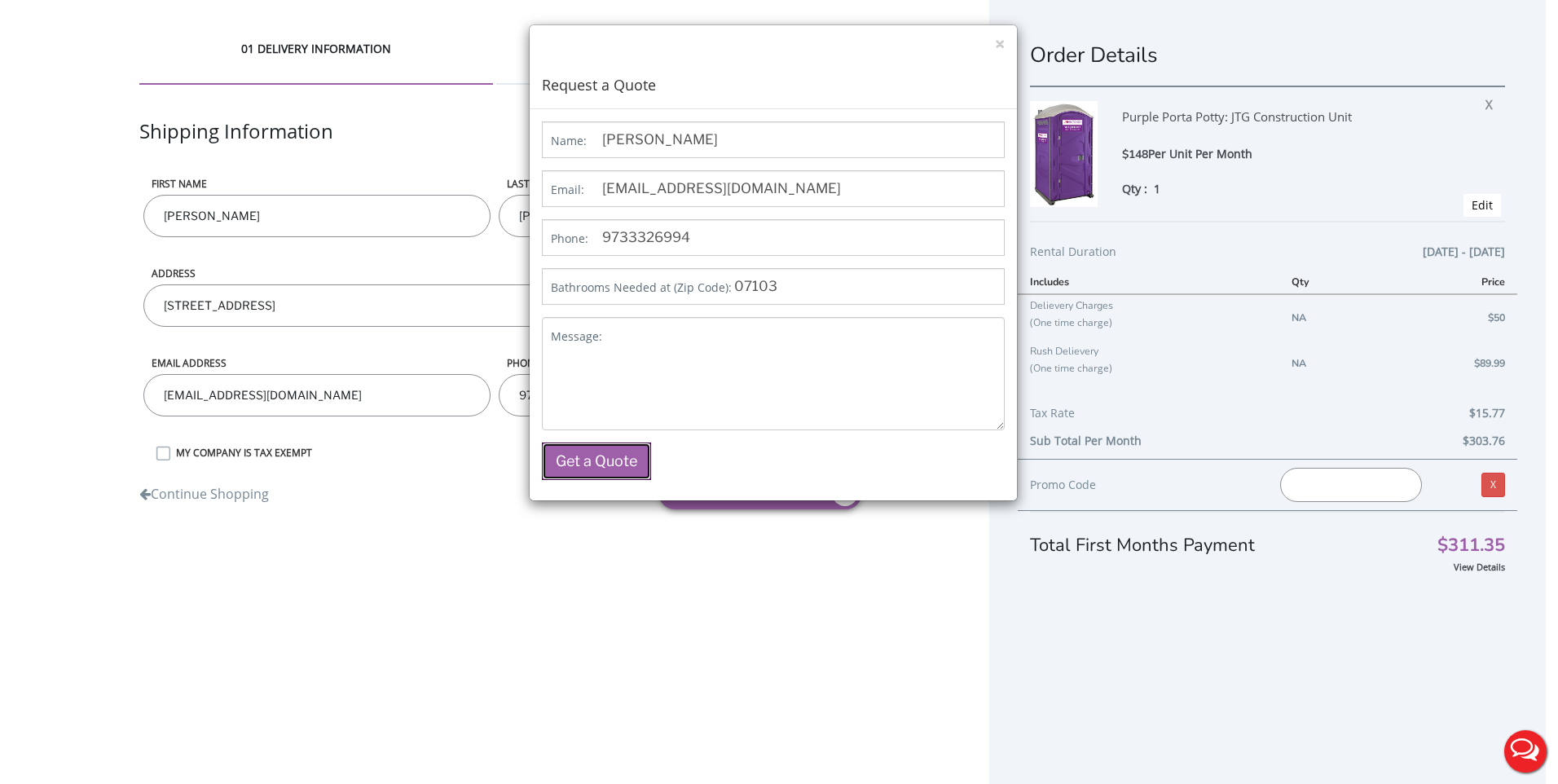
click at [613, 463] on button "Get a Quote" at bounding box center [597, 461] width 109 height 38
